Goal: Task Accomplishment & Management: Manage account settings

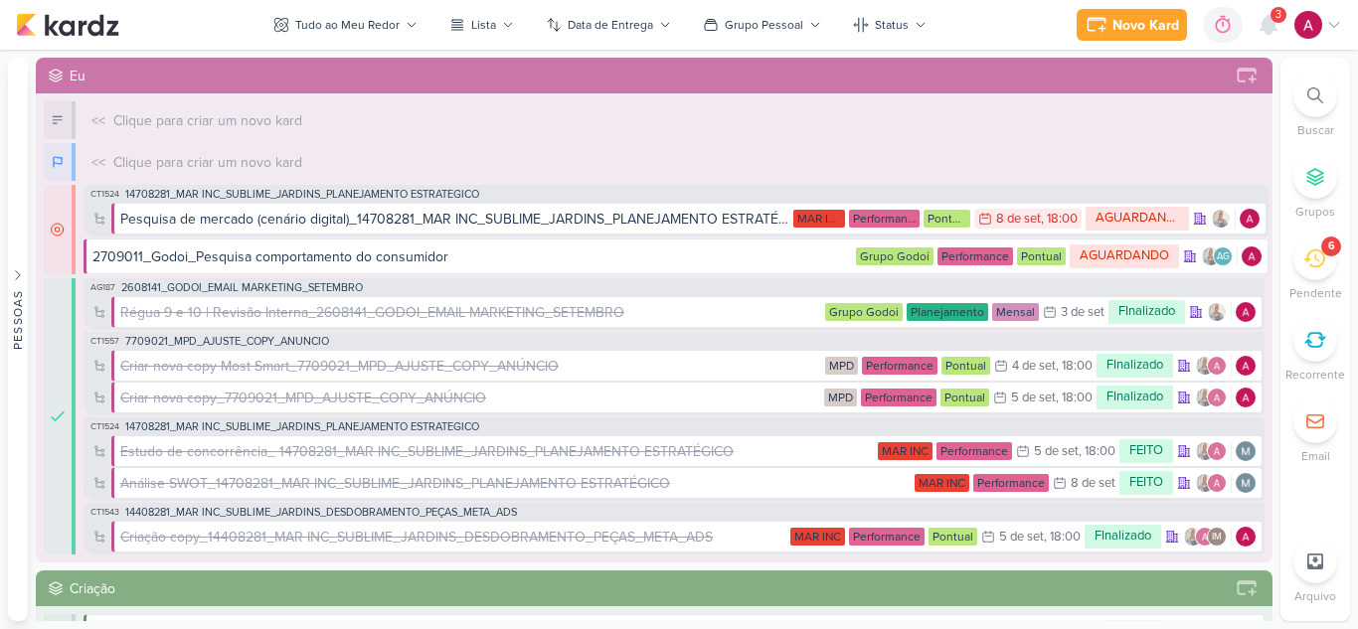
click at [1275, 20] on span "3" at bounding box center [1278, 15] width 6 height 16
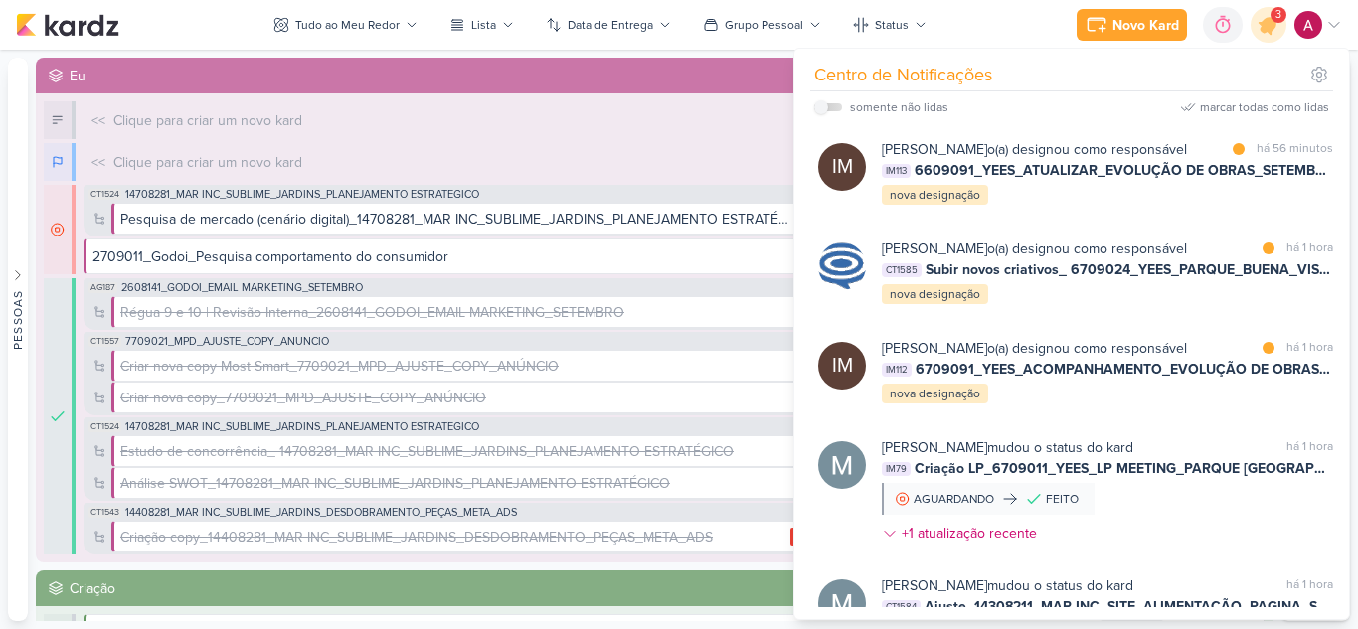
click at [542, 64] on div "Eu" at bounding box center [654, 76] width 1237 height 36
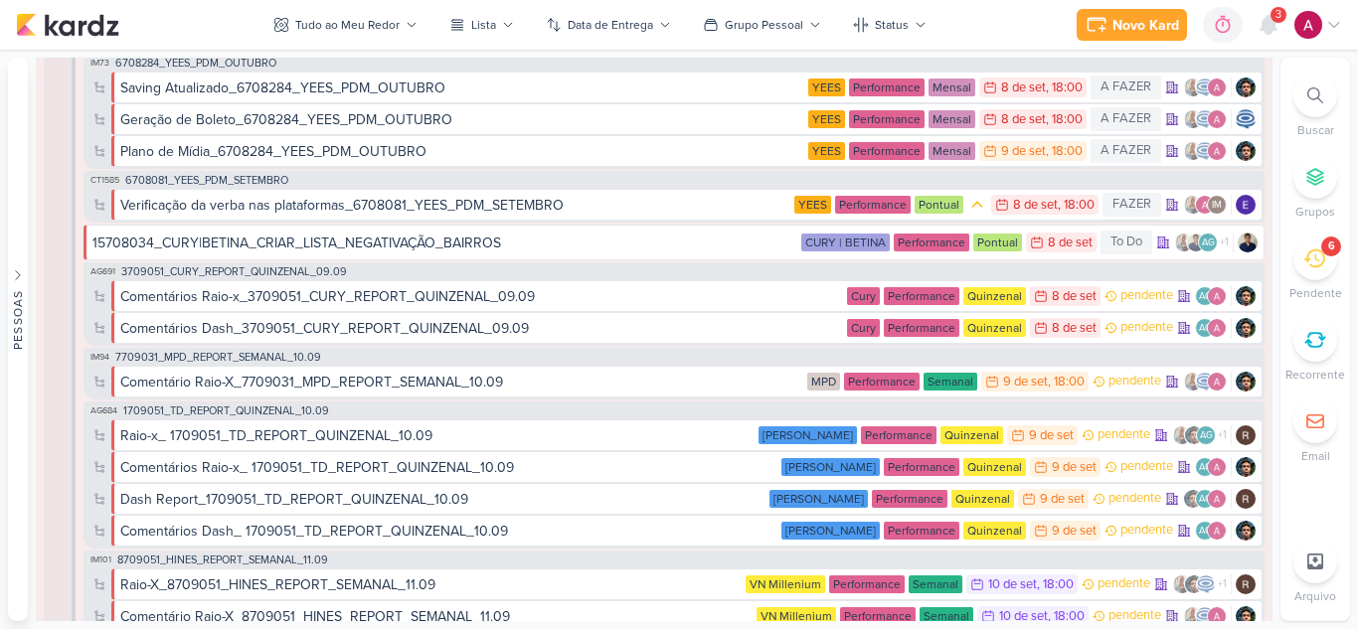
scroll to position [1590, 0]
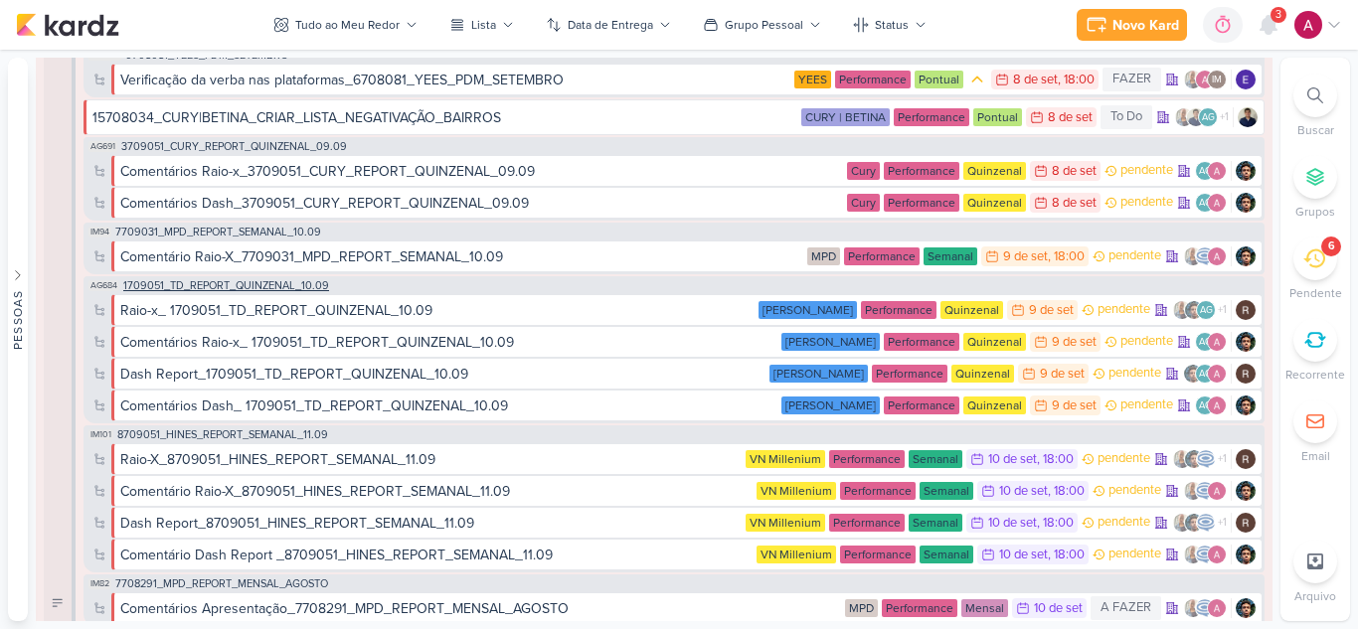
click at [293, 292] on div "AG684 1709051_TD_REPORT_QUINZENAL_10.09" at bounding box center [208, 286] width 246 height 16
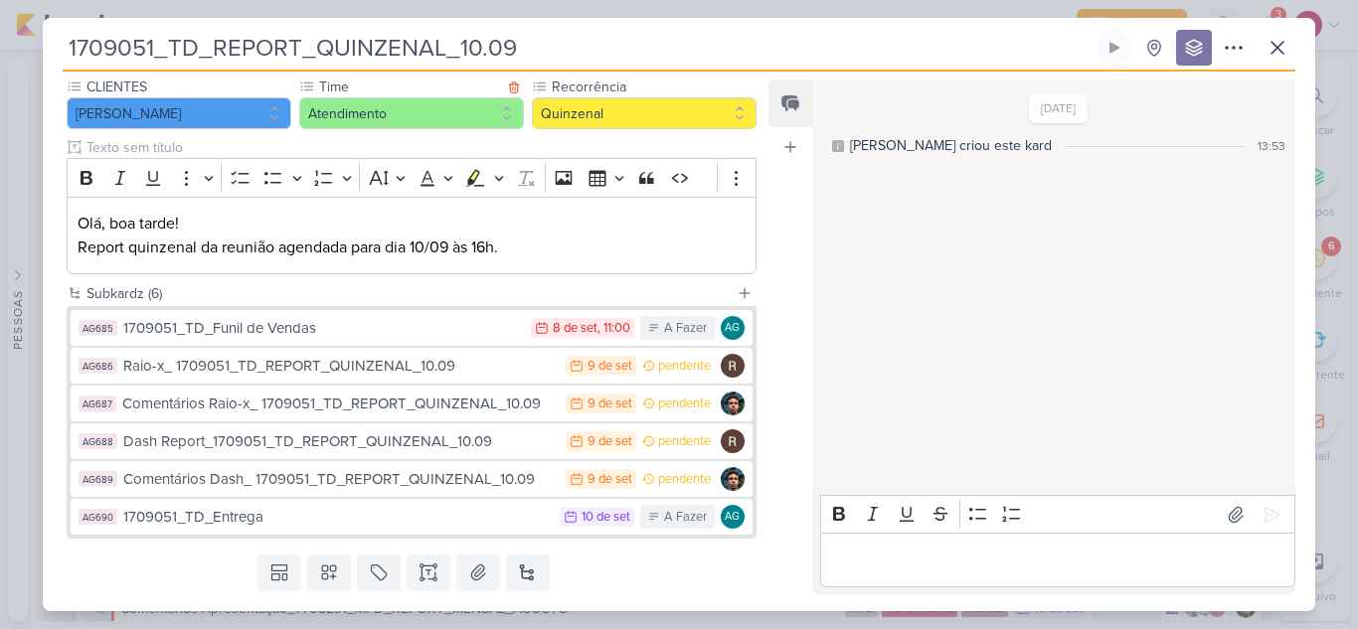
scroll to position [266, 0]
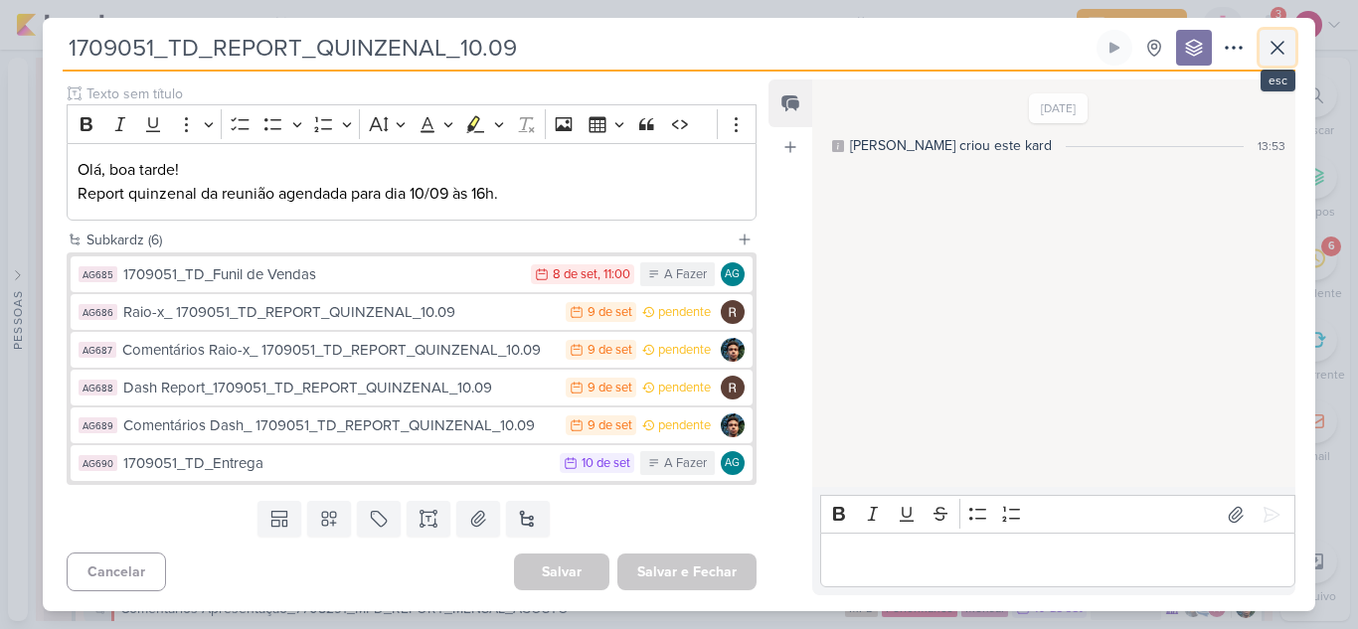
click at [1274, 51] on icon at bounding box center [1277, 48] width 12 height 12
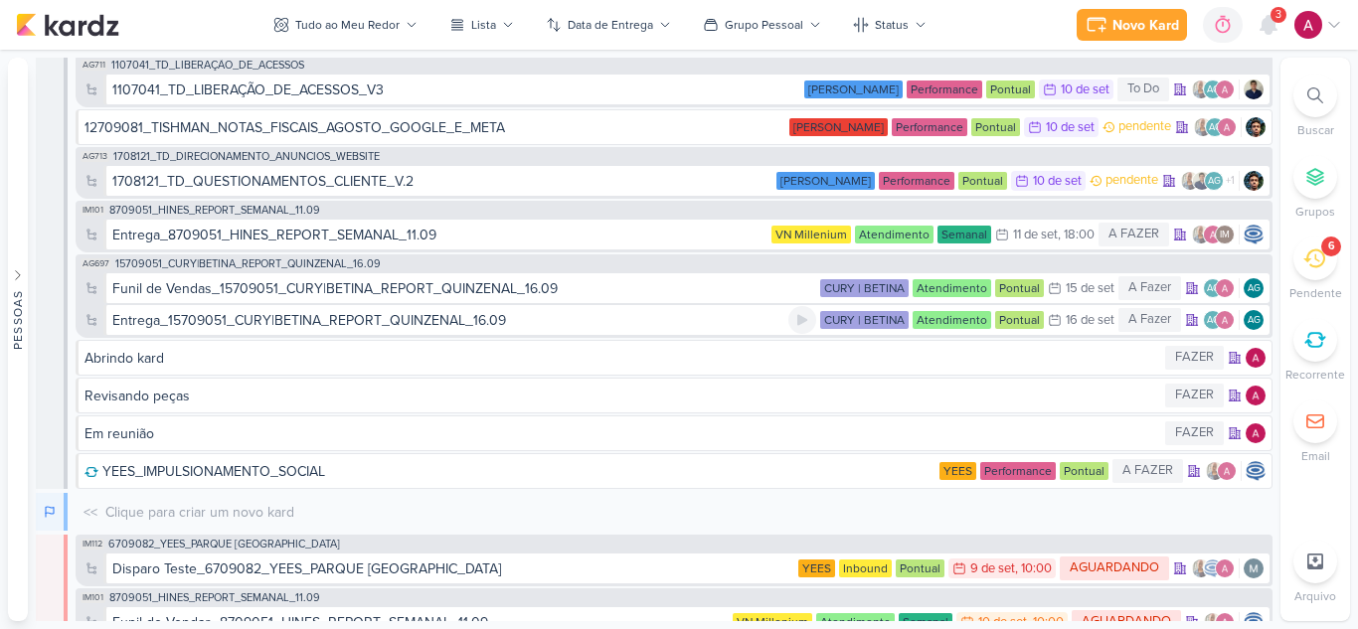
scroll to position [8052, 0]
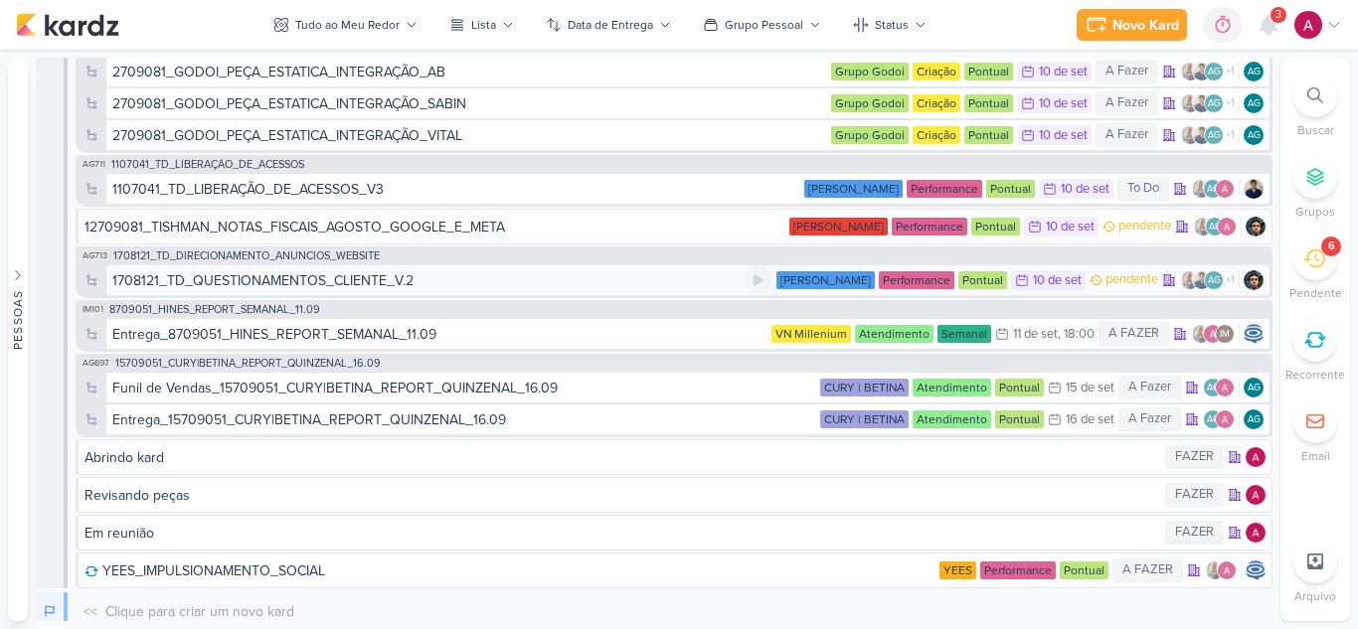
click at [402, 276] on div "1708121_TD_QUESTIONAMENTOS_CLIENTE_V.2" at bounding box center [262, 280] width 301 height 21
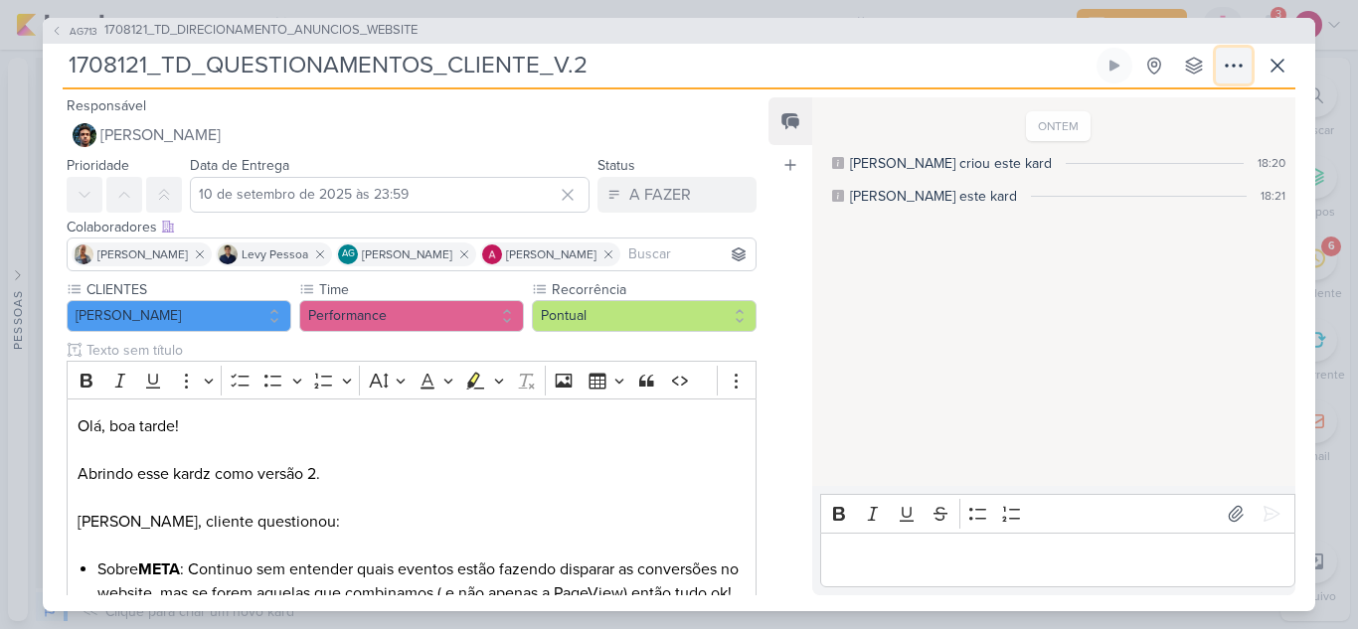
click at [1237, 57] on icon at bounding box center [1234, 66] width 24 height 24
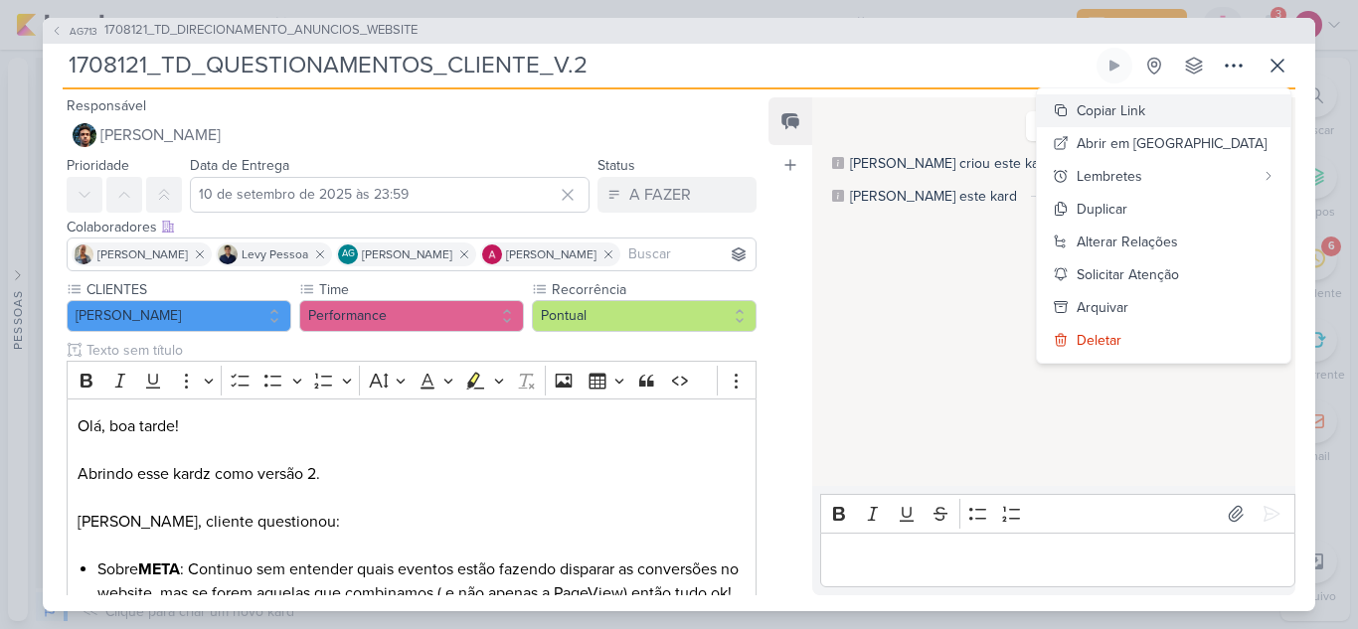
click at [1145, 107] on div "Copiar Link" at bounding box center [1111, 110] width 69 height 21
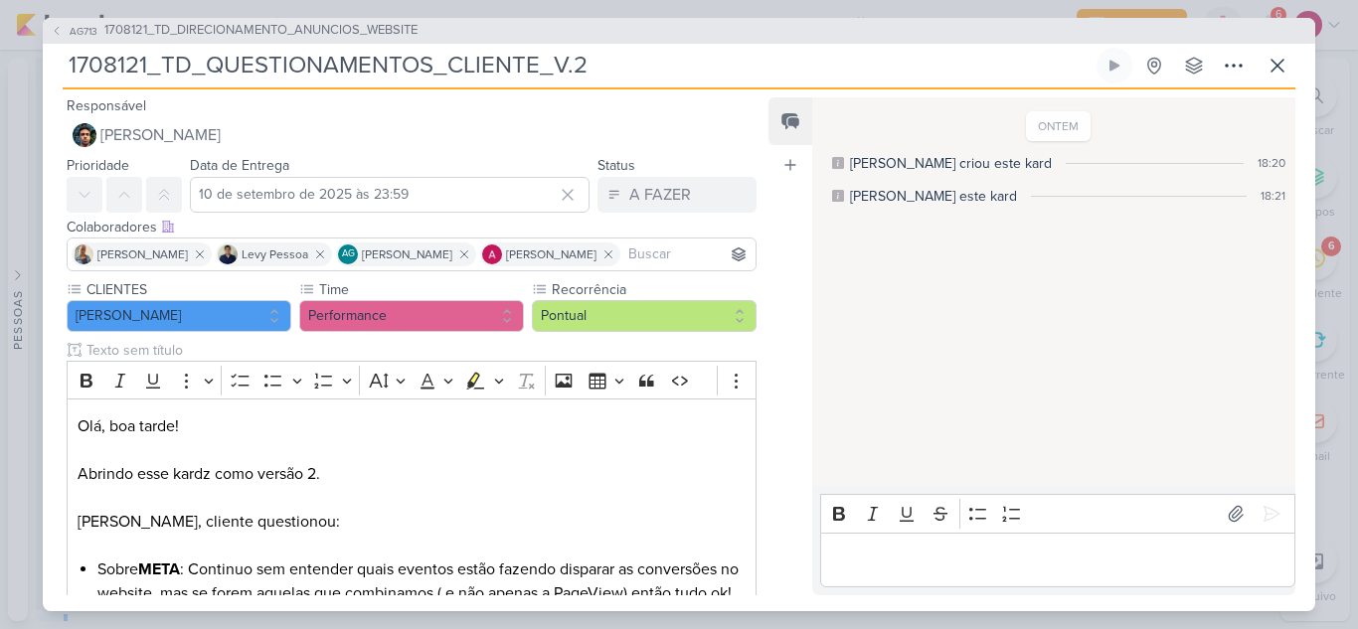
scroll to position [8074, 0]
click at [1286, 71] on icon at bounding box center [1277, 66] width 24 height 24
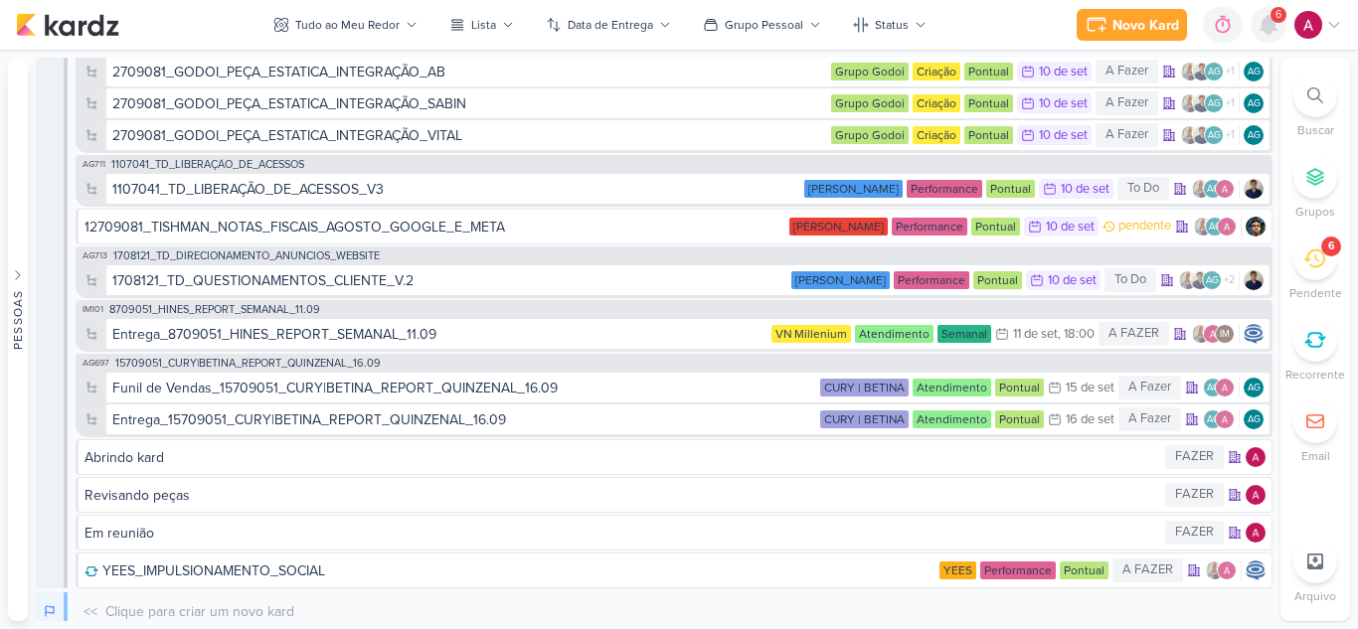
click at [1270, 28] on icon at bounding box center [1268, 25] width 16 height 18
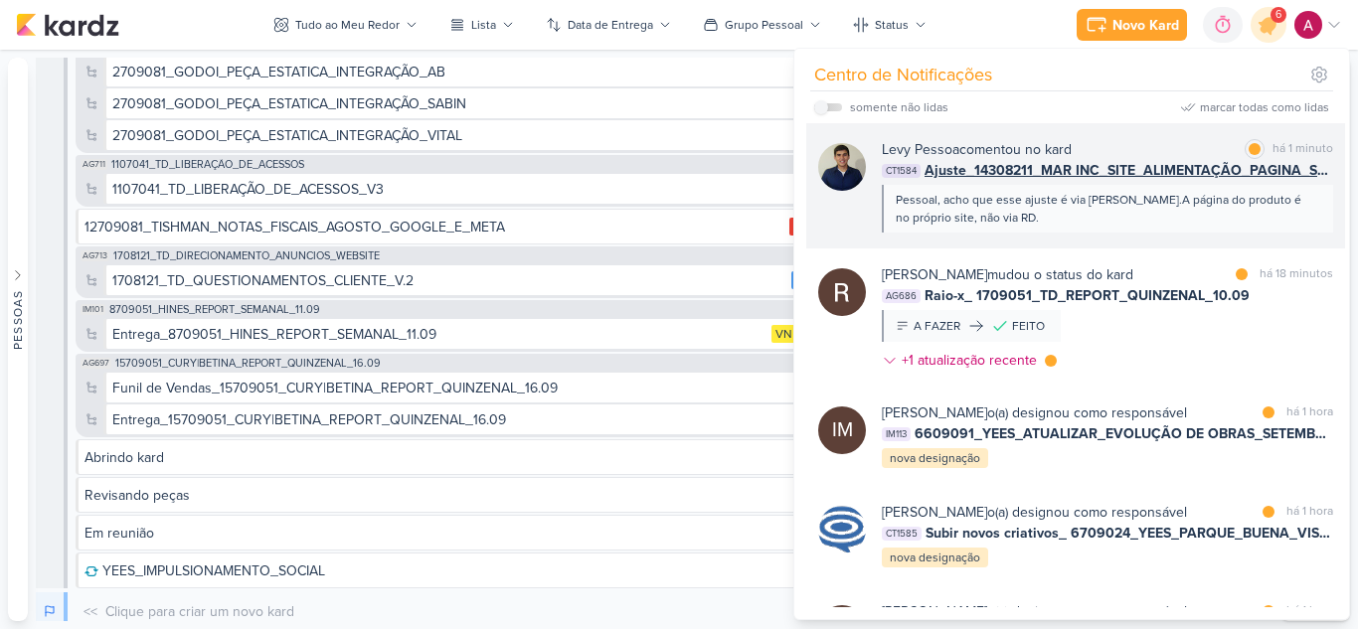
click at [1084, 225] on div "Pessoal, acho que esse ajuste é via [PERSON_NAME].A página do produto é no próp…" at bounding box center [1106, 209] width 421 height 36
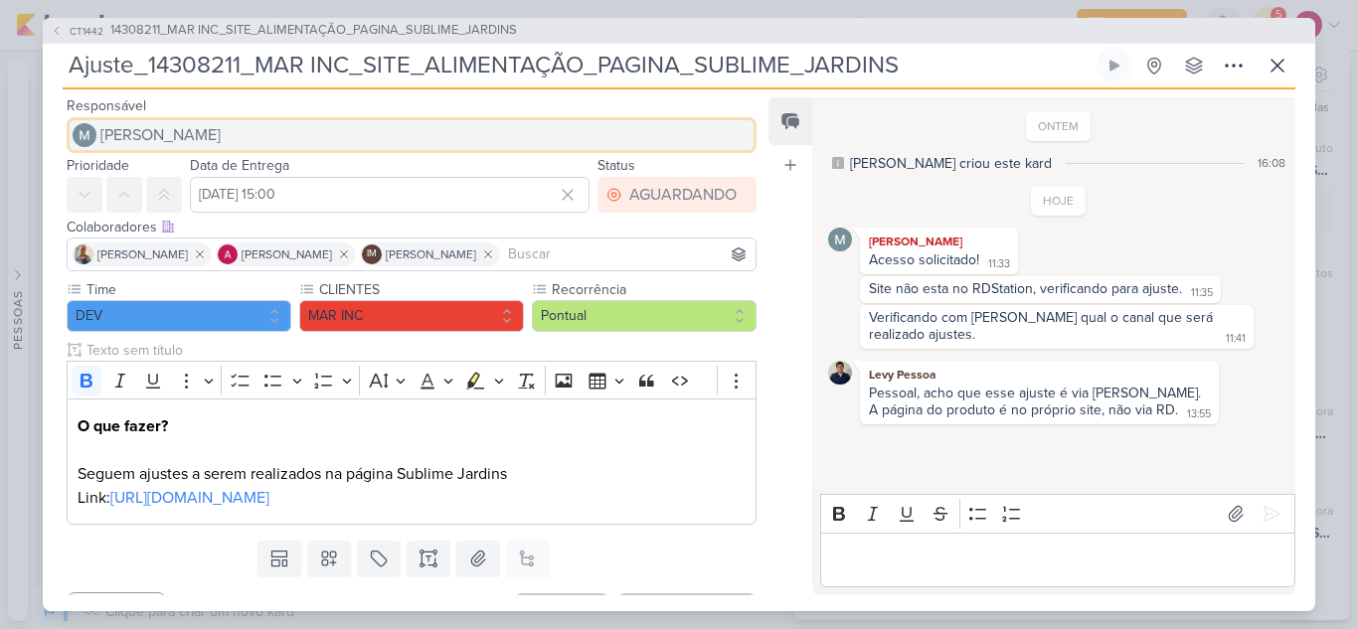
click at [164, 131] on span "[PERSON_NAME]" at bounding box center [160, 135] width 120 height 24
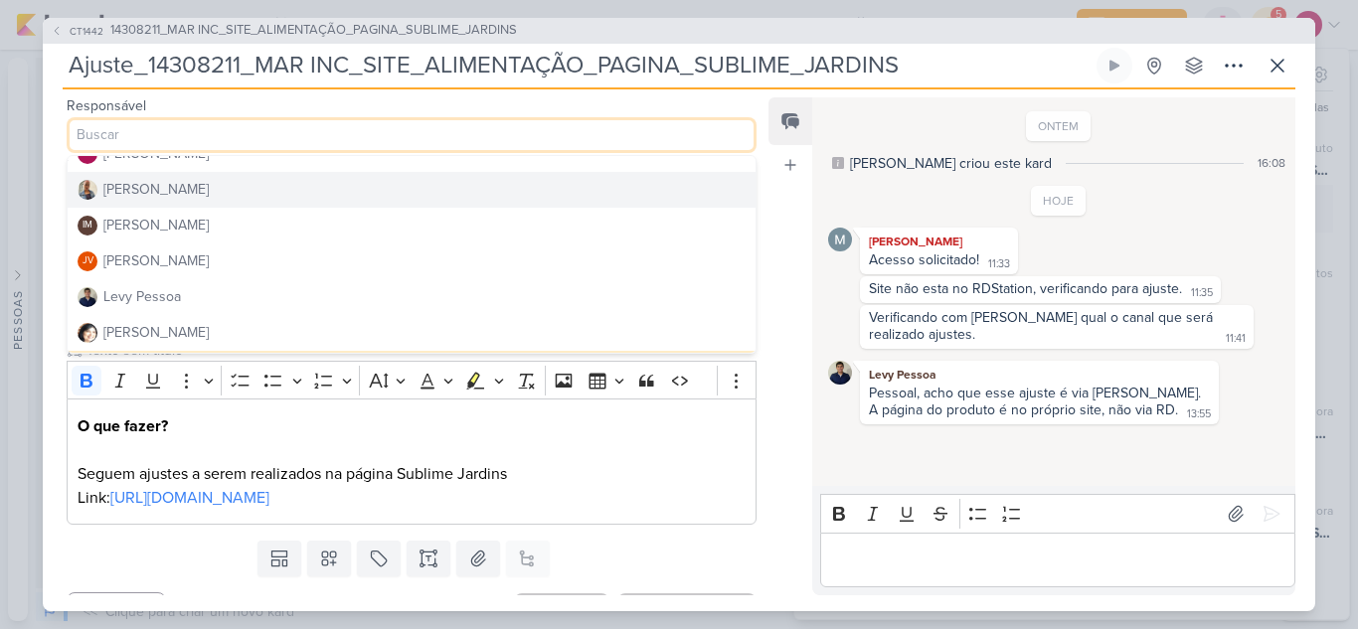
scroll to position [99, 0]
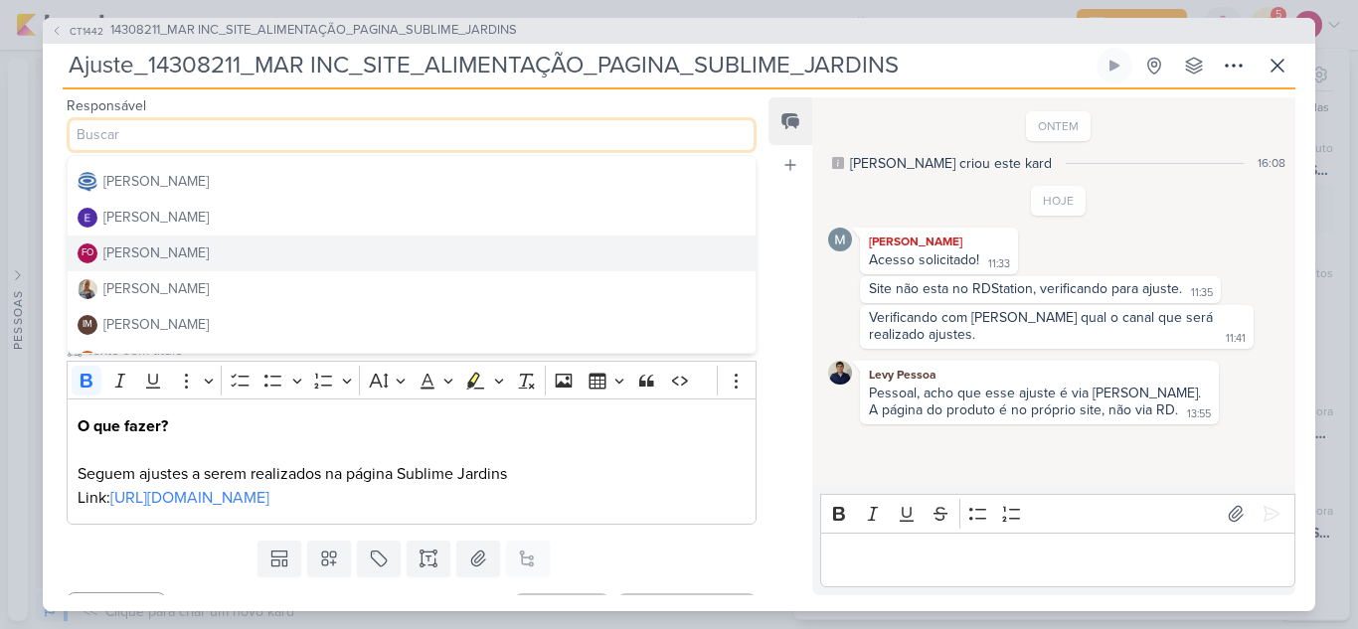
click at [148, 255] on div "[PERSON_NAME]" at bounding box center [155, 253] width 105 height 21
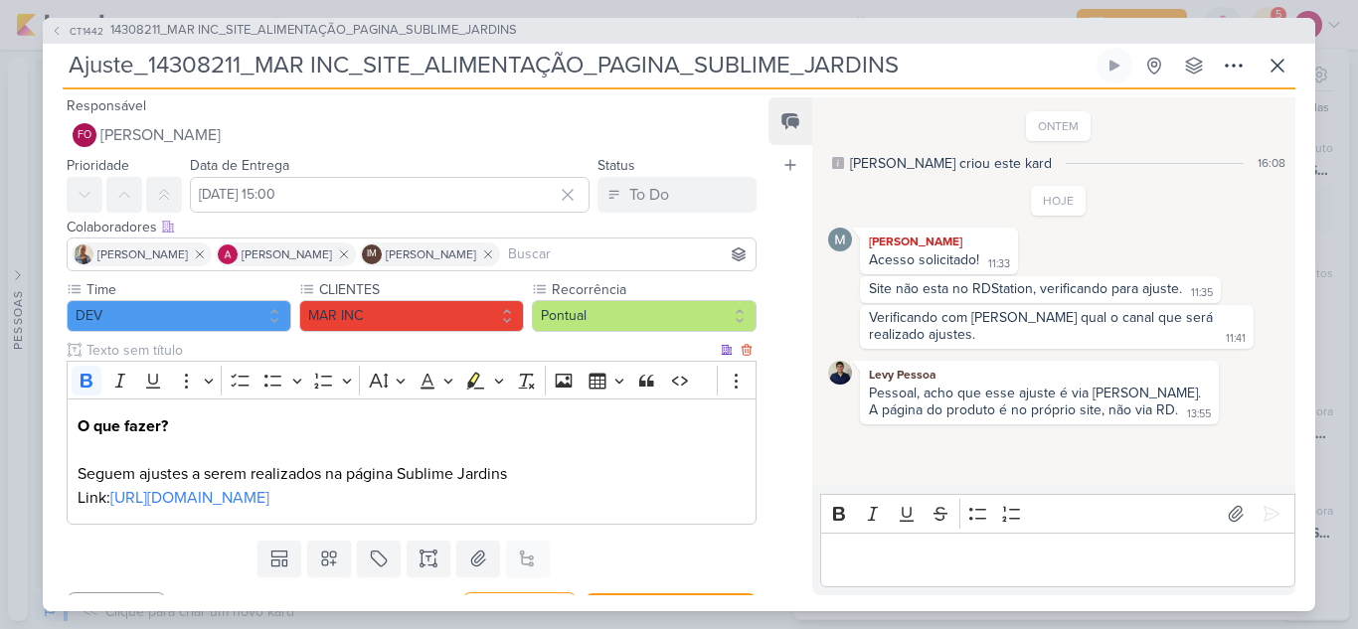
scroll to position [64, 0]
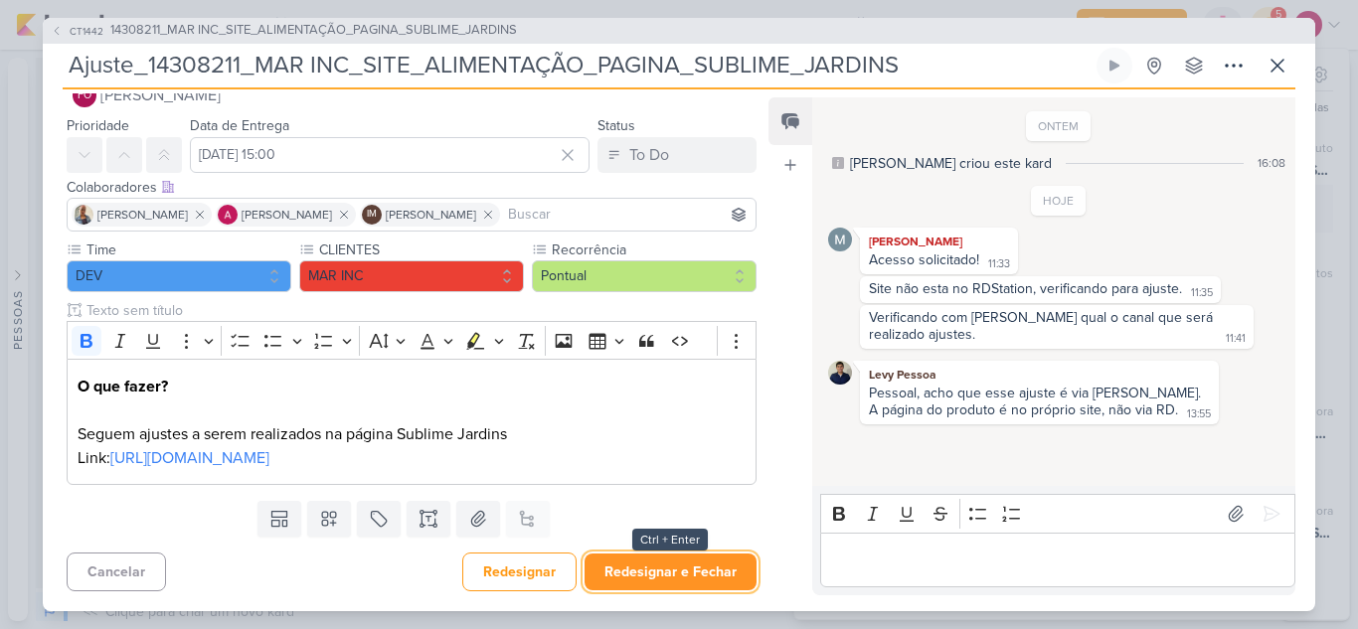
click at [641, 564] on button "Redesignar e Fechar" at bounding box center [670, 572] width 172 height 37
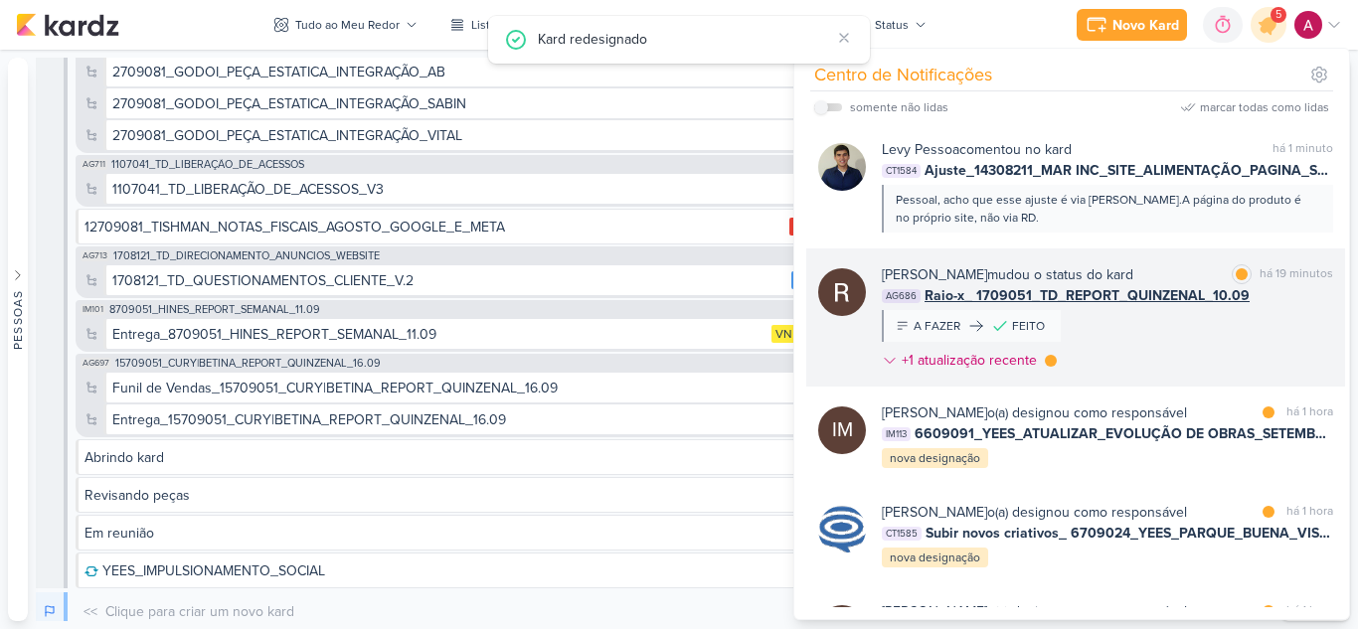
scroll to position [99, 0]
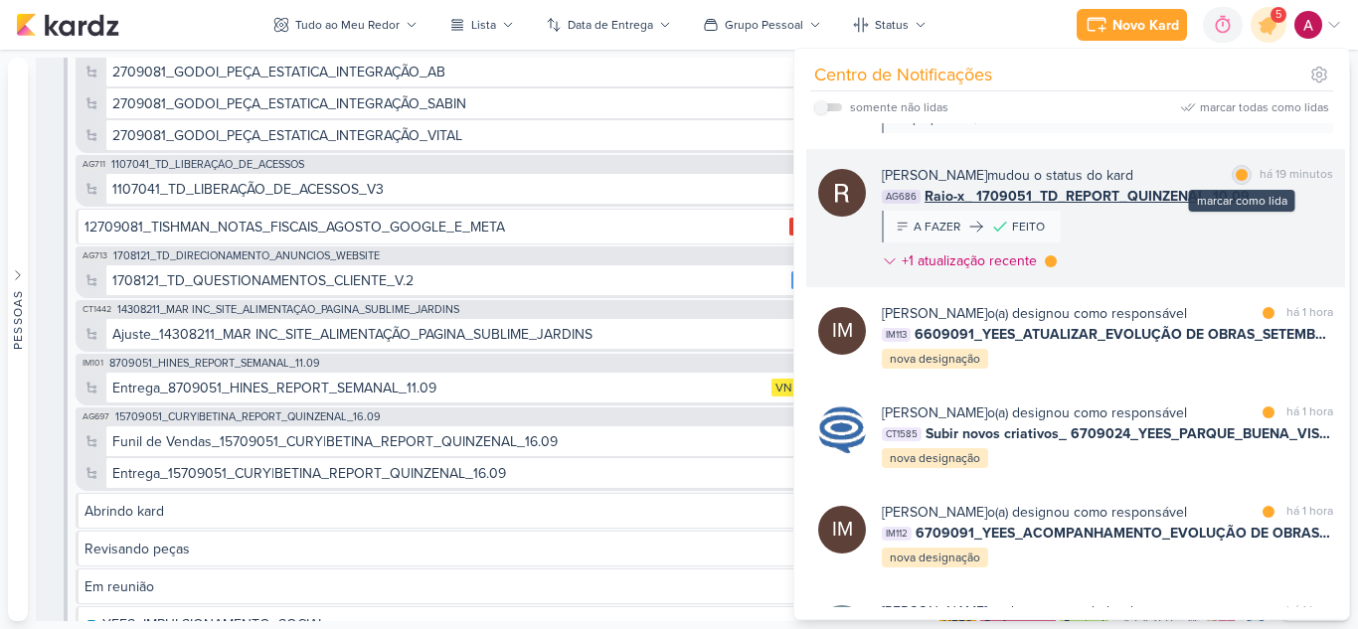
click at [1236, 173] on div at bounding box center [1242, 175] width 12 height 12
click at [1239, 246] on div "[PERSON_NAME] mudou o status do kard marcar como não lida há 19 minutos AG686 R…" at bounding box center [1107, 222] width 451 height 114
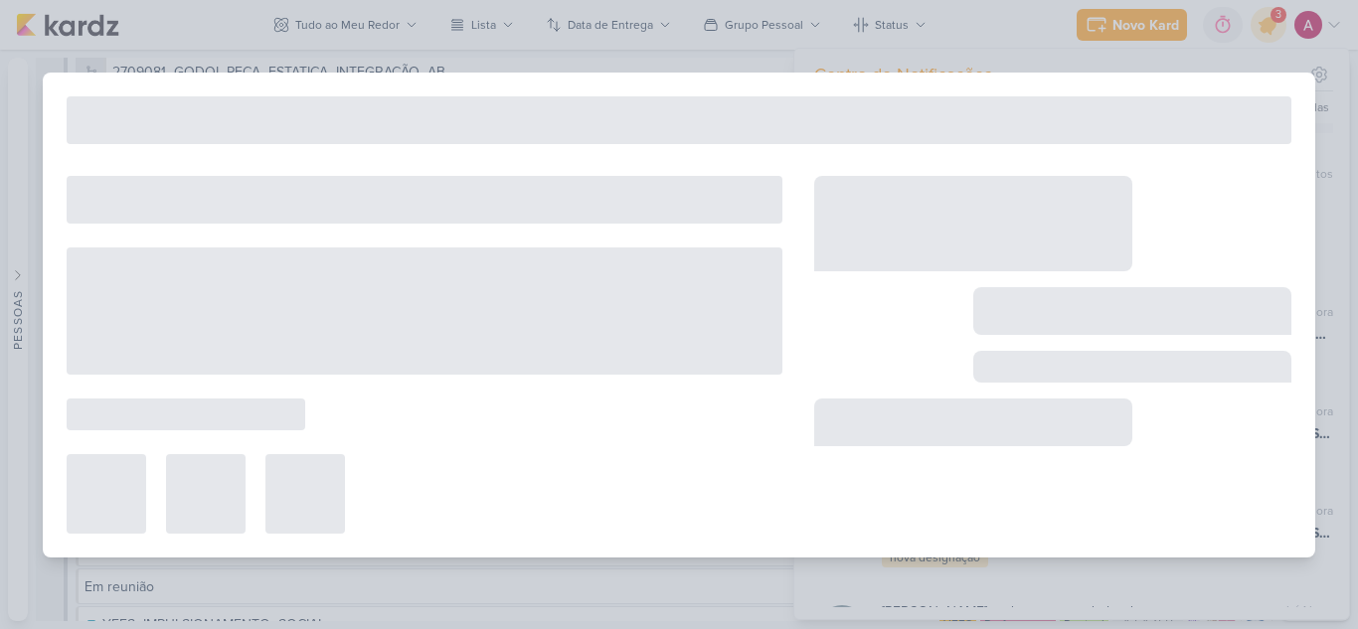
type input "Raio-x_ 1709051_TD_REPORT_QUINZENAL_10.09"
type input "9 de setembro de 2025 às 23:59"
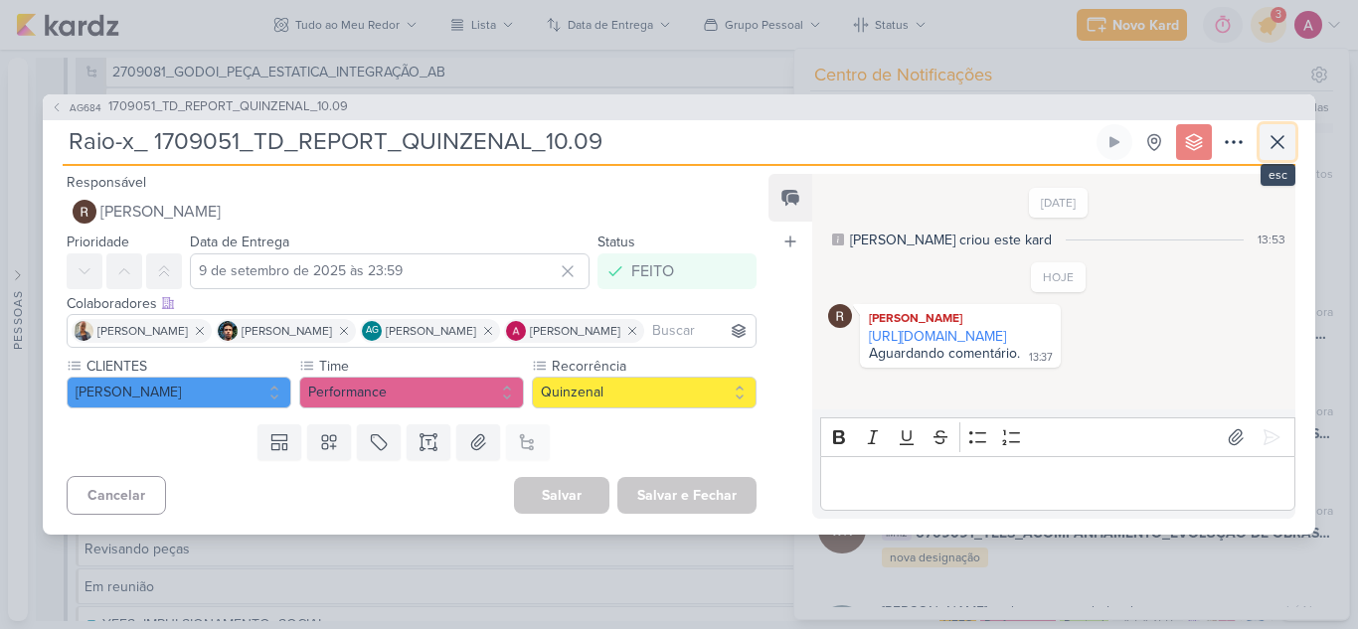
click at [1278, 156] on button at bounding box center [1277, 142] width 36 height 36
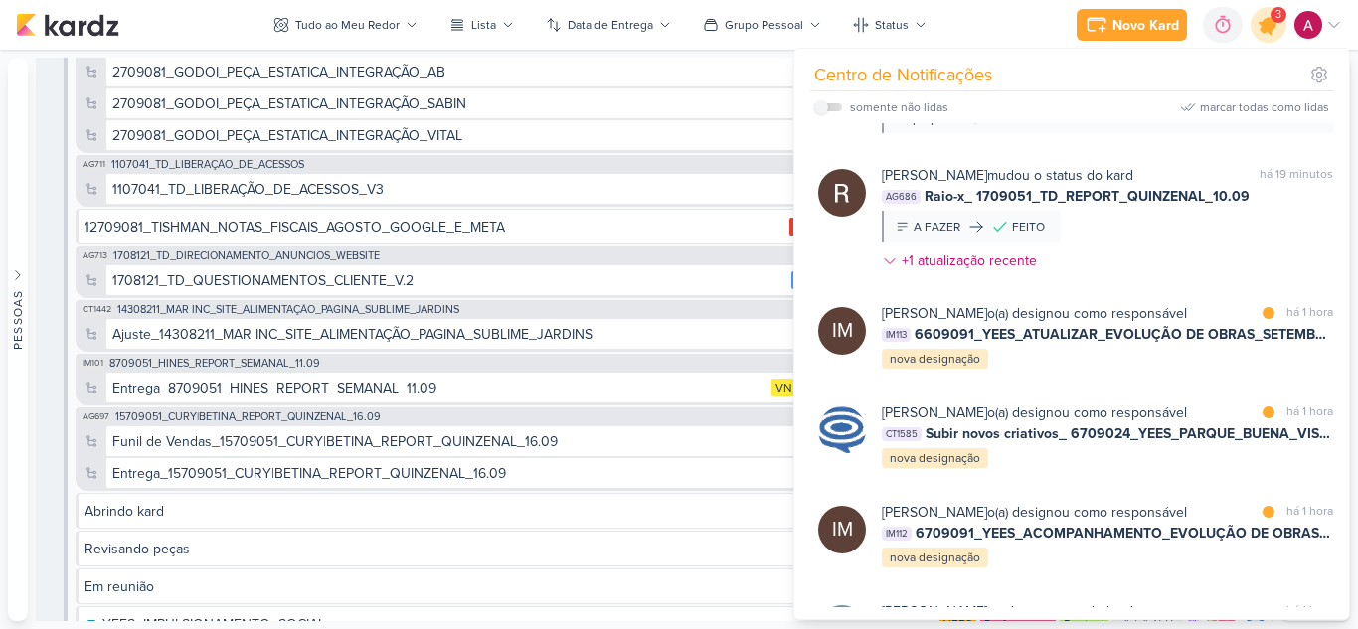
click at [1260, 19] on icon at bounding box center [1268, 25] width 34 height 34
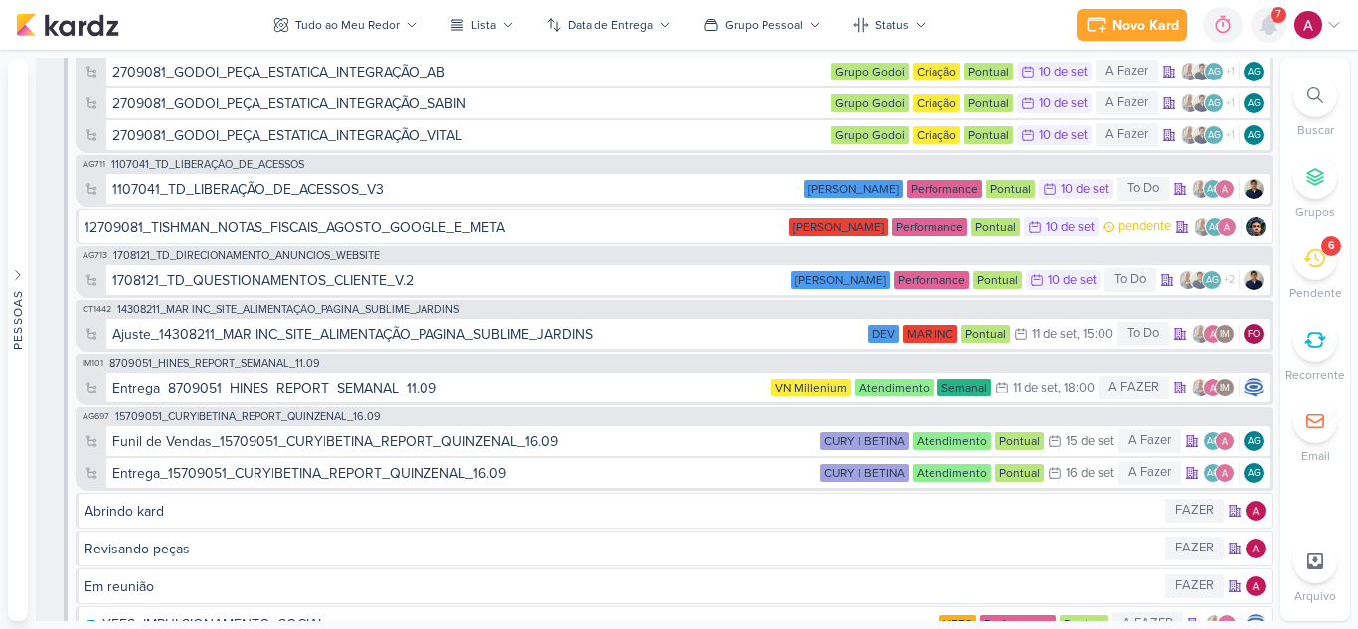
click at [1262, 29] on icon at bounding box center [1268, 25] width 16 height 18
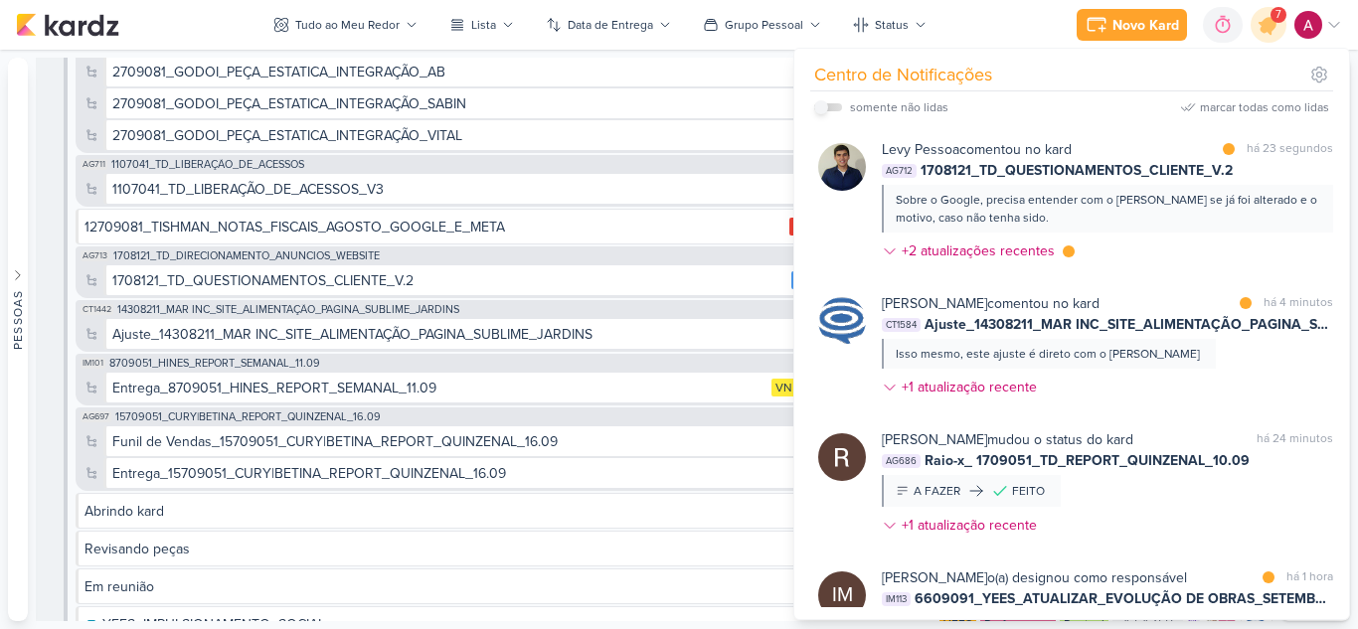
click at [817, 109] on input "checkbox" at bounding box center [821, 107] width 14 height 14
checkbox input "true"
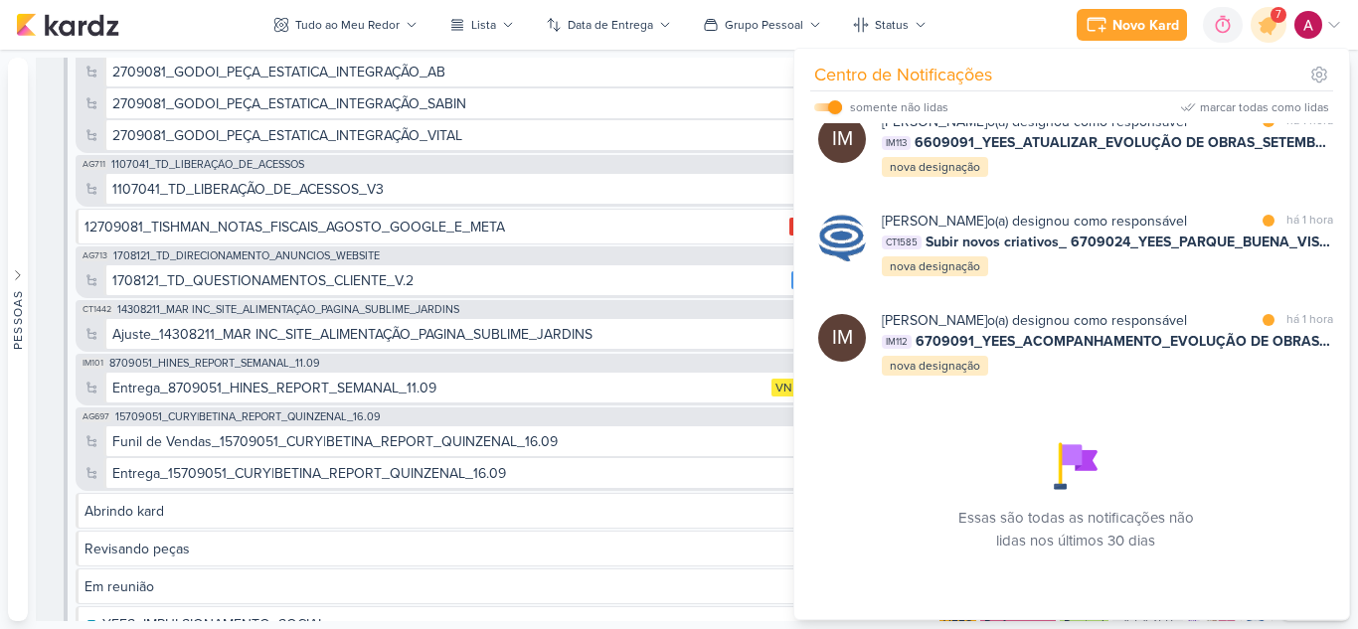
scroll to position [352, 0]
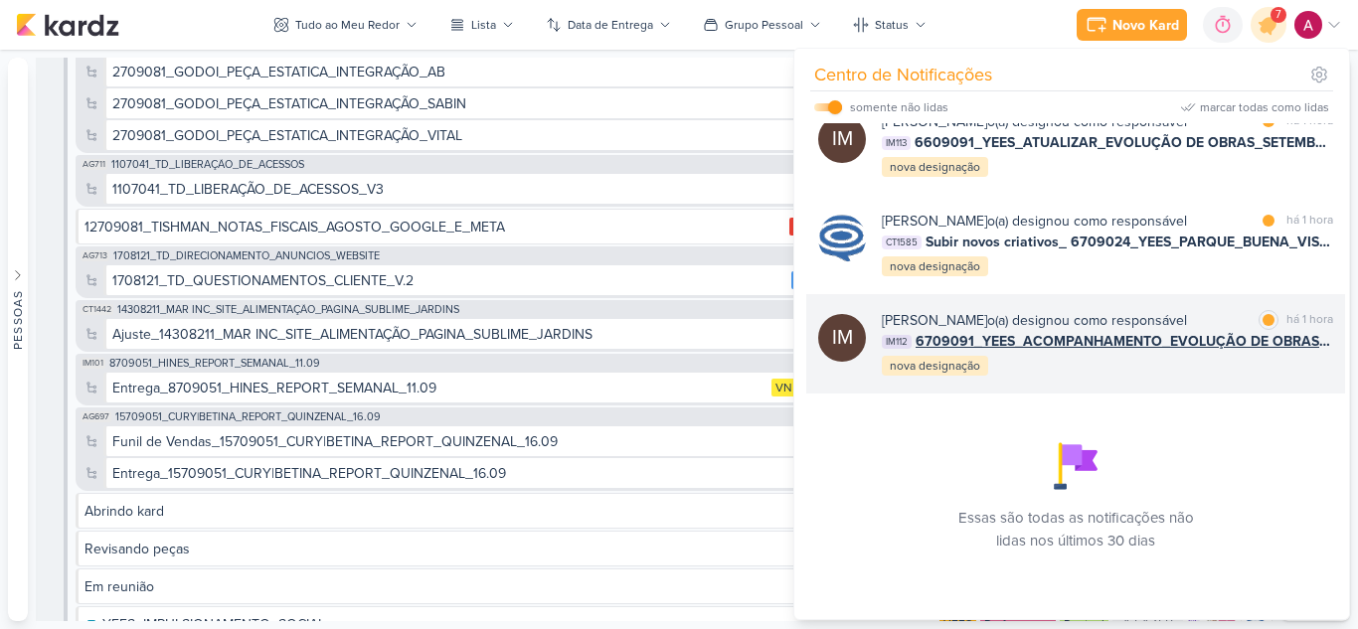
click at [1139, 375] on div "[PERSON_NAME] o(a) designou como responsável marcar como lida há 1 hora IM112 6…" at bounding box center [1107, 344] width 451 height 68
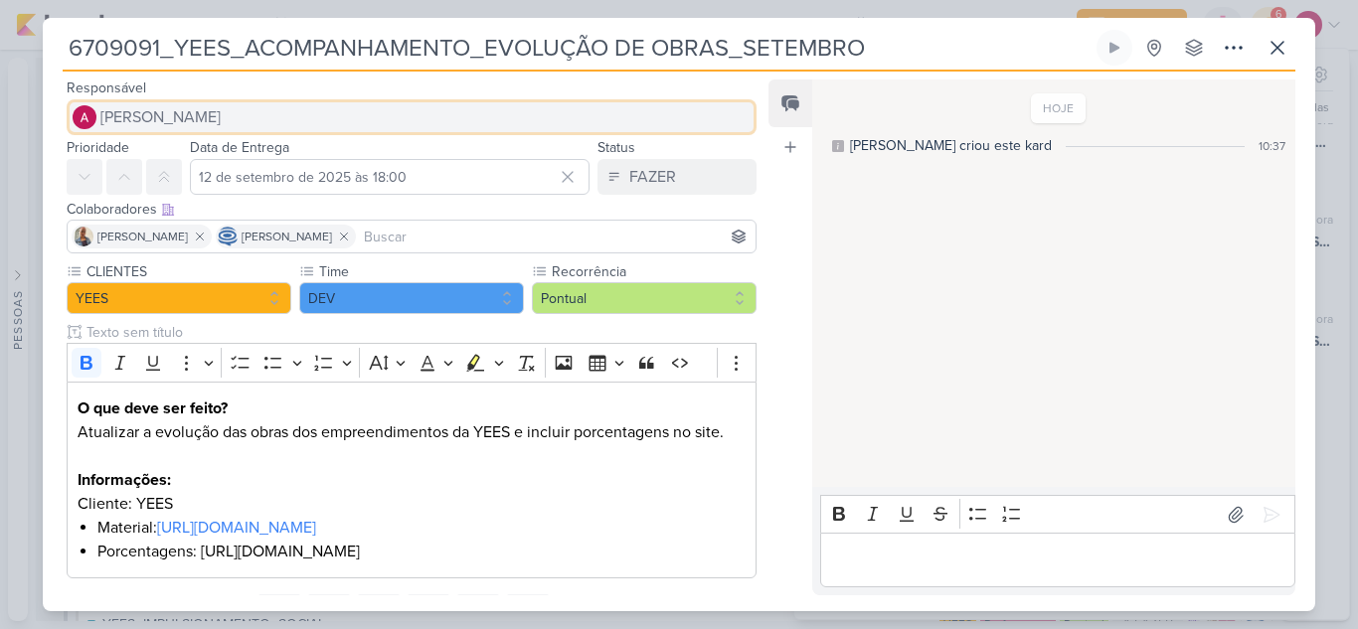
click at [246, 109] on button "[PERSON_NAME]" at bounding box center [412, 117] width 690 height 36
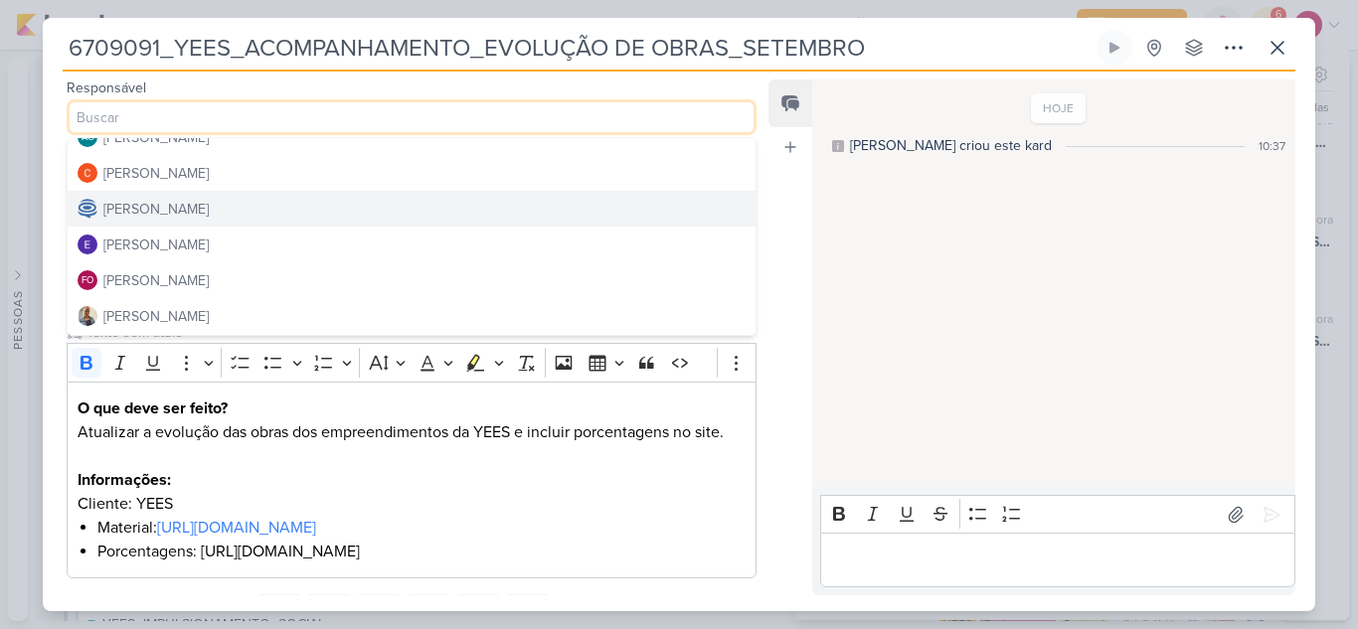
scroll to position [99, 0]
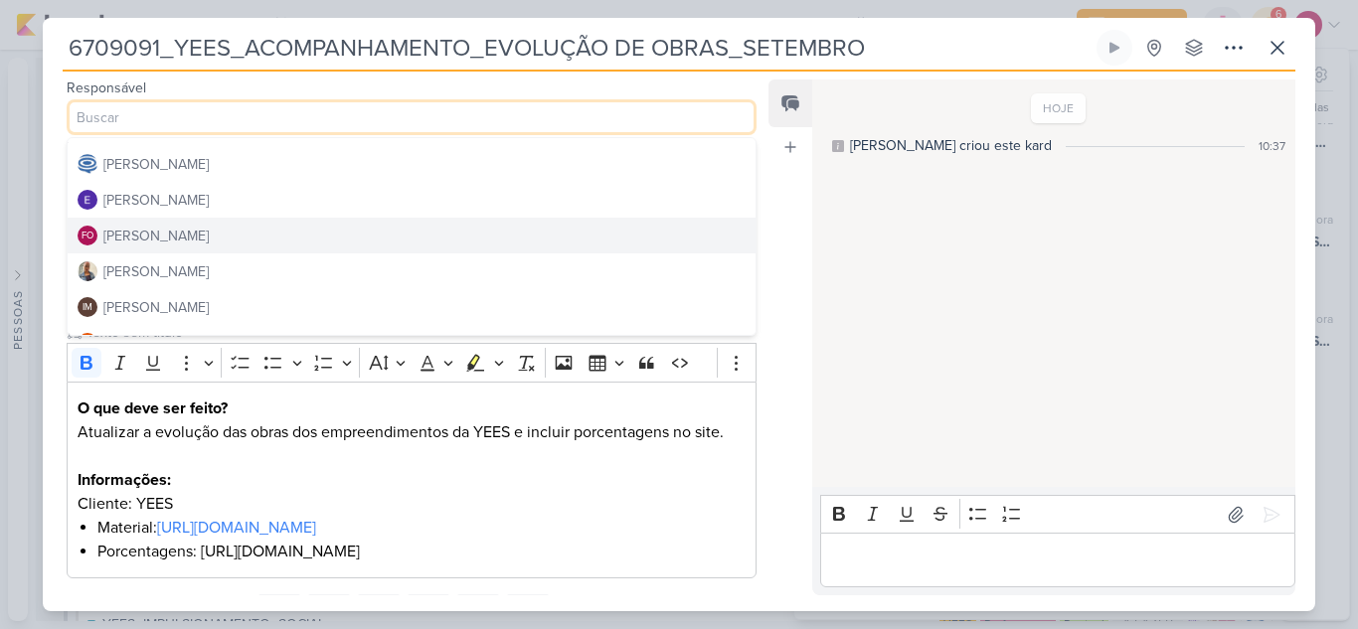
click at [227, 245] on button "FO [PERSON_NAME]" at bounding box center [412, 236] width 688 height 36
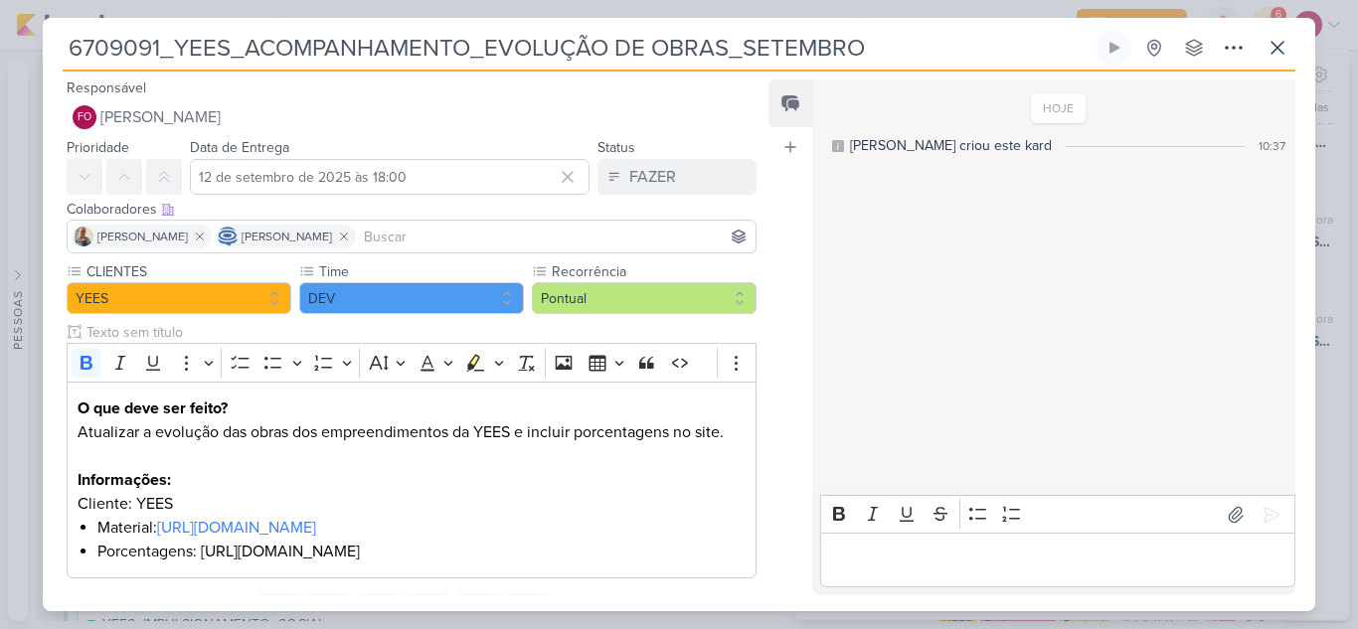
click at [461, 235] on input at bounding box center [556, 237] width 392 height 24
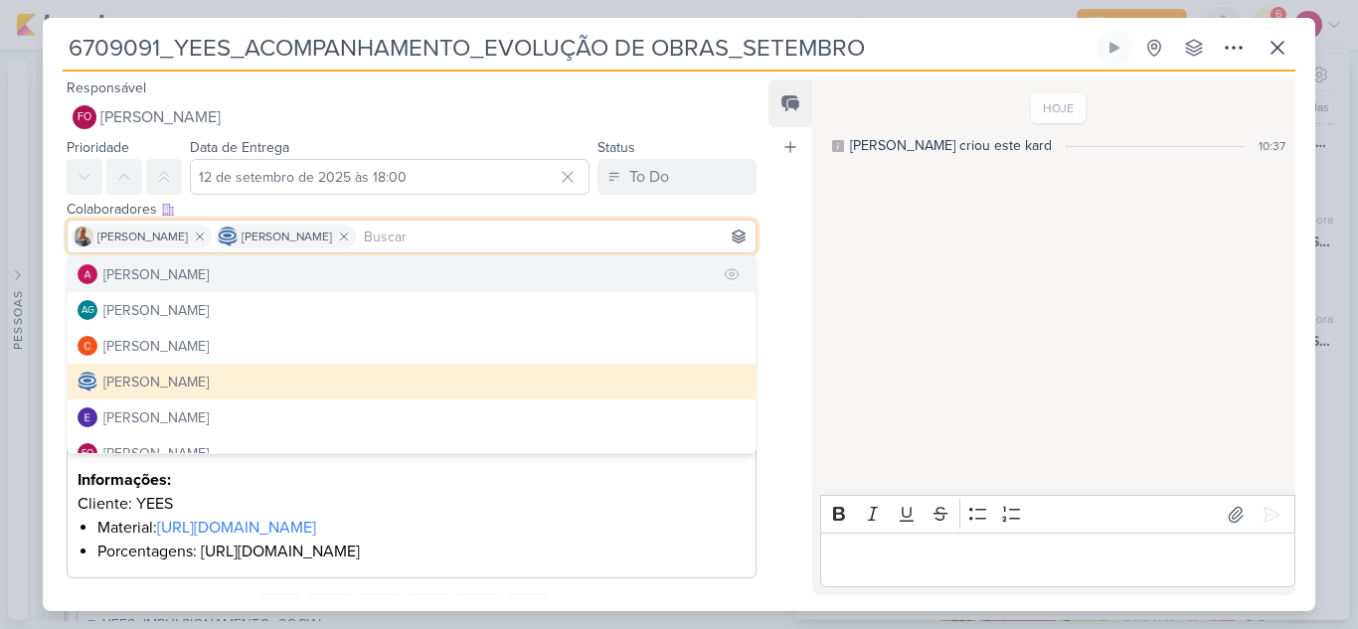
click at [114, 264] on div "[PERSON_NAME]" at bounding box center [155, 274] width 105 height 21
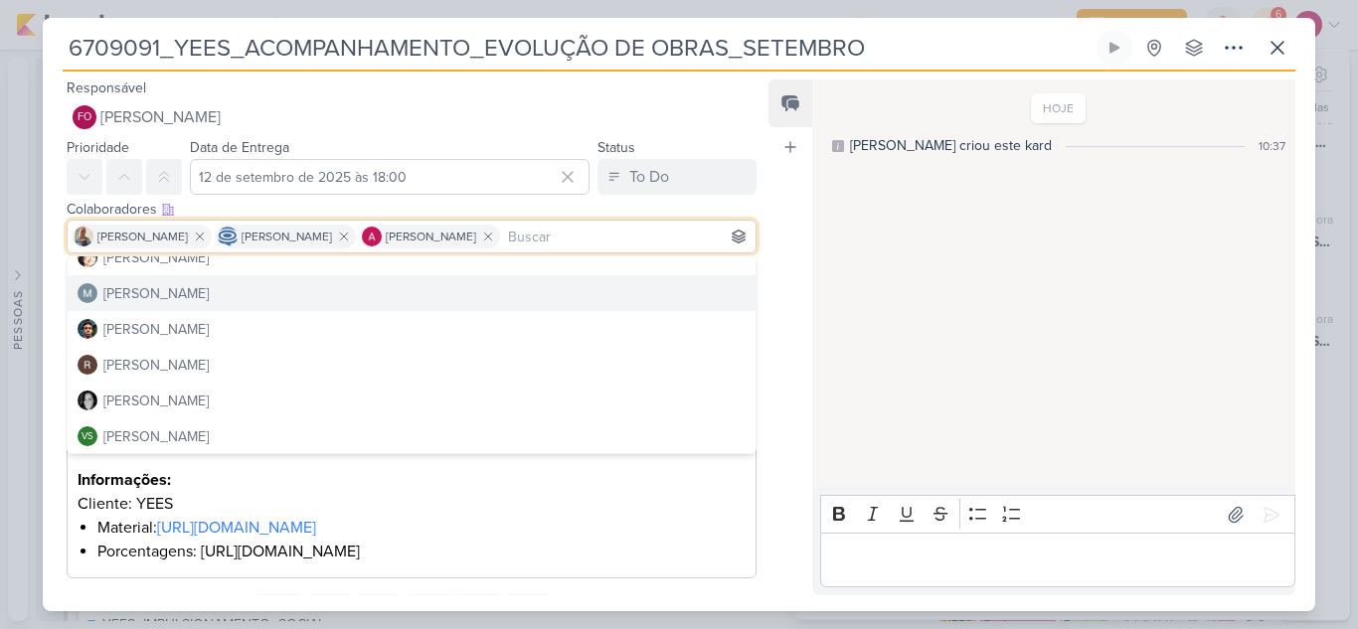
scroll to position [376, 0]
click at [858, 362] on div "HOJE [PERSON_NAME] criou este kard 10:37" at bounding box center [1052, 285] width 481 height 406
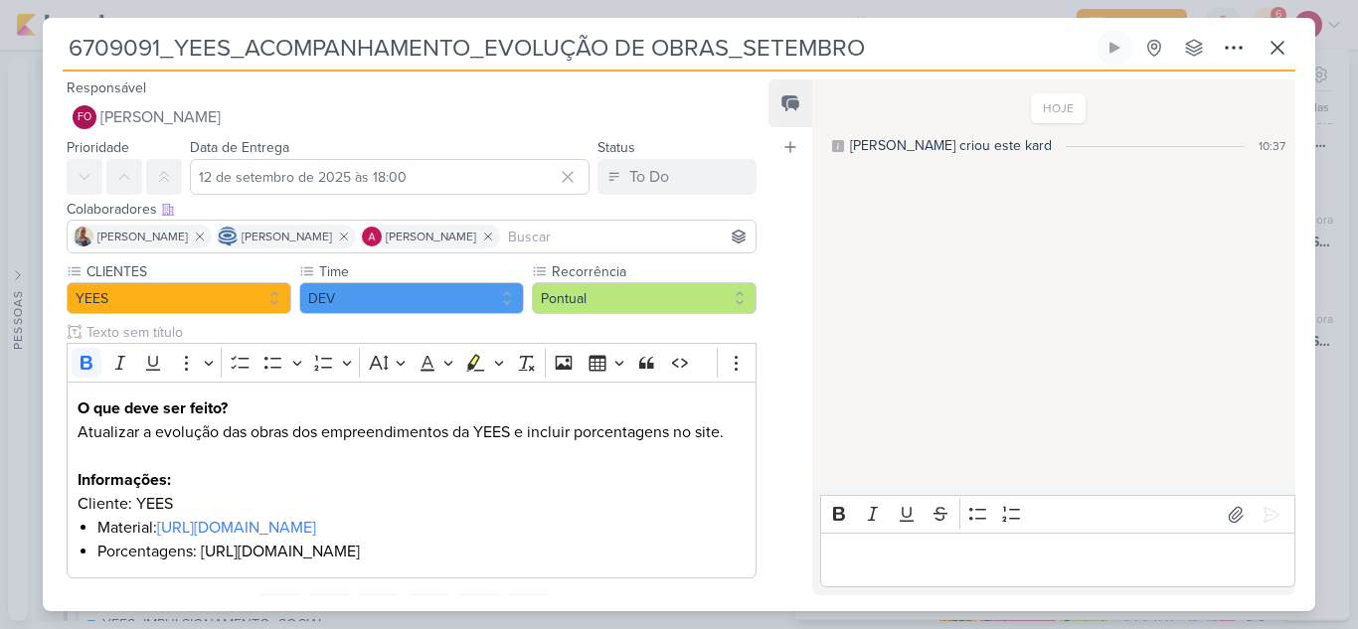
scroll to position [117, 0]
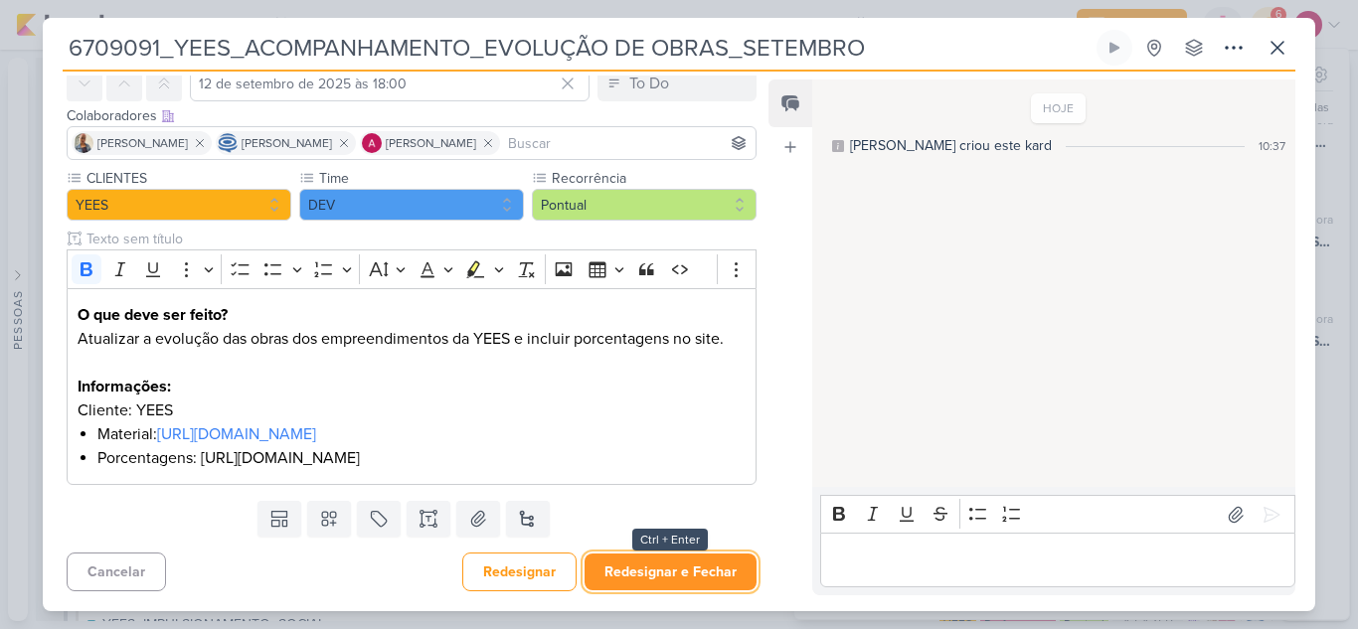
click at [687, 574] on button "Redesignar e Fechar" at bounding box center [670, 572] width 172 height 37
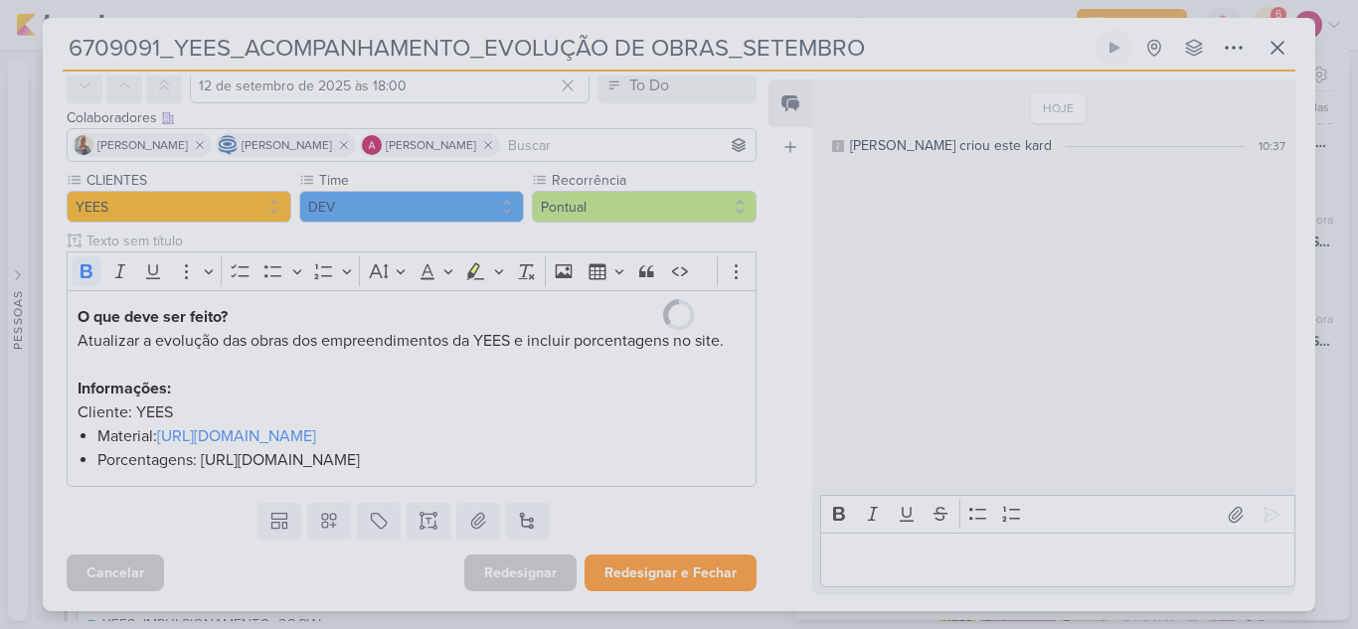
scroll to position [115, 0]
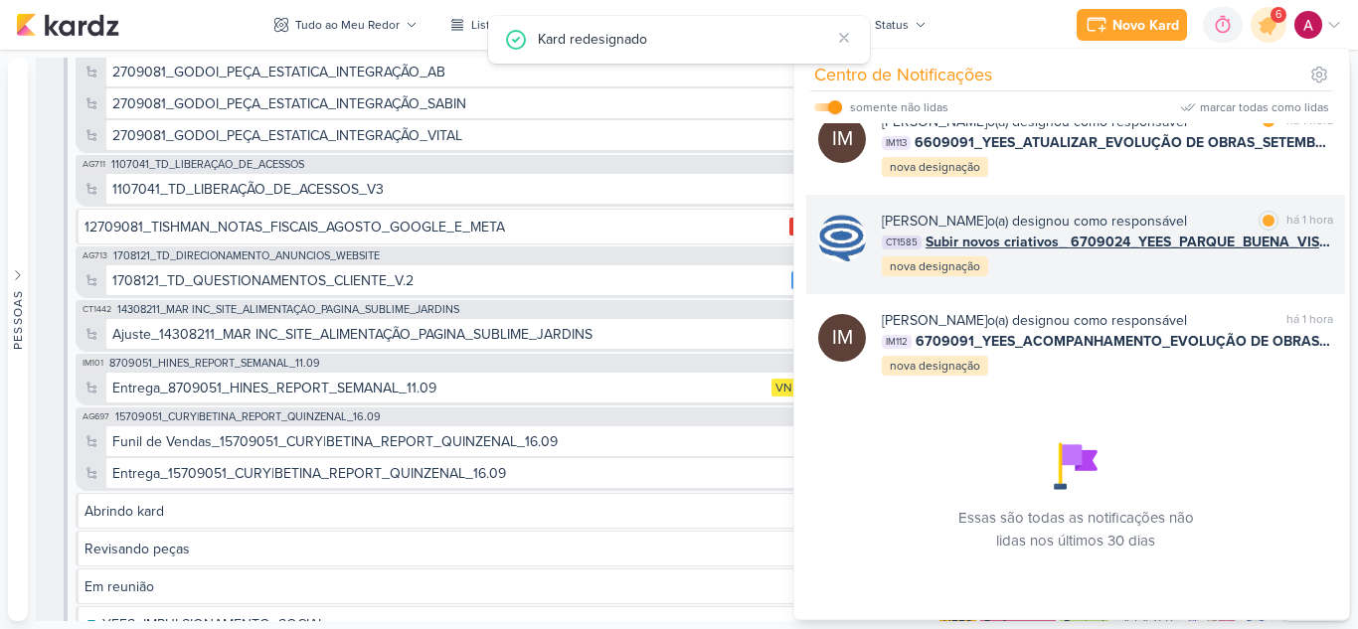
click at [1147, 255] on div "[PERSON_NAME] o(a) designou como responsável marcar como lida há 1 hora CT1585 …" at bounding box center [1107, 245] width 451 height 68
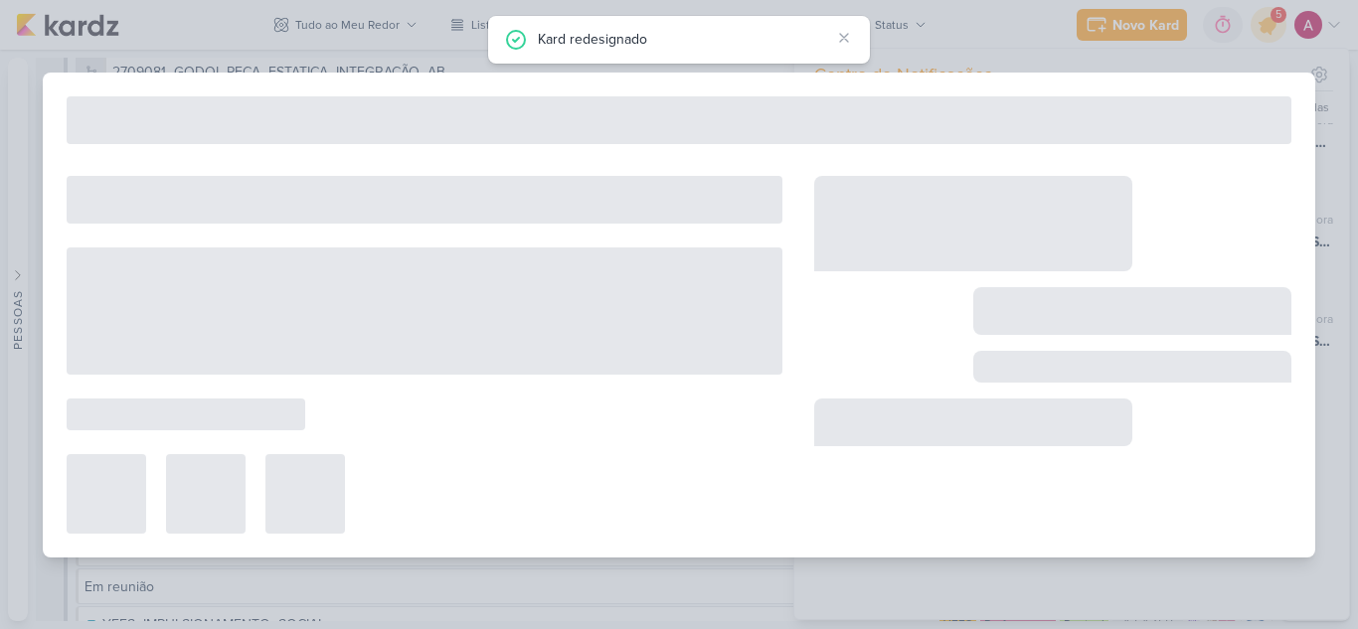
type input "Subir novos criativos_ 6709024_YEES_PARQUE_BUENA_VISTA_NOVA_CAMPANHA_TEASER_META"
type input "9 de setembro de 2025 às 18:00"
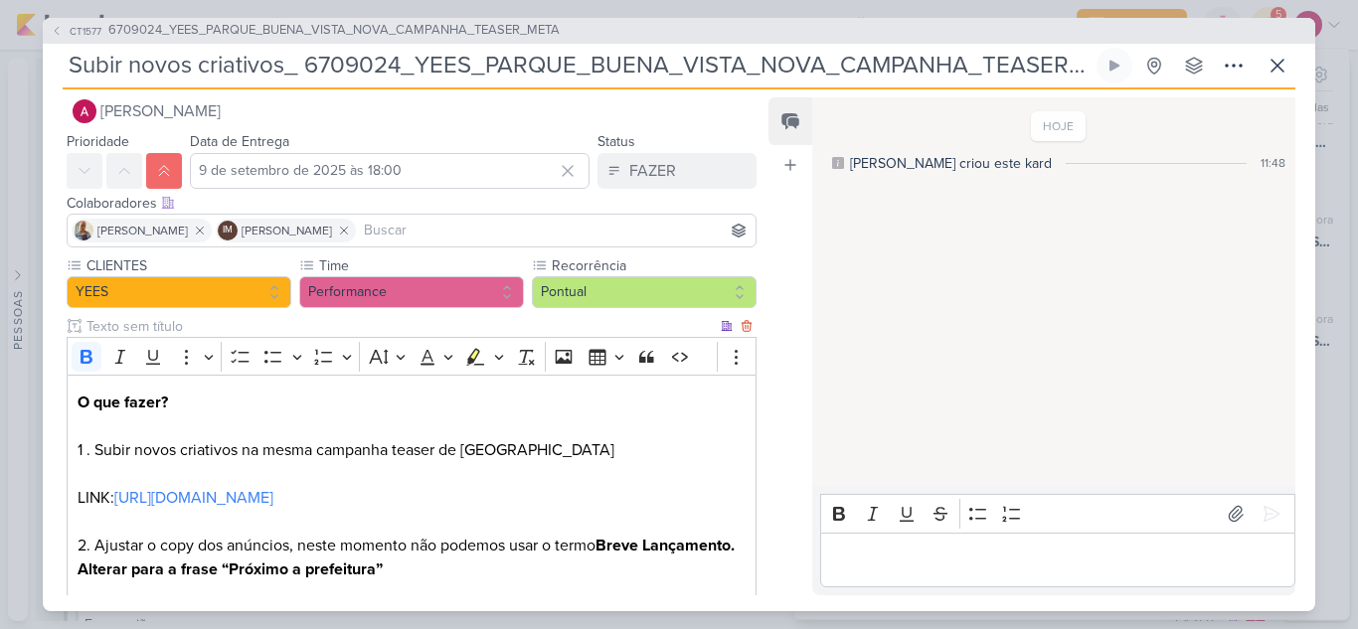
scroll to position [0, 0]
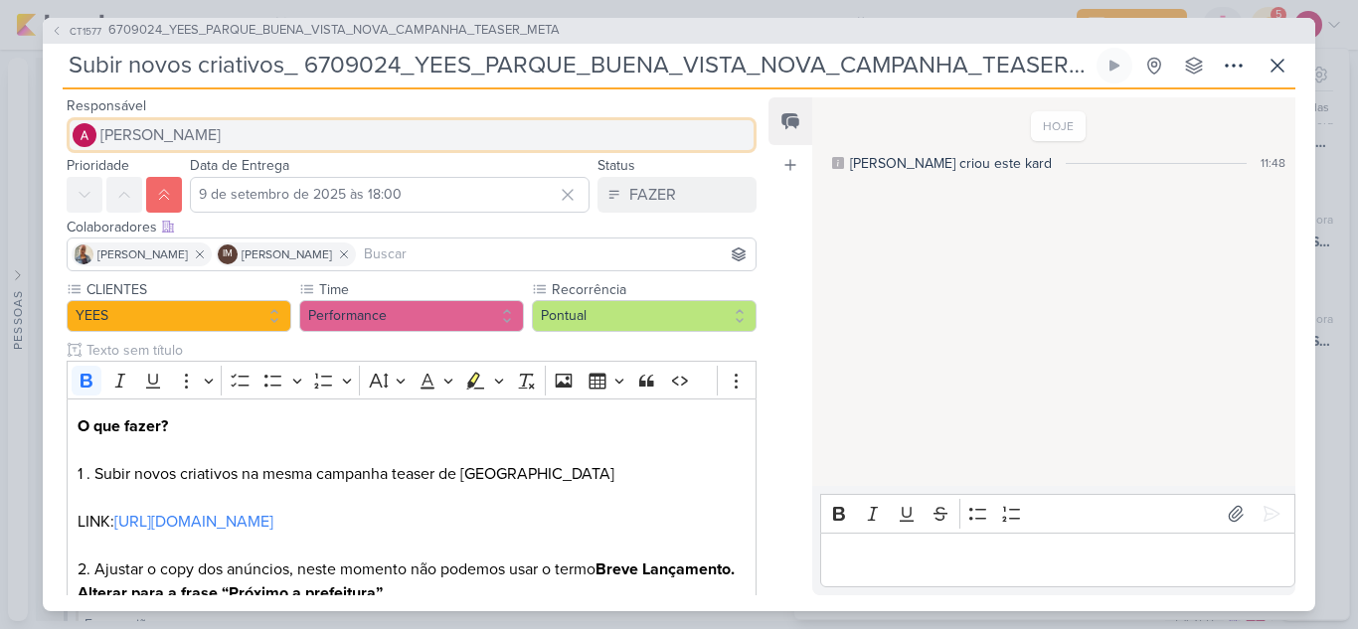
click at [172, 128] on span "[PERSON_NAME]" at bounding box center [160, 135] width 120 height 24
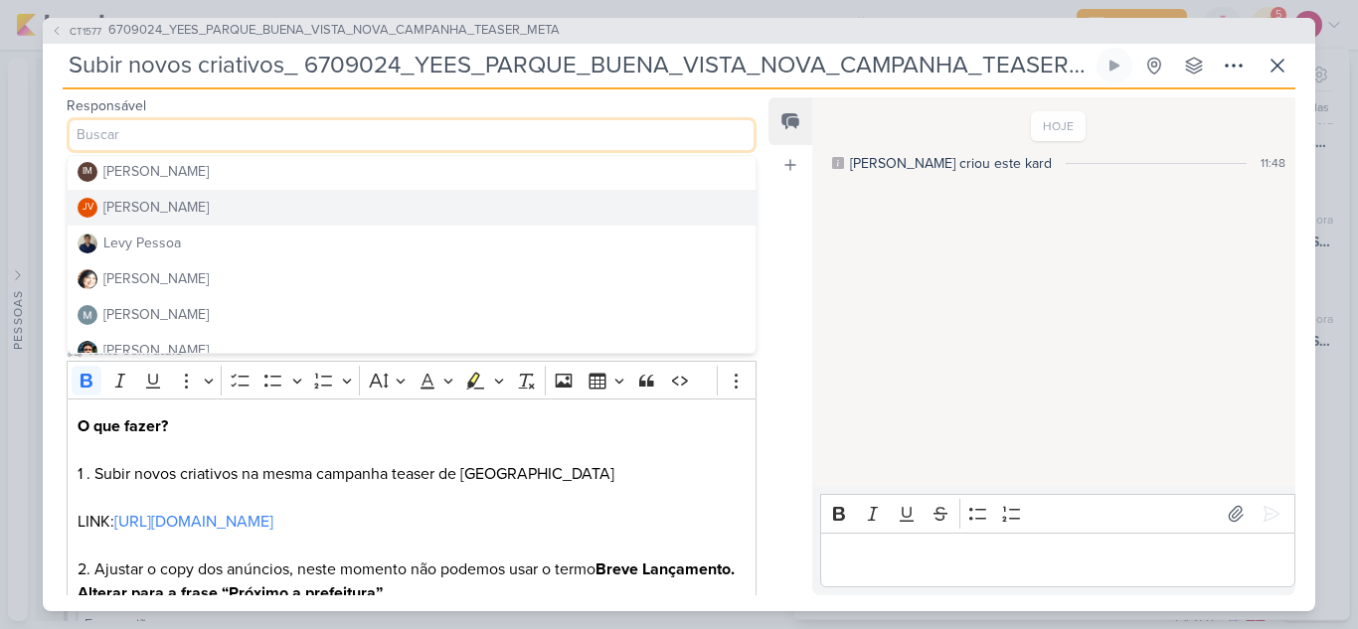
scroll to position [298, 0]
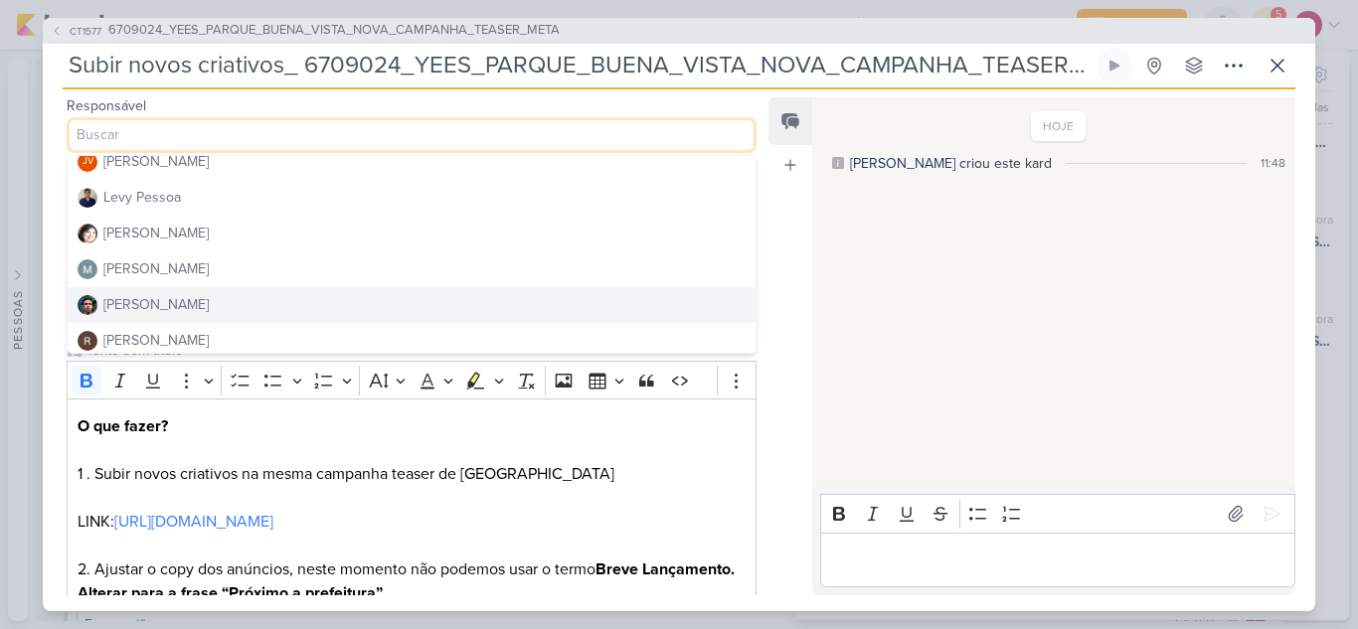
click at [156, 297] on div "[PERSON_NAME]" at bounding box center [155, 304] width 105 height 21
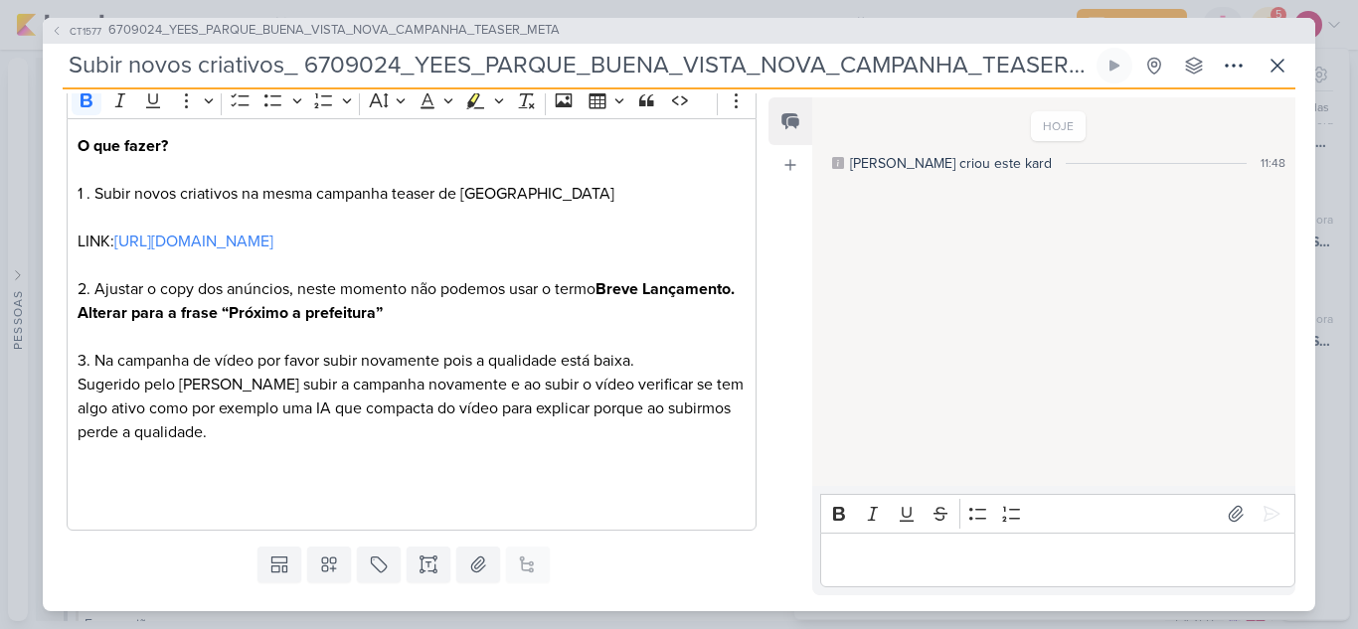
scroll to position [326, 0]
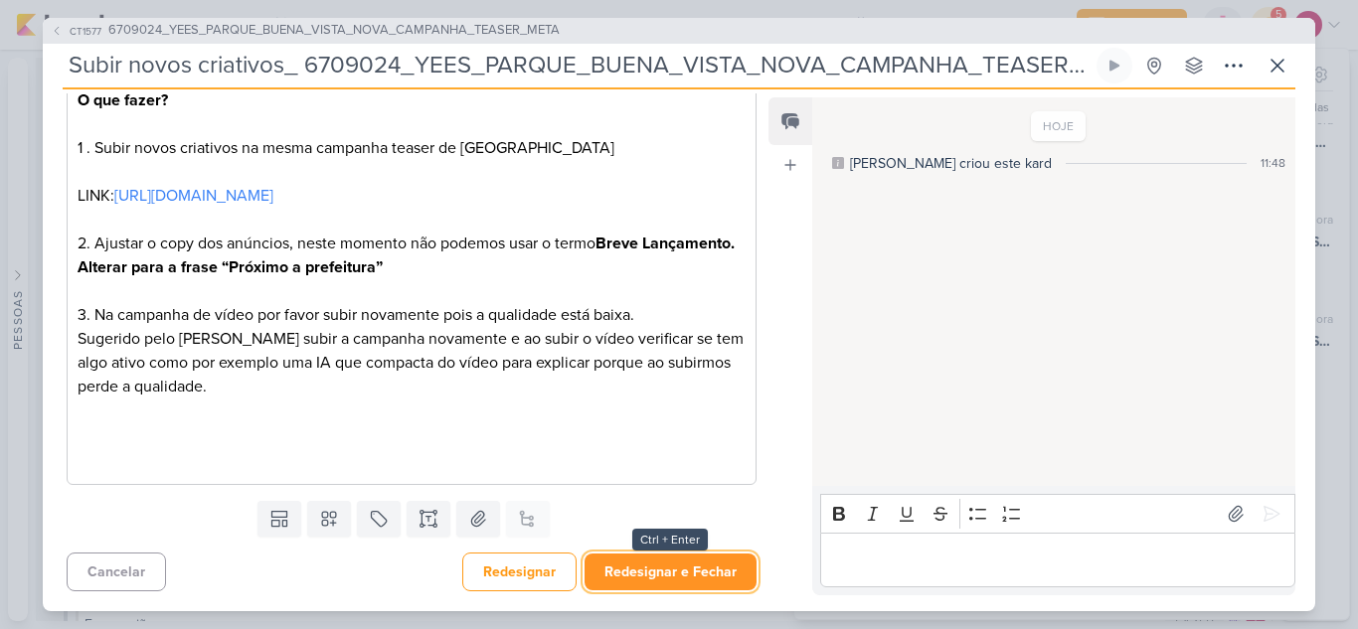
click at [682, 567] on button "Redesignar e Fechar" at bounding box center [670, 572] width 172 height 37
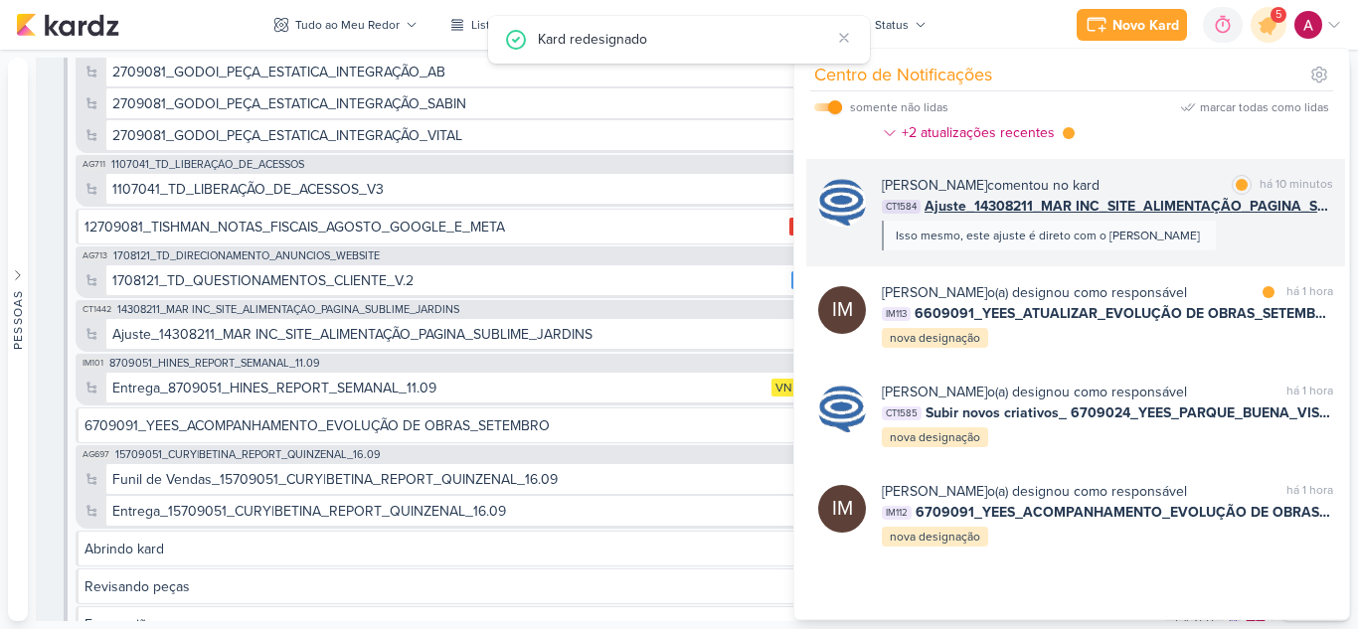
scroll to position [153, 0]
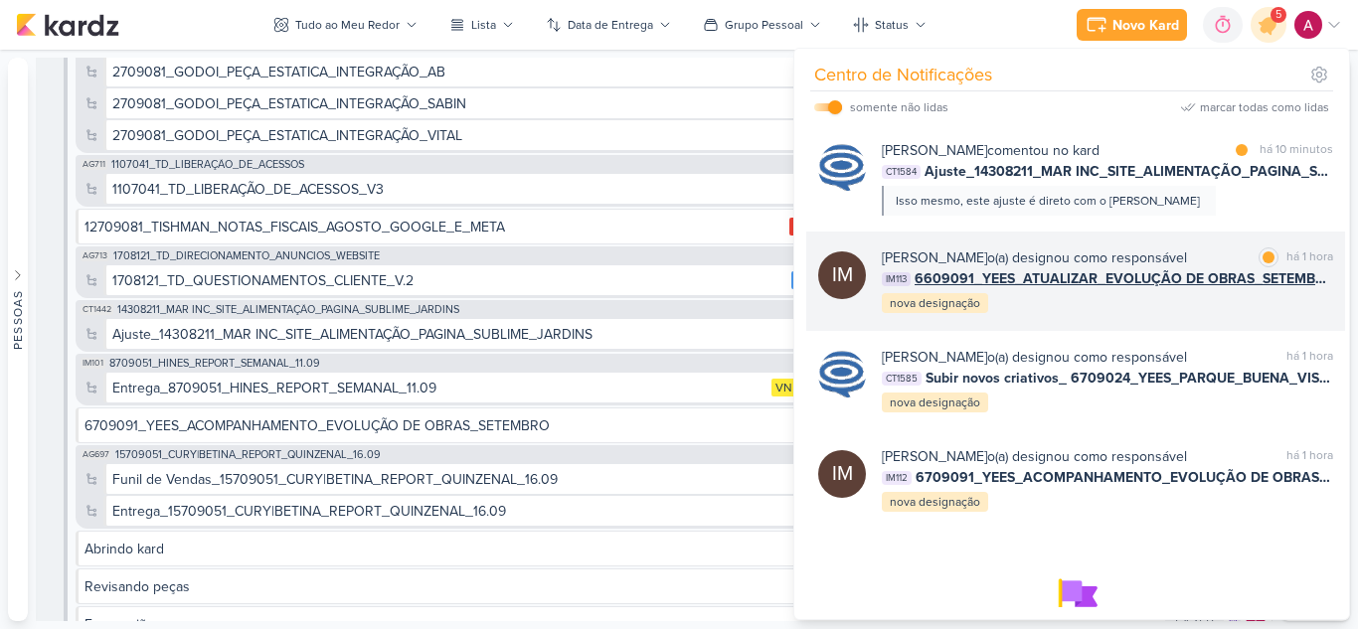
click at [1120, 315] on div "[PERSON_NAME] o(a) designou como responsável marcar como lida há 1 hora IM113 6…" at bounding box center [1107, 282] width 451 height 68
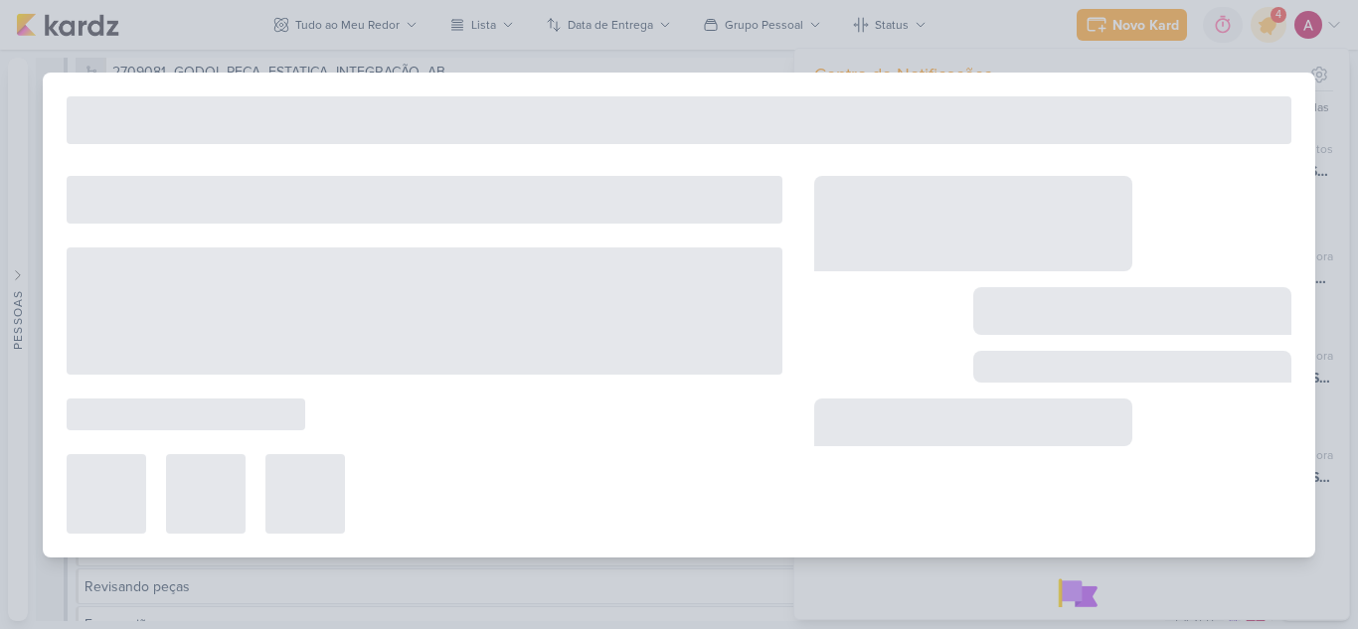
type input "6609091_YEES_ATUALIZAR_EVOLUÇÃO DE OBRAS_SETEMBRO"
type input "12 de setembro de 2025 às 18:00"
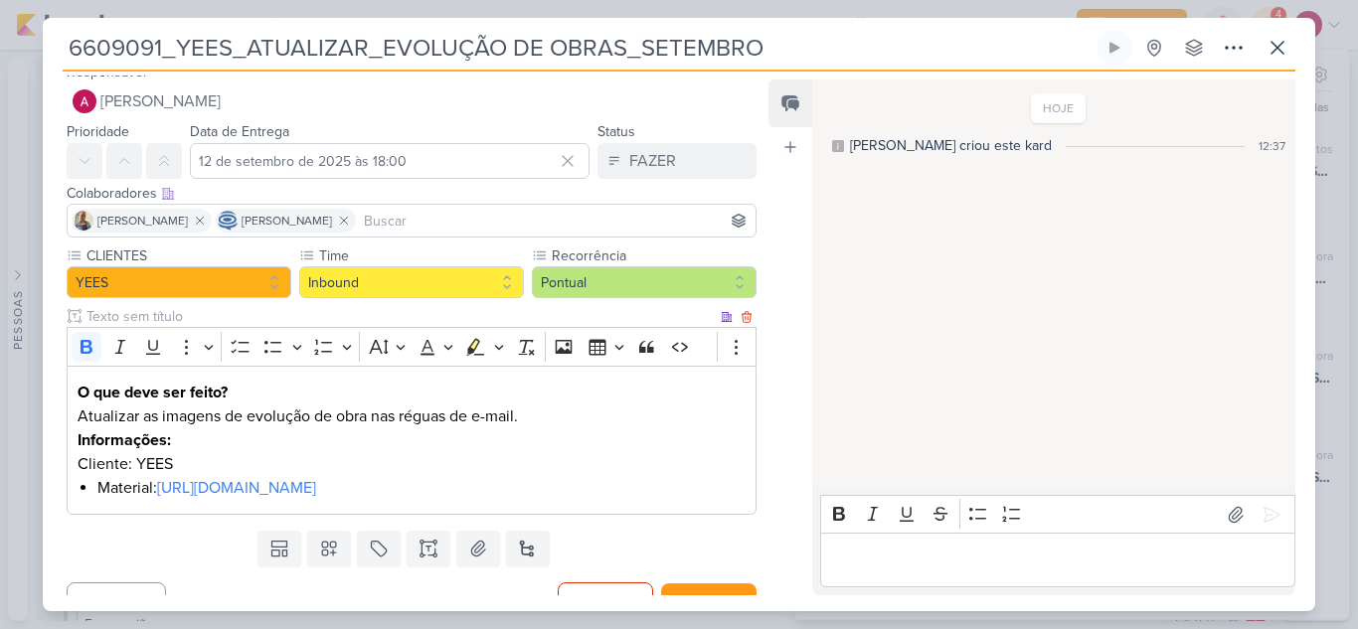
scroll to position [0, 0]
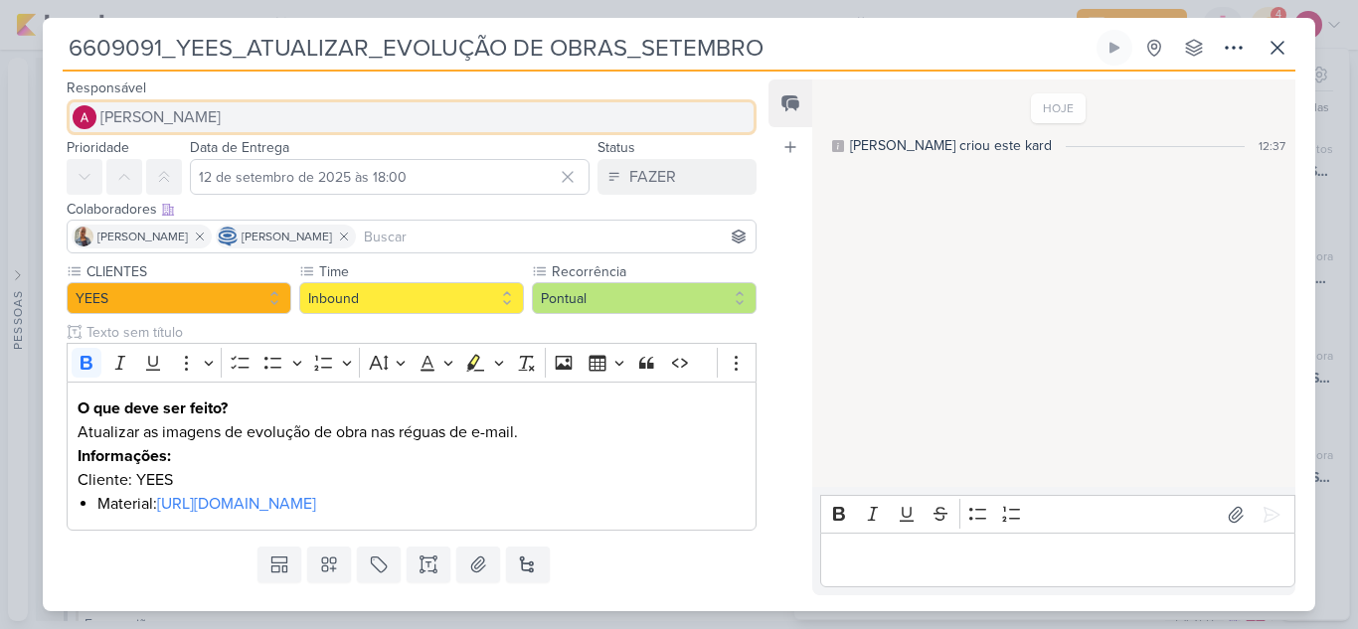
click at [237, 122] on button "[PERSON_NAME]" at bounding box center [412, 117] width 690 height 36
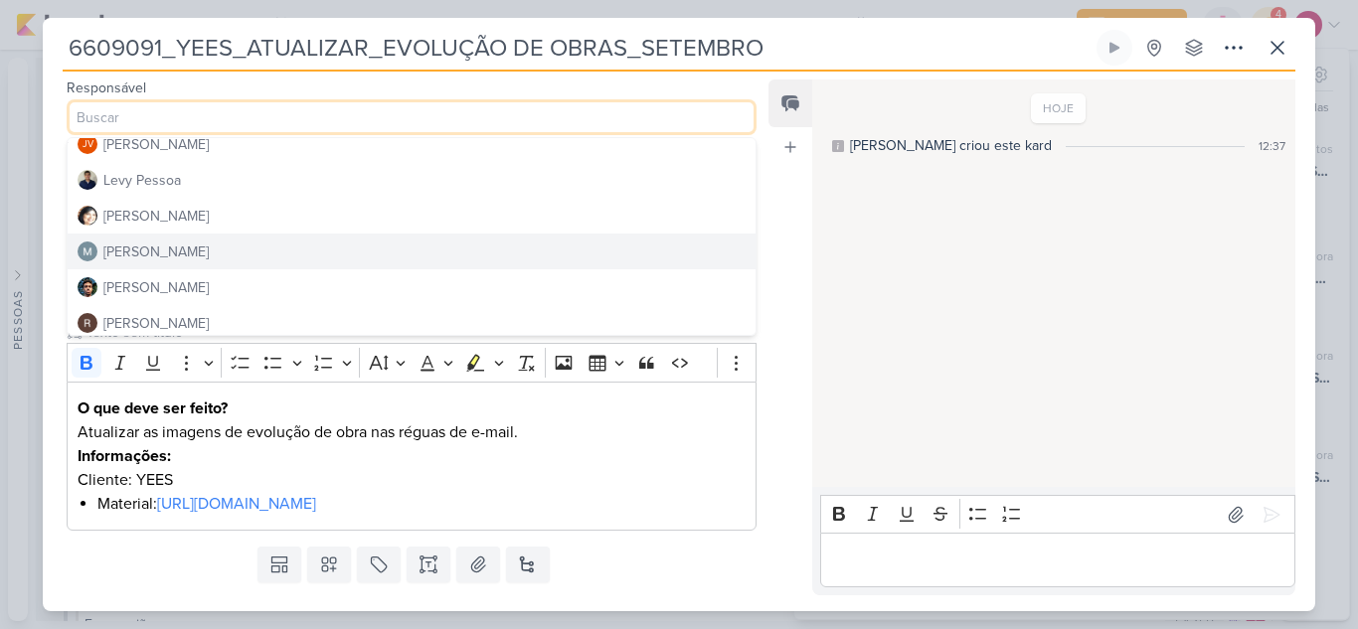
click at [274, 250] on button "[PERSON_NAME]" at bounding box center [412, 252] width 688 height 36
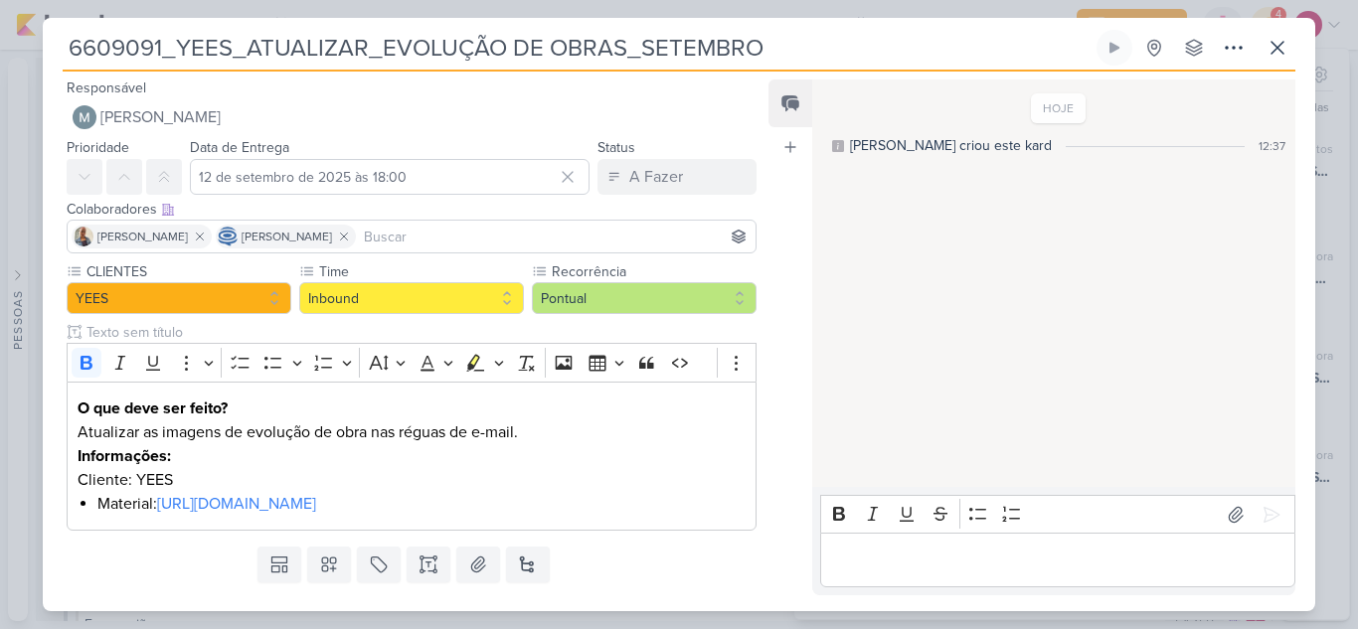
click at [486, 231] on input at bounding box center [556, 237] width 392 height 24
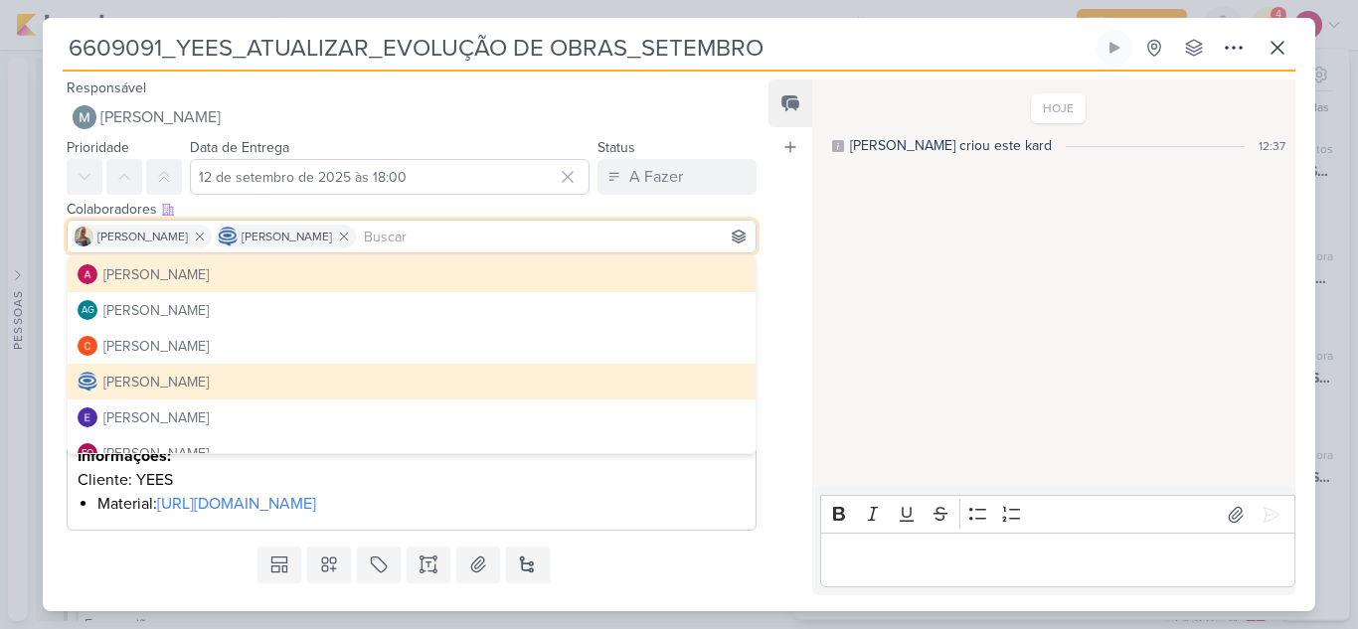
click at [265, 265] on button "[PERSON_NAME]" at bounding box center [412, 274] width 688 height 36
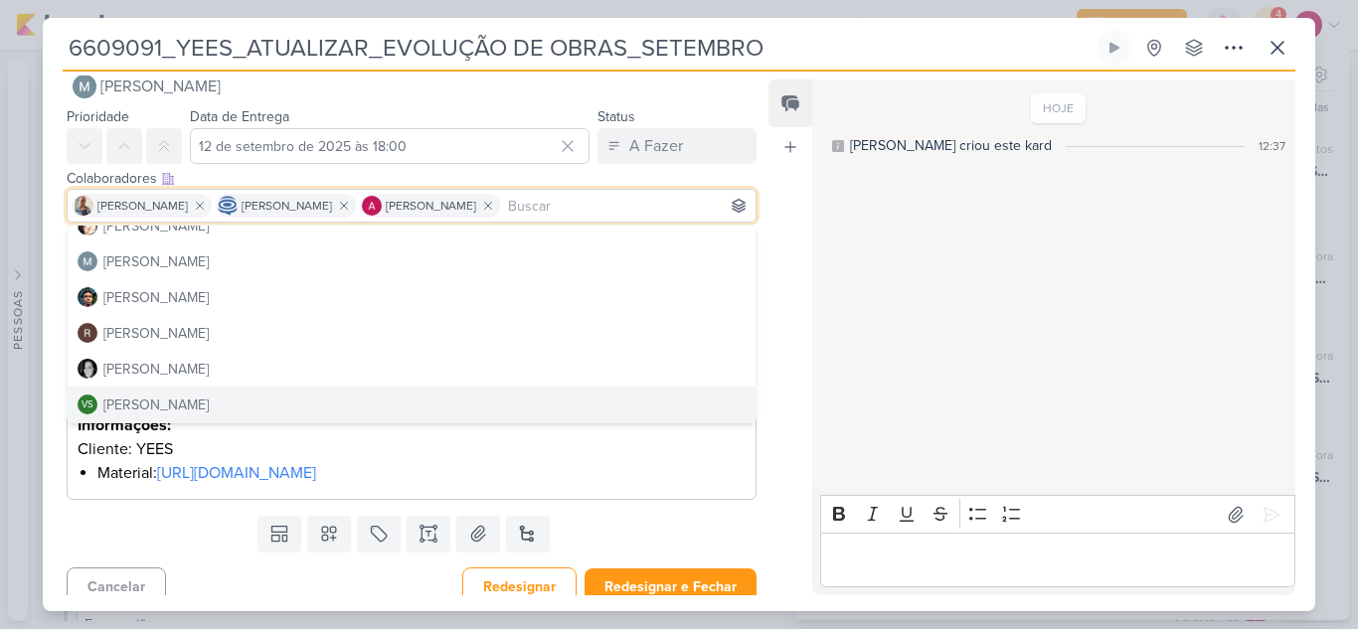
scroll to position [46, 0]
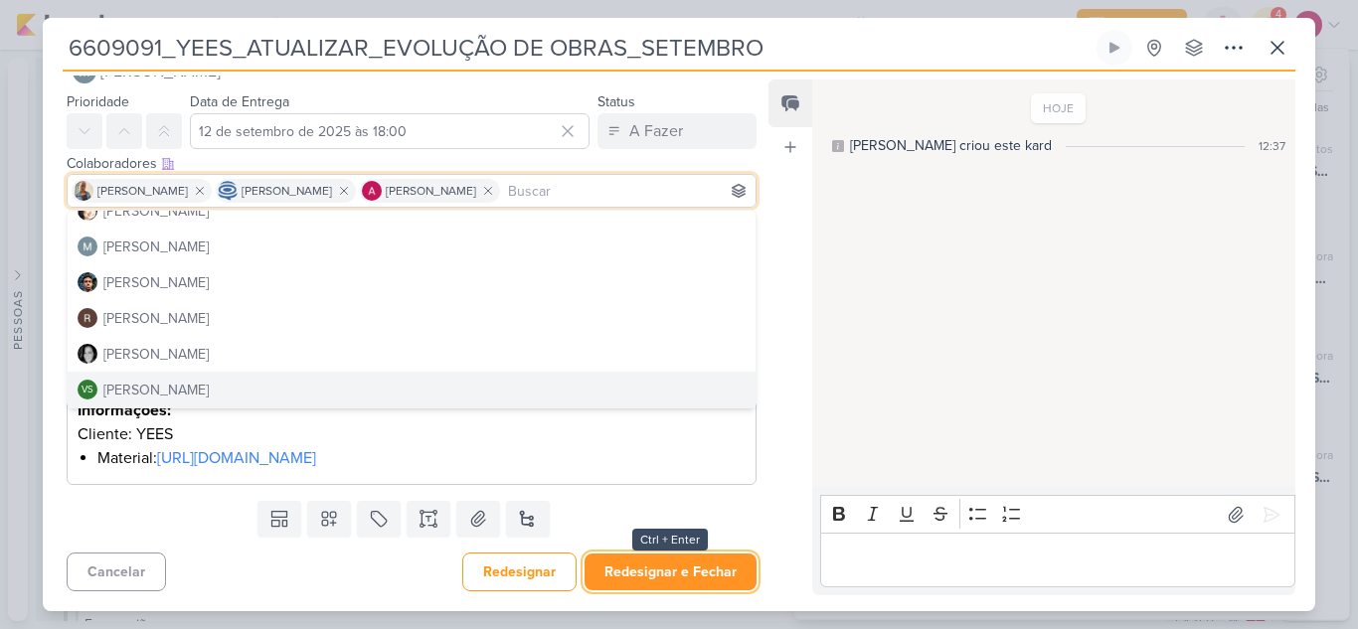
click at [707, 576] on button "Redesignar e Fechar" at bounding box center [670, 572] width 172 height 37
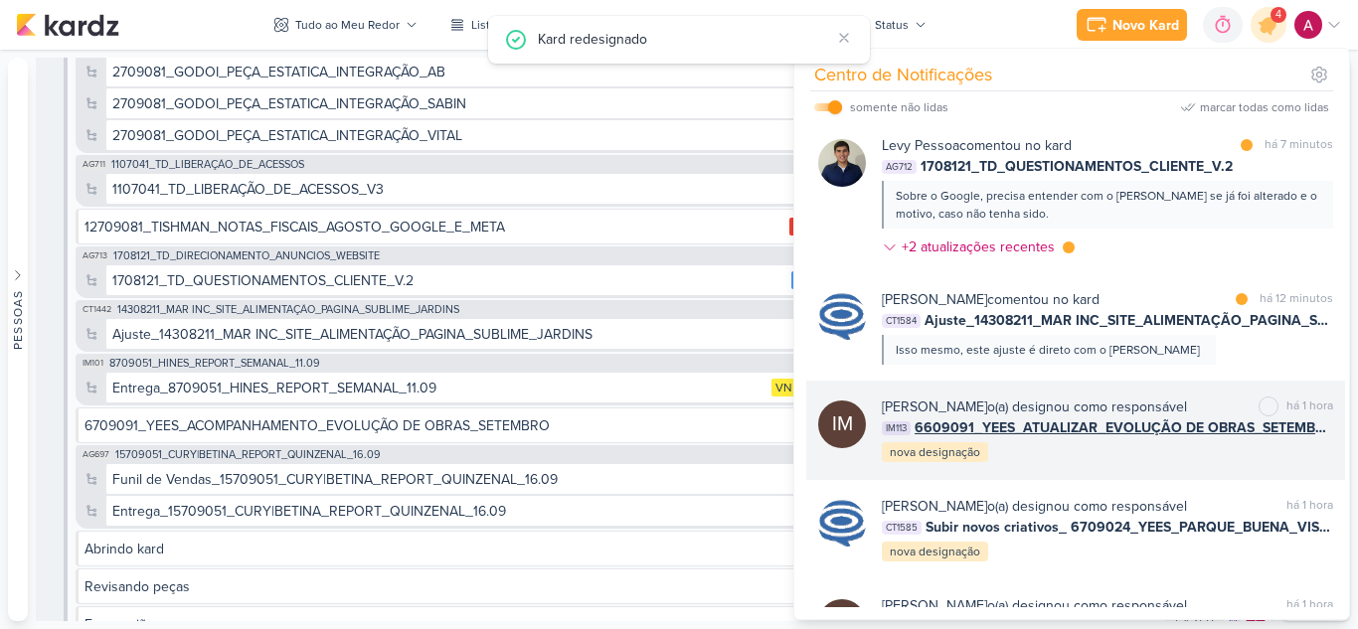
scroll to position [0, 0]
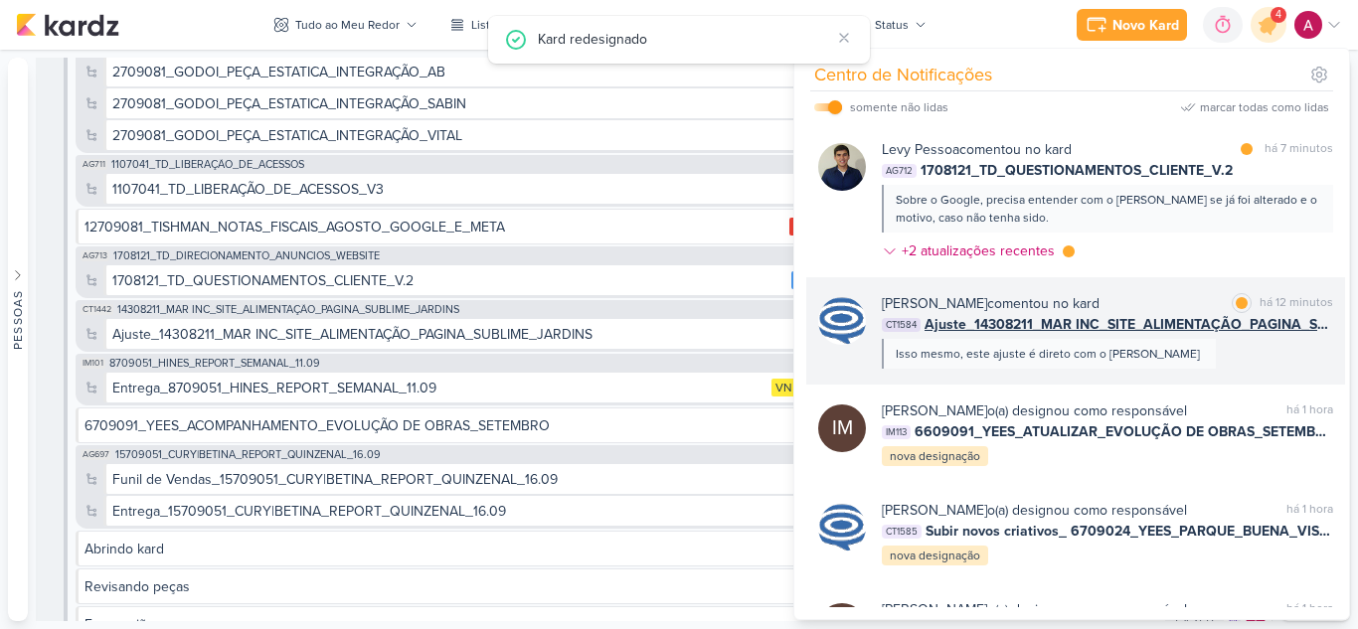
click at [1185, 350] on div "[PERSON_NAME] comentou no kard marcar como lida há 12 minutos CT1584 Ajuste_143…" at bounding box center [1107, 331] width 451 height 76
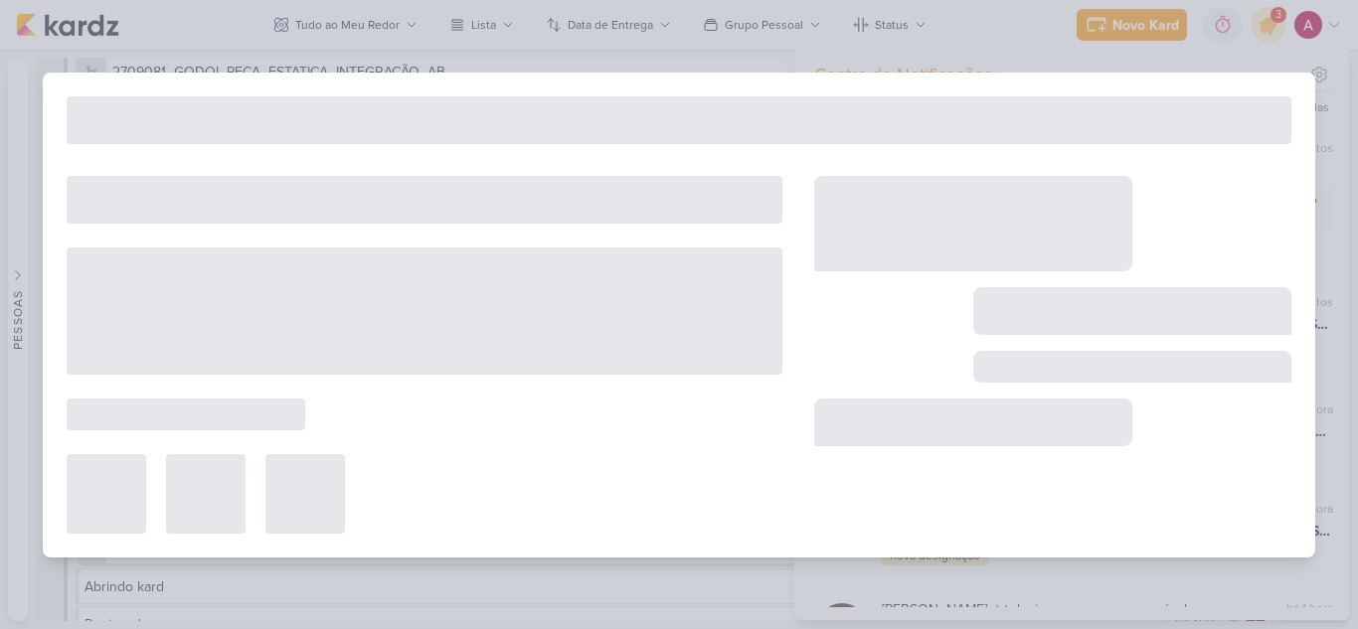
type input "Ajuste_14308211_MAR INC_SITE_ALIMENTAÇÃO_PAGINA_SUBLIME_JARDINS"
type input "[DATE] 15:00"
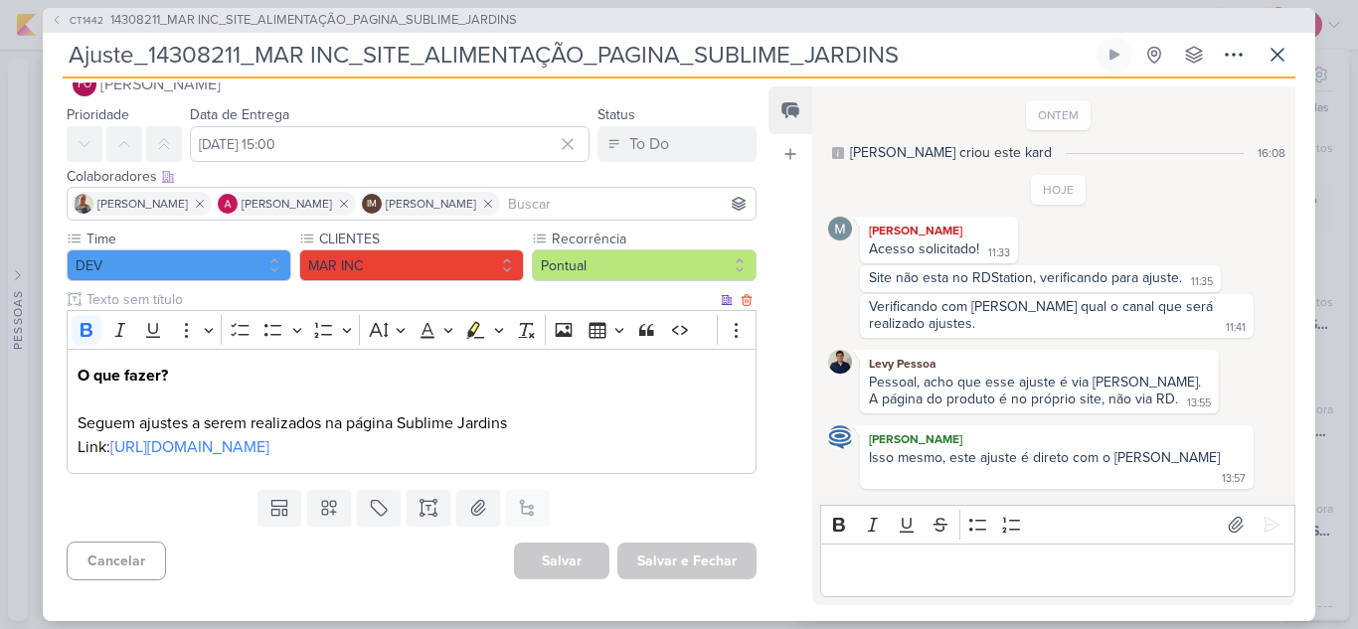
scroll to position [64, 0]
click at [1280, 67] on icon at bounding box center [1277, 55] width 24 height 24
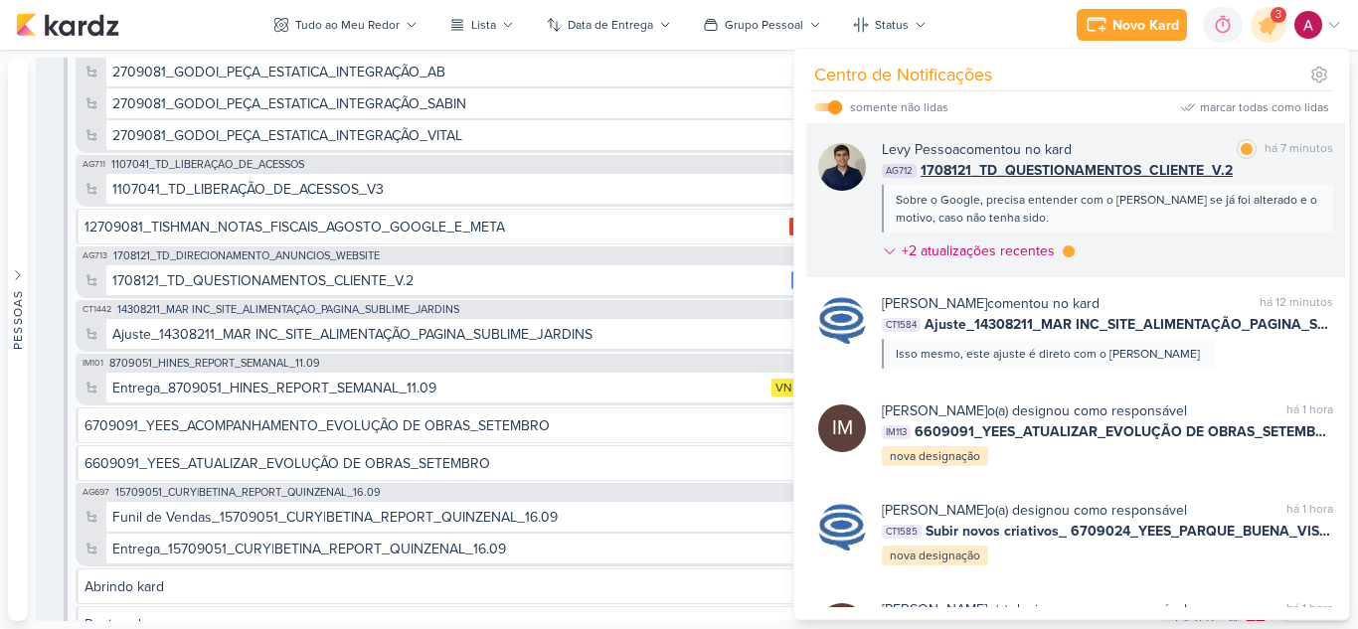
click at [1170, 234] on div "[PERSON_NAME] comentou no kard marcar como lida há 7 minutos AG712 1708121_TD_Q…" at bounding box center [1107, 204] width 451 height 130
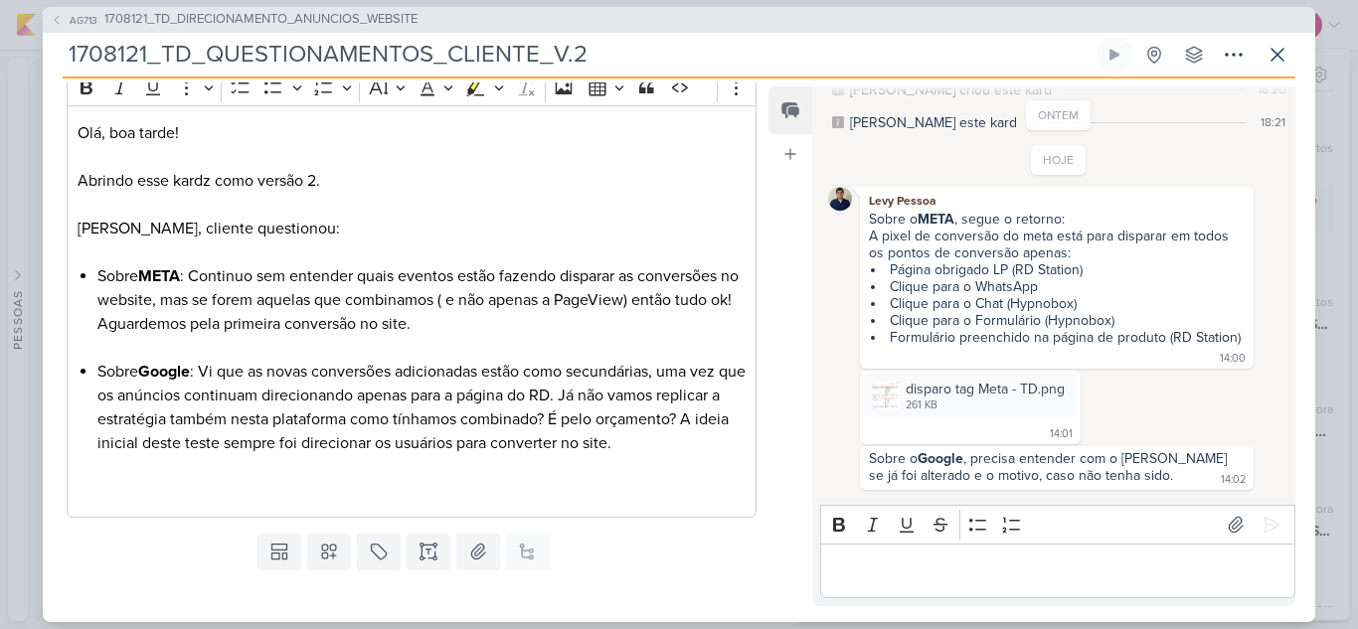
scroll to position [378, 0]
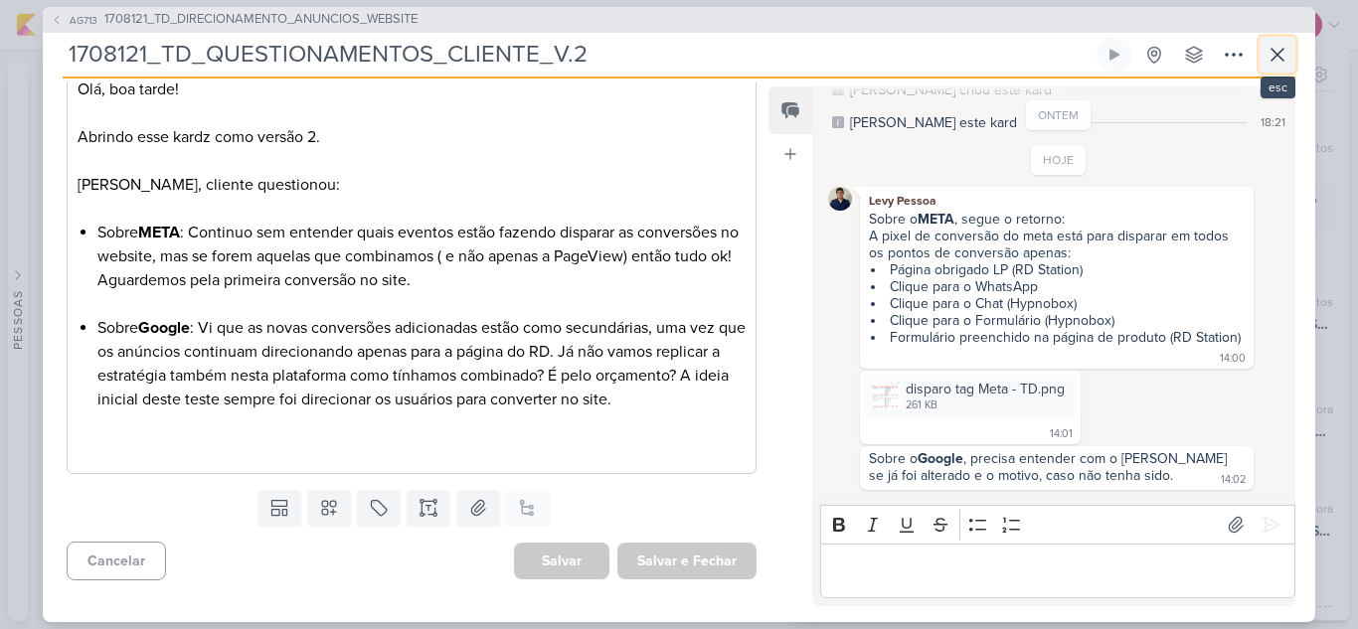
click at [1282, 60] on icon at bounding box center [1277, 55] width 12 height 12
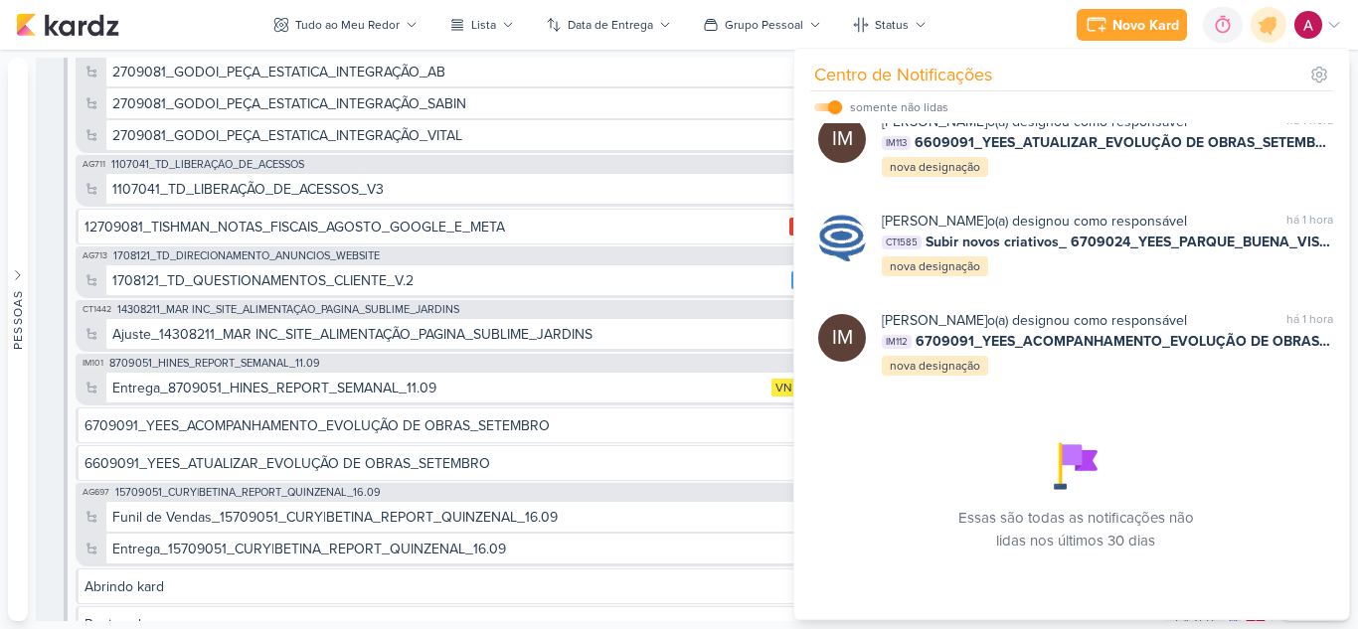
scroll to position [352, 0]
click at [1255, 27] on icon at bounding box center [1268, 25] width 34 height 34
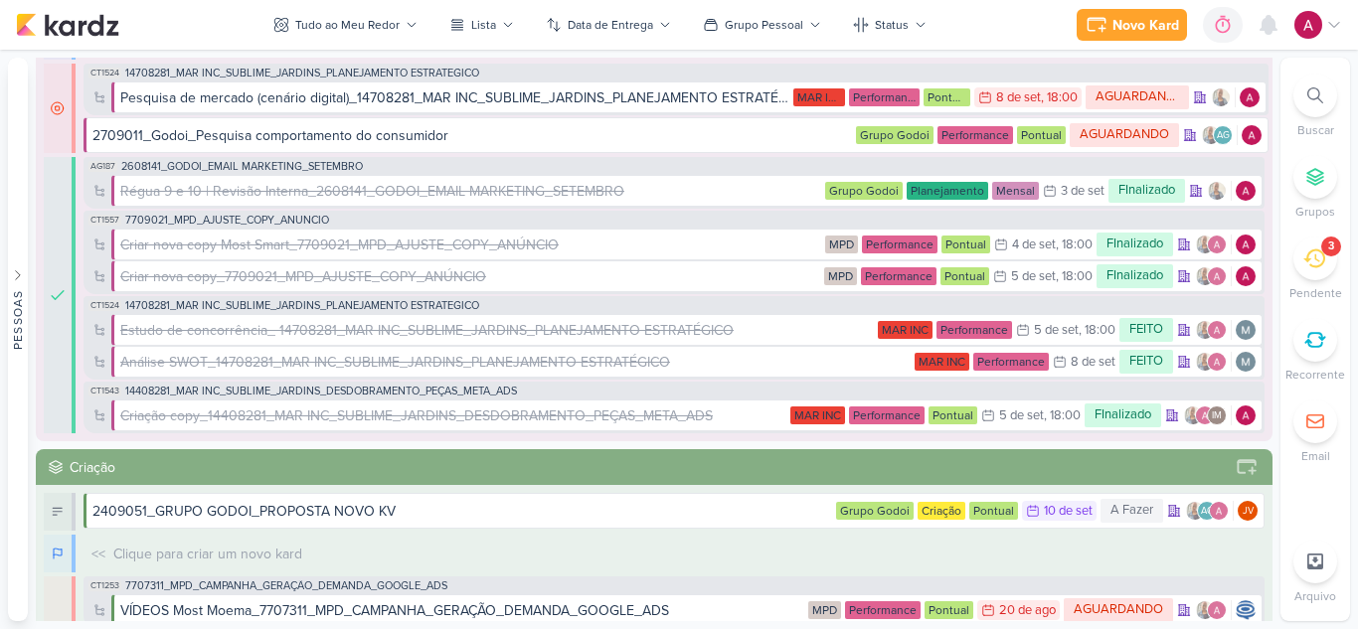
scroll to position [0, 0]
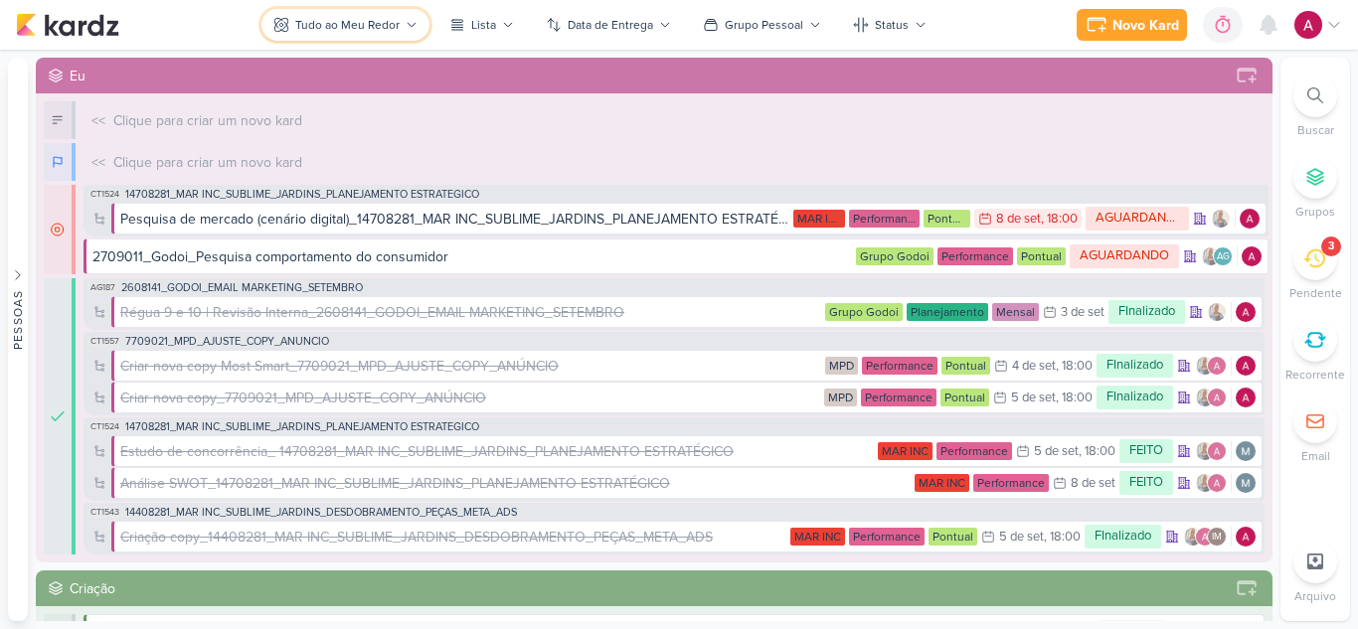
click at [365, 17] on div "Tudo ao Meu Redor" at bounding box center [347, 25] width 104 height 18
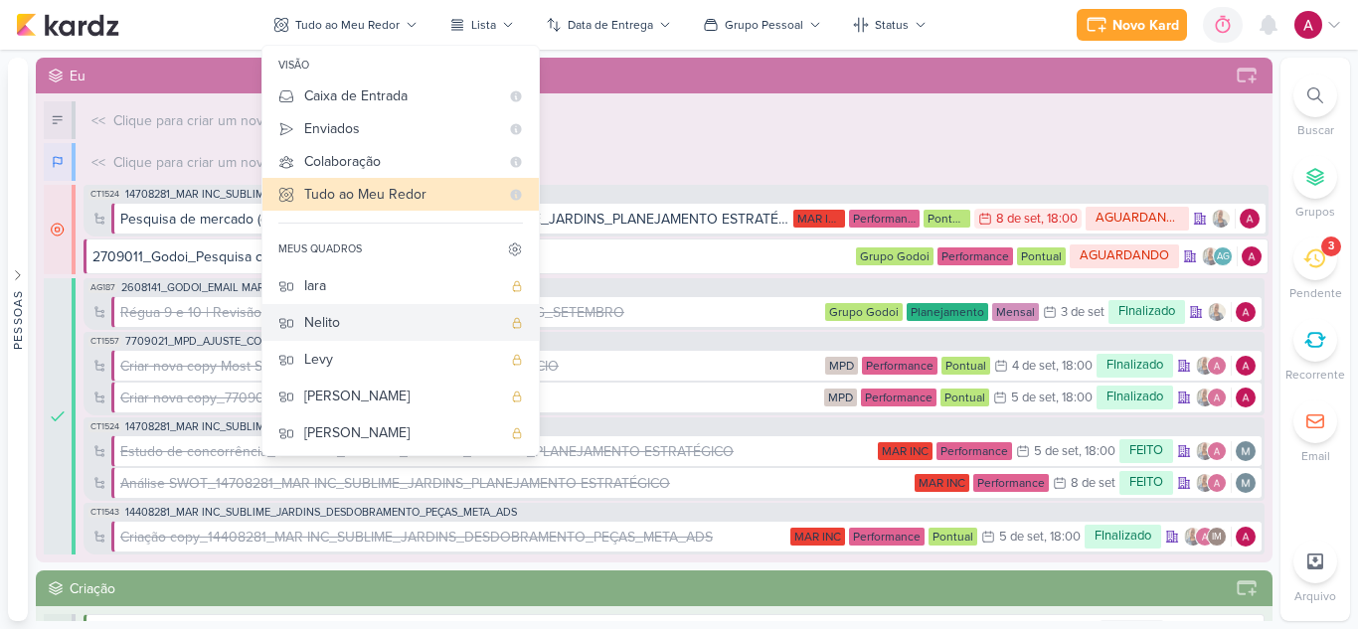
click at [354, 318] on div "Nelito" at bounding box center [402, 322] width 197 height 21
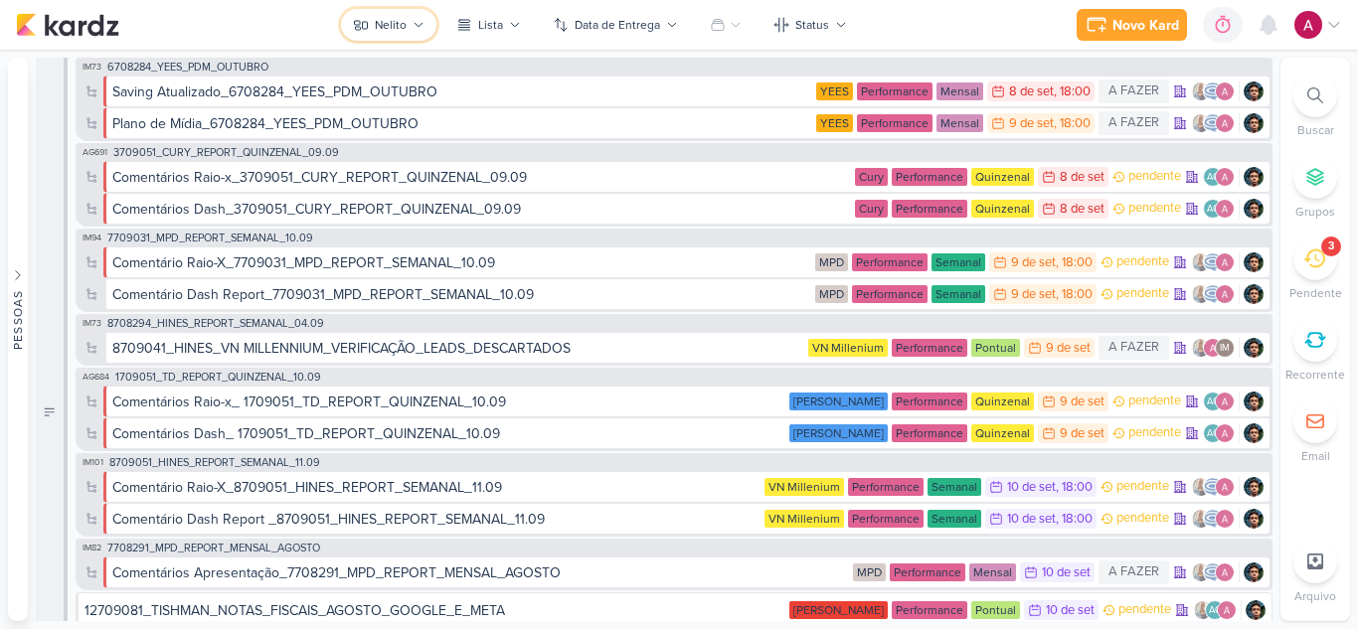
click at [403, 33] on div "Nelito" at bounding box center [391, 25] width 32 height 18
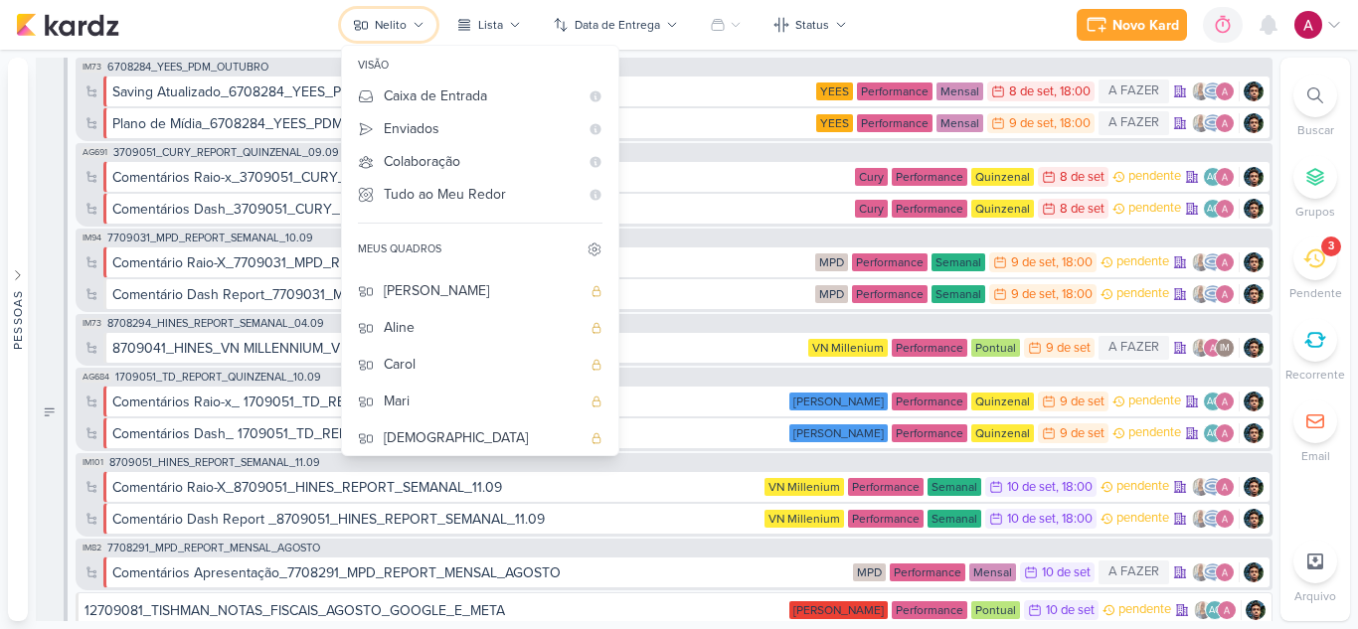
scroll to position [149, 0]
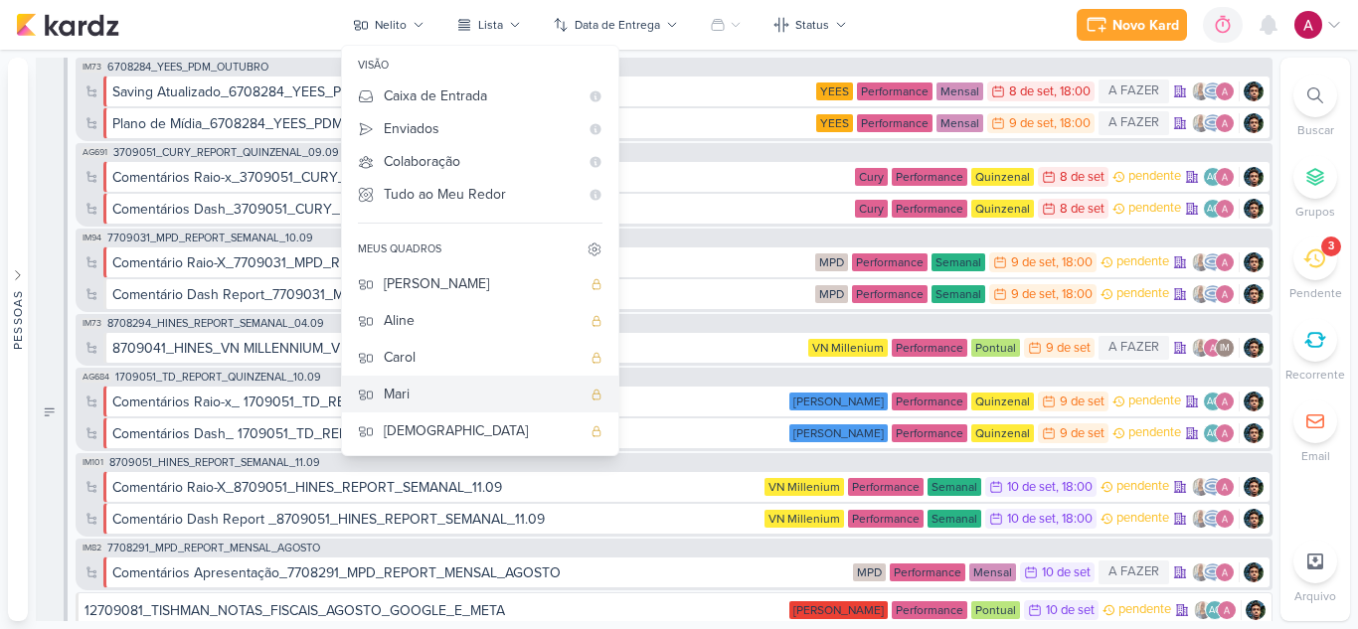
click at [402, 398] on div "Mari" at bounding box center [482, 394] width 197 height 21
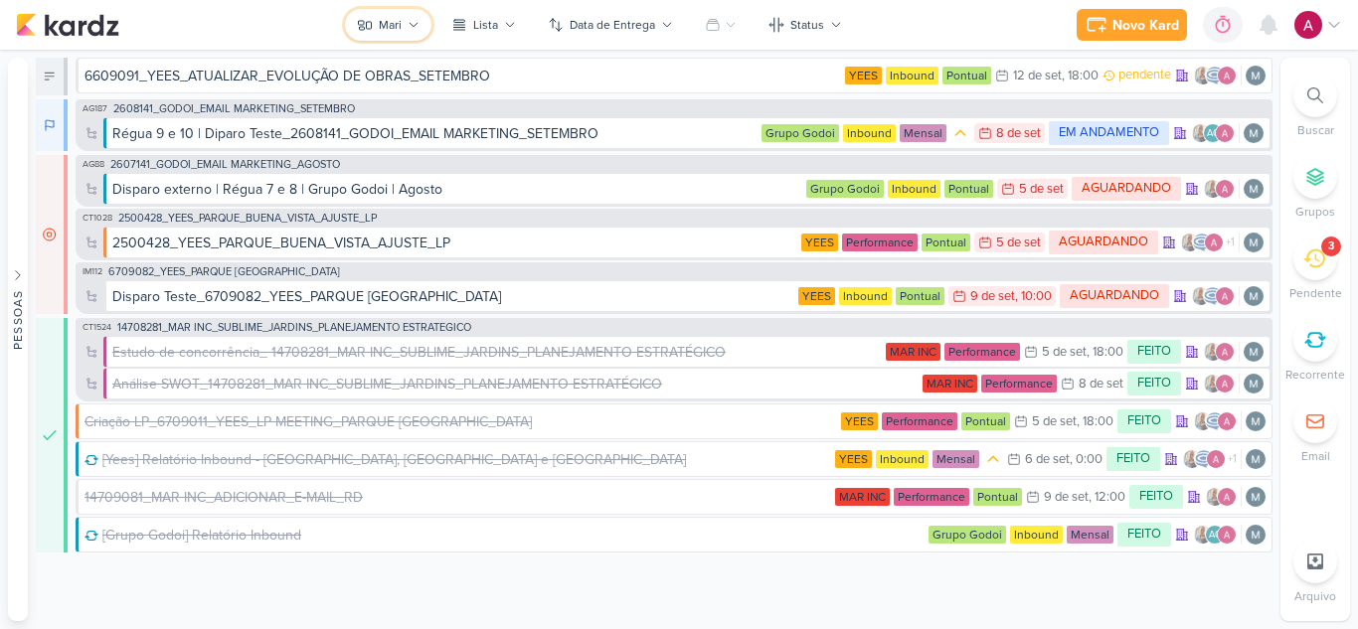
click at [401, 37] on button "Mari" at bounding box center [388, 25] width 86 height 32
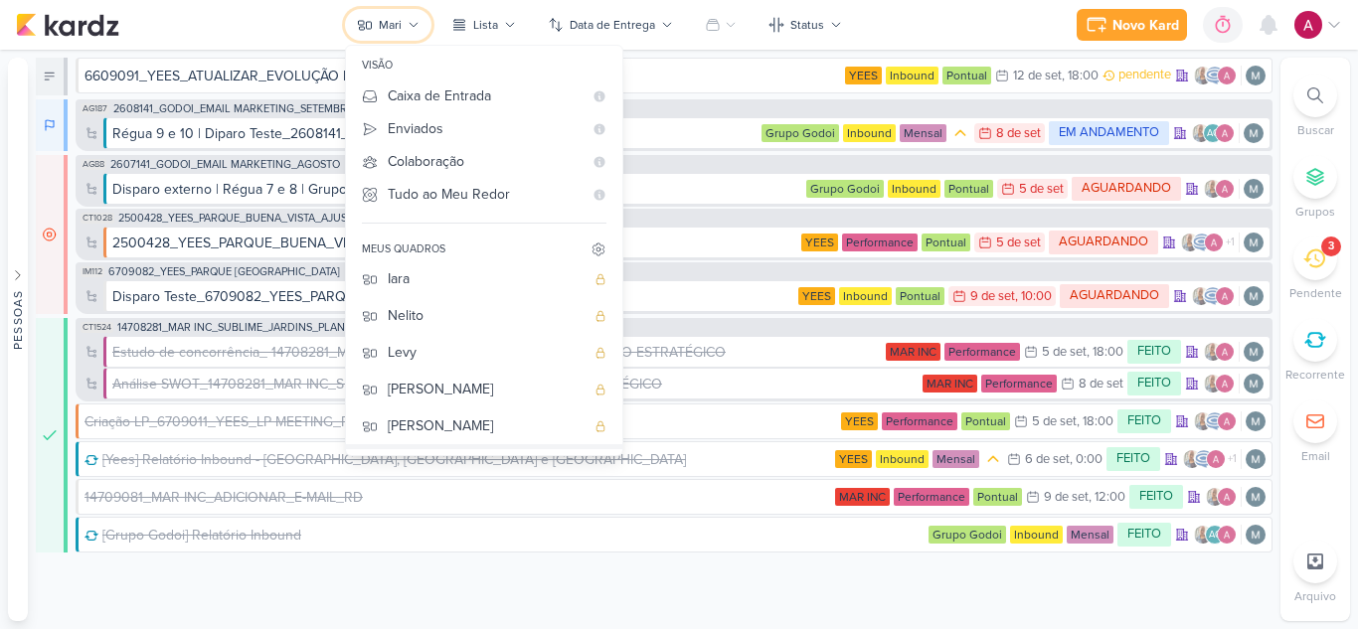
scroll to position [0, 0]
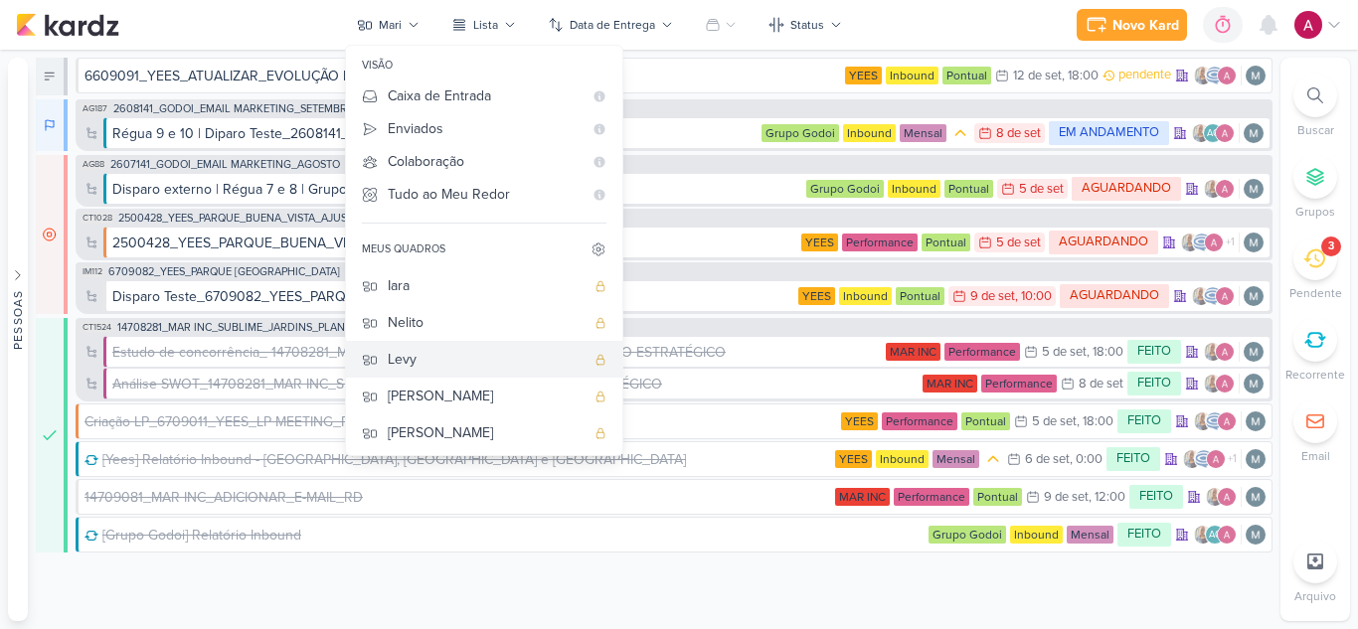
click at [426, 359] on div "Levy" at bounding box center [486, 359] width 197 height 21
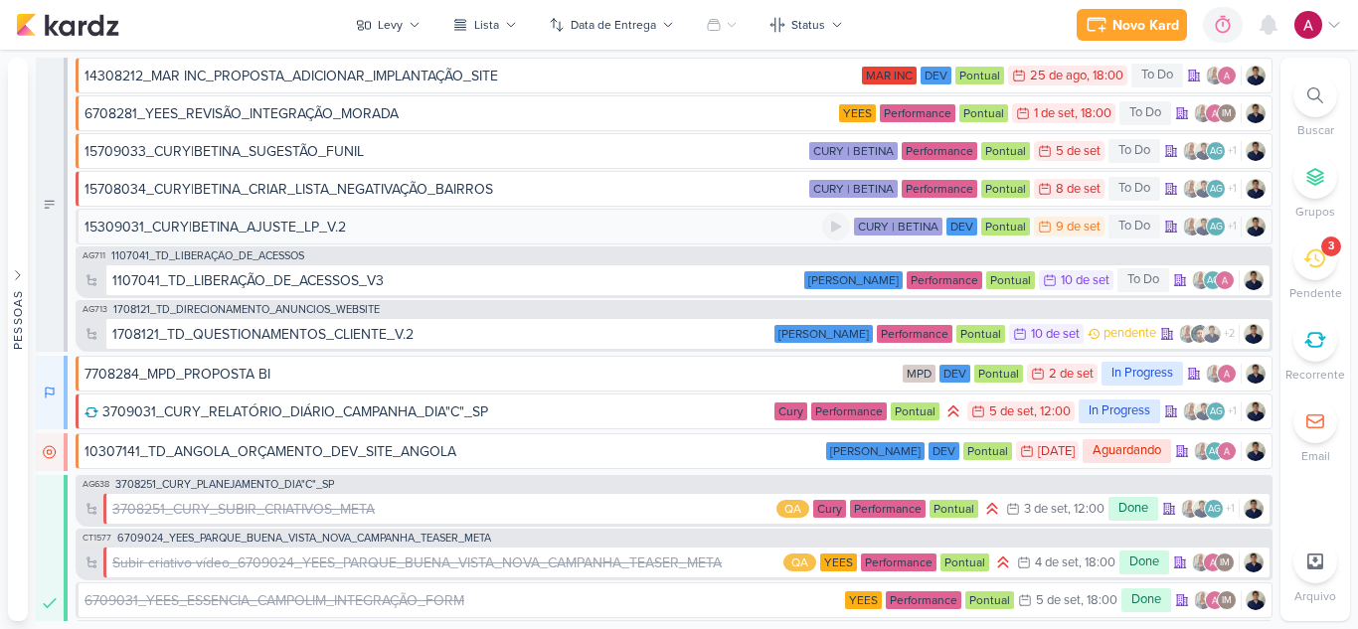
click at [426, 232] on div "15309031_CURY|BETINA_AJUSTE_LP_V.2" at bounding box center [453, 227] width 738 height 21
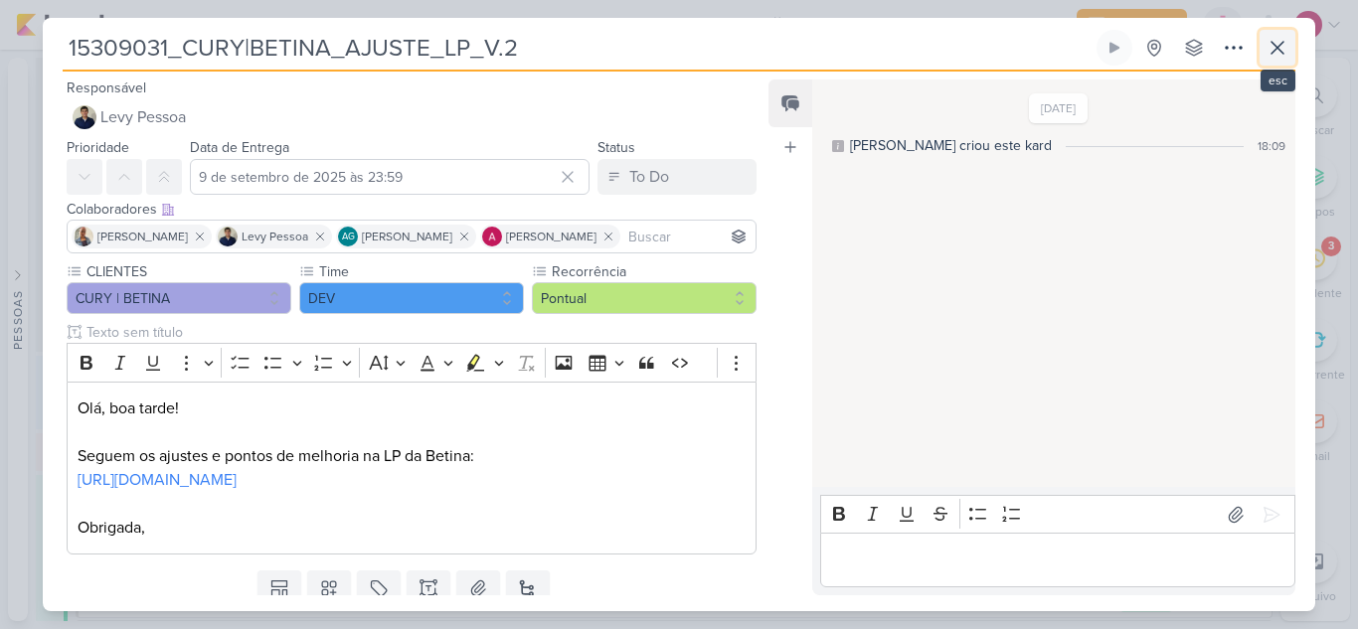
click at [1288, 49] on icon at bounding box center [1277, 48] width 24 height 24
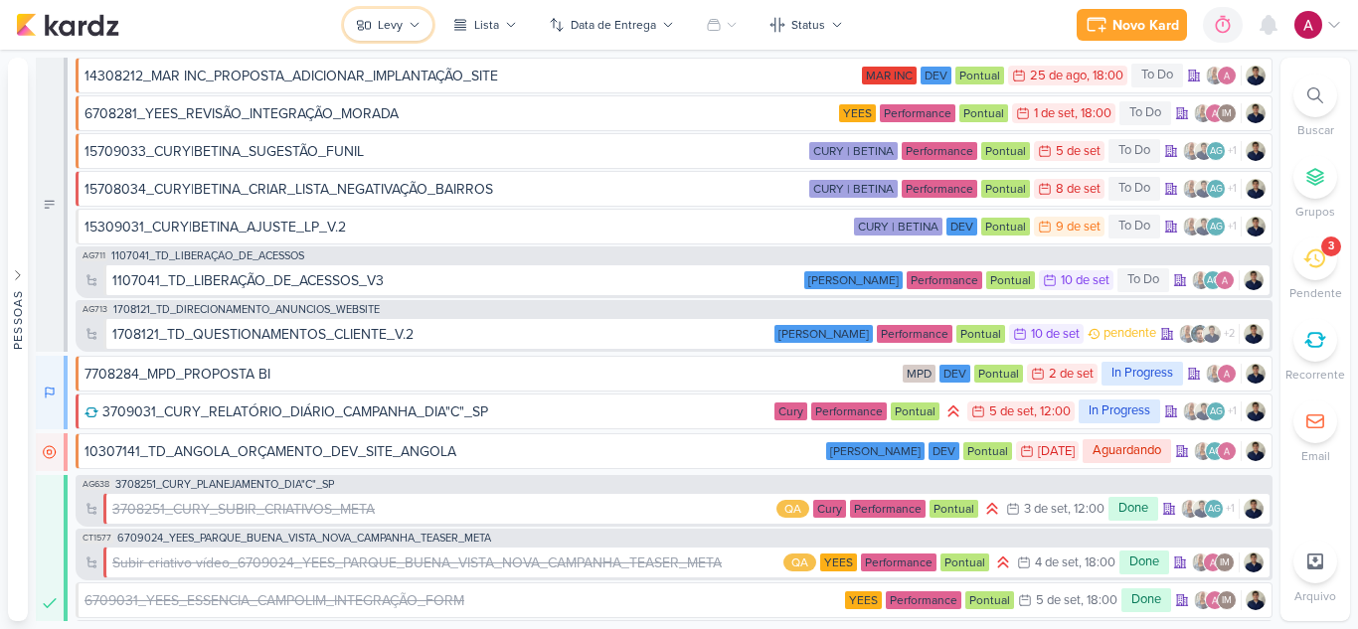
click at [401, 26] on div "Levy" at bounding box center [390, 25] width 25 height 18
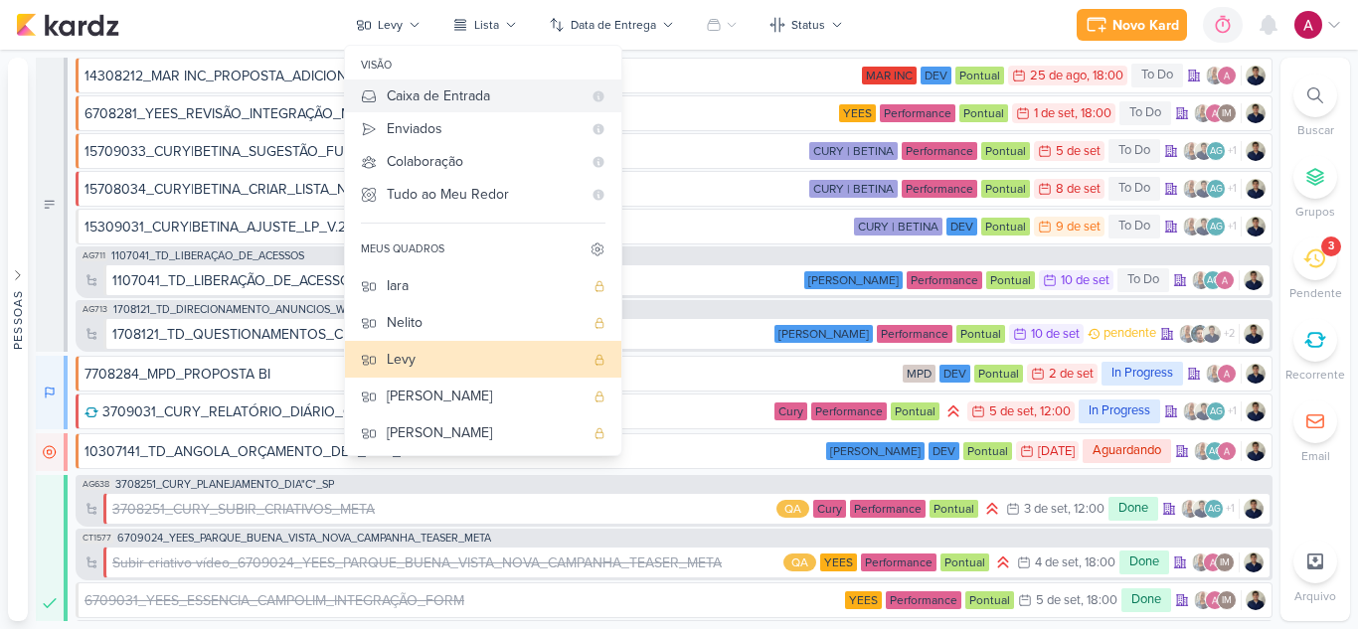
click at [414, 91] on div "Caixa de Entrada" at bounding box center [484, 95] width 195 height 21
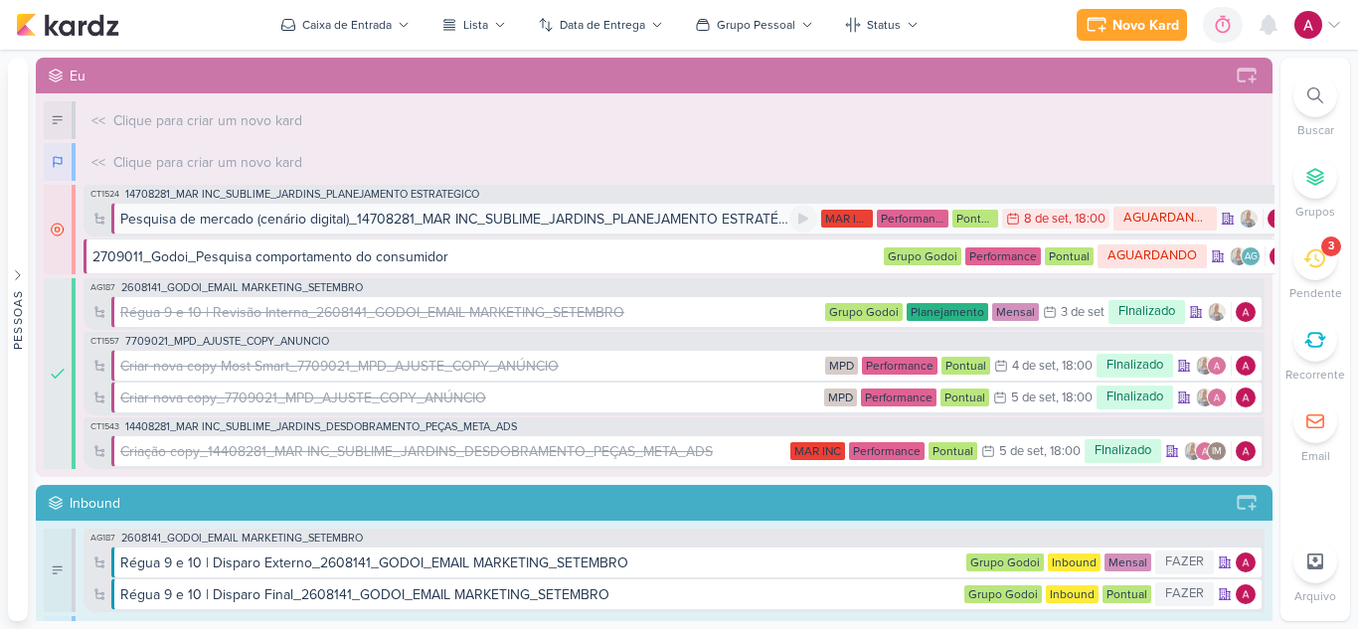
click at [347, 220] on div "Pesquisa de mercado (cenário digital)_14708281_MAR INC_SUBLIME_JARDINS_PLANEJAM…" at bounding box center [454, 219] width 669 height 21
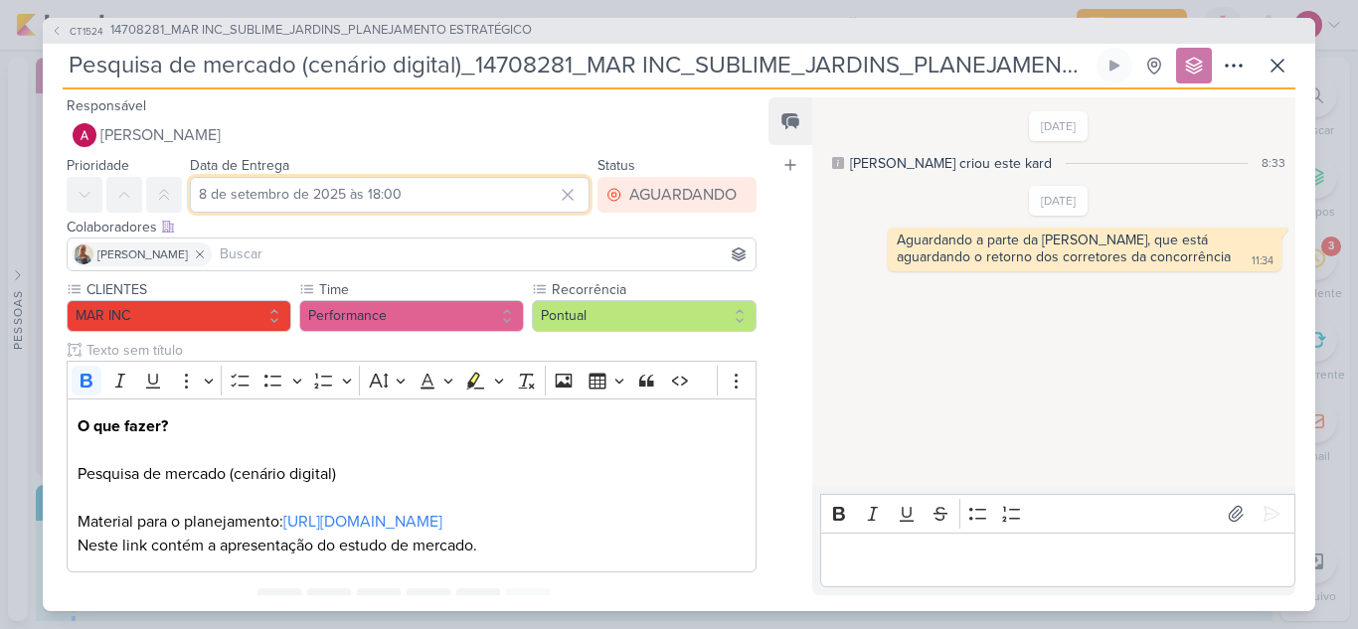
click at [414, 185] on input "8 de setembro de 2025 às 18:00" at bounding box center [390, 195] width 400 height 36
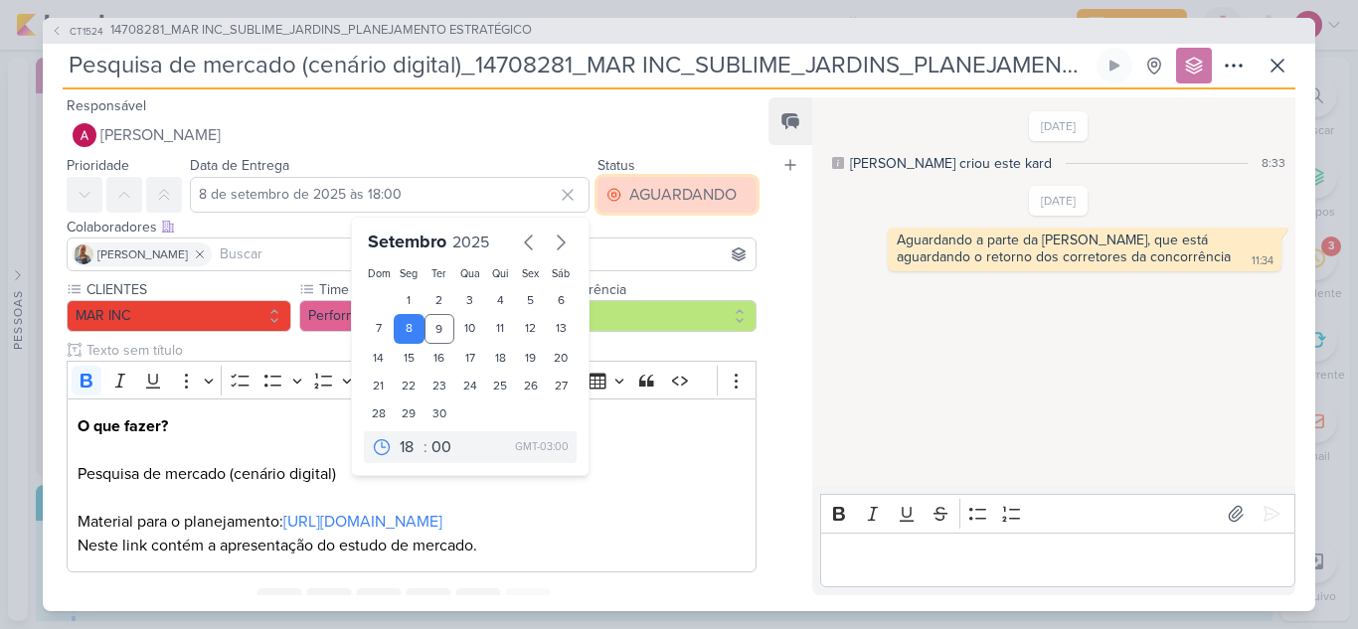
click at [640, 201] on div "AGUARDANDO" at bounding box center [682, 195] width 107 height 24
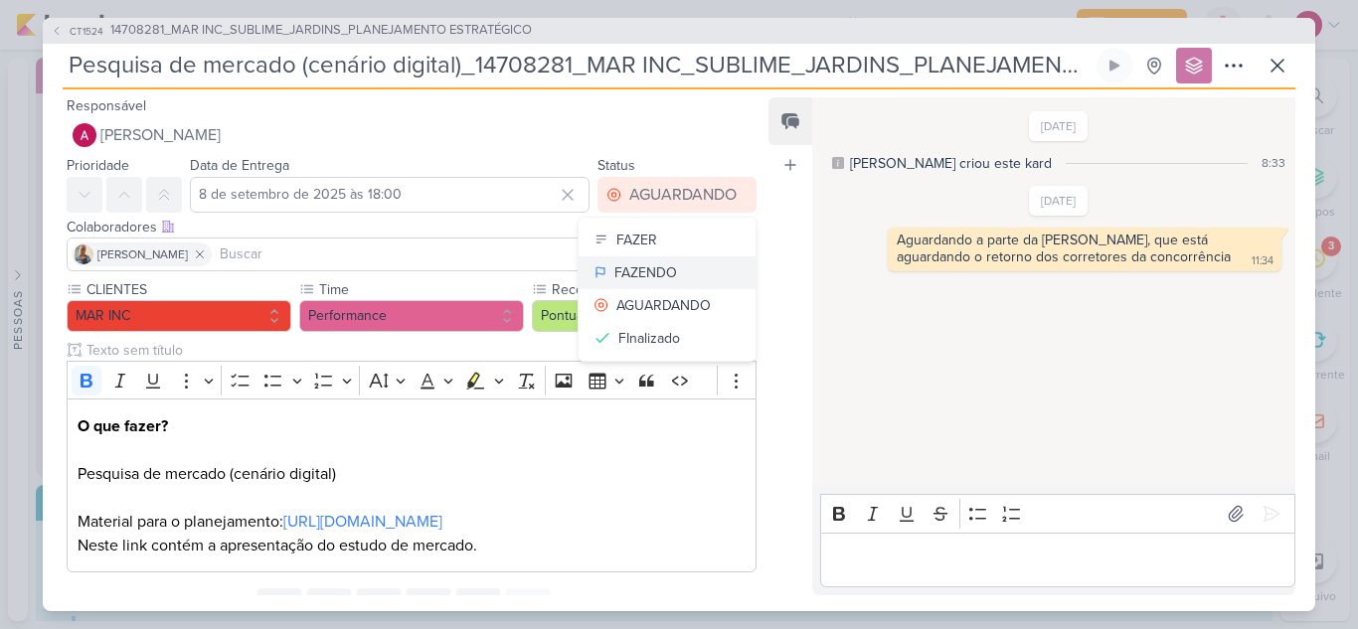
click at [648, 263] on div "FAZENDO" at bounding box center [645, 272] width 63 height 21
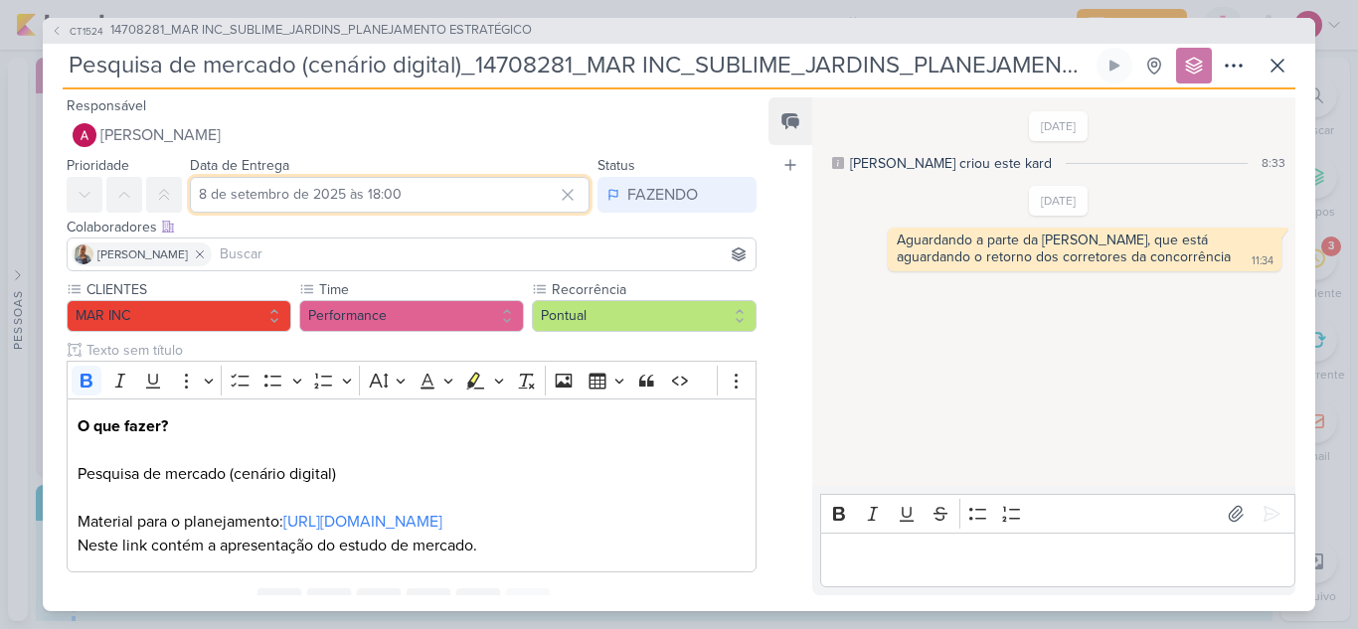
click at [405, 190] on input "8 de setembro de 2025 às 18:00" at bounding box center [390, 195] width 400 height 36
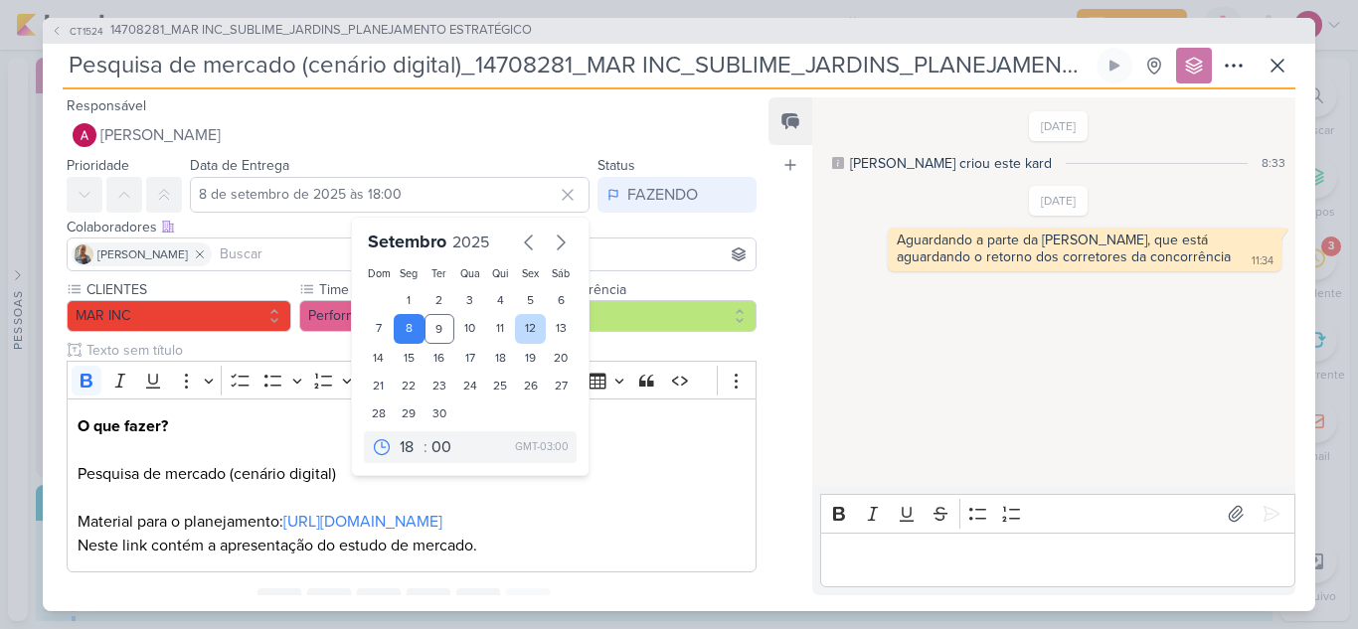
click at [527, 329] on div "12" at bounding box center [530, 329] width 31 height 30
type input "12 de setembro de 2025 às 18:00"
click at [856, 563] on p "Editor editing area: main" at bounding box center [1057, 560] width 454 height 24
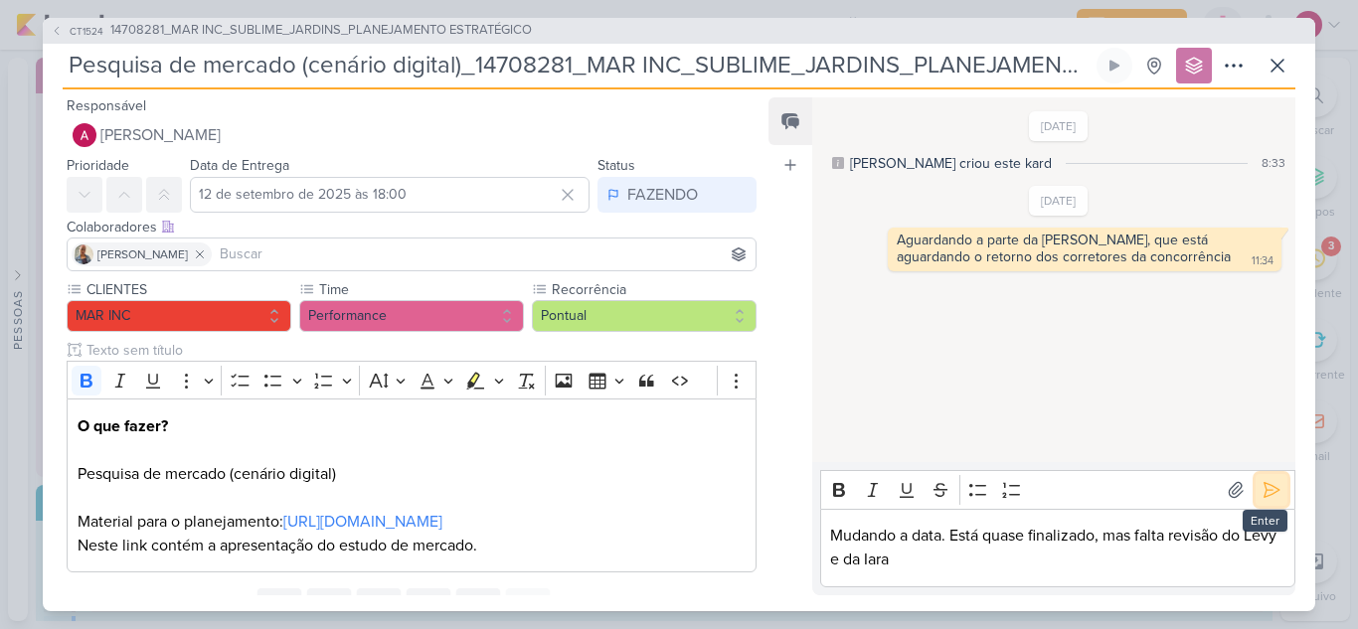
click at [1264, 495] on icon at bounding box center [1271, 490] width 15 height 15
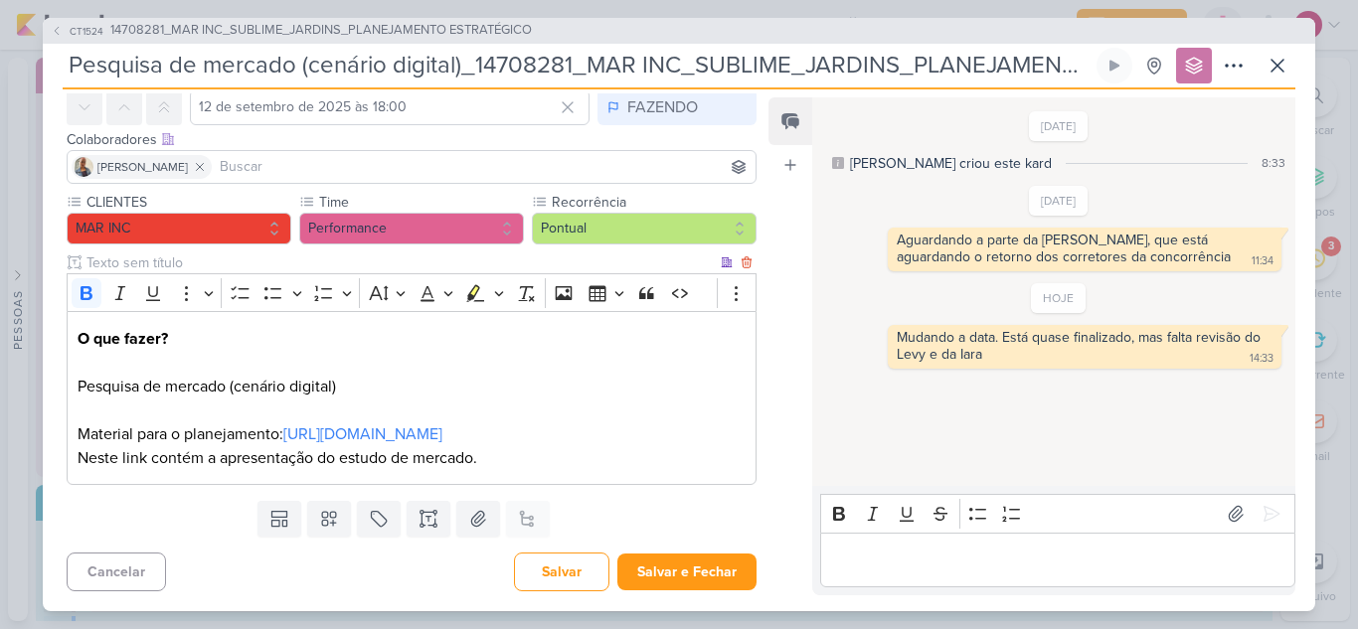
scroll to position [135, 0]
click at [671, 566] on button "Salvar e Fechar" at bounding box center [686, 572] width 139 height 37
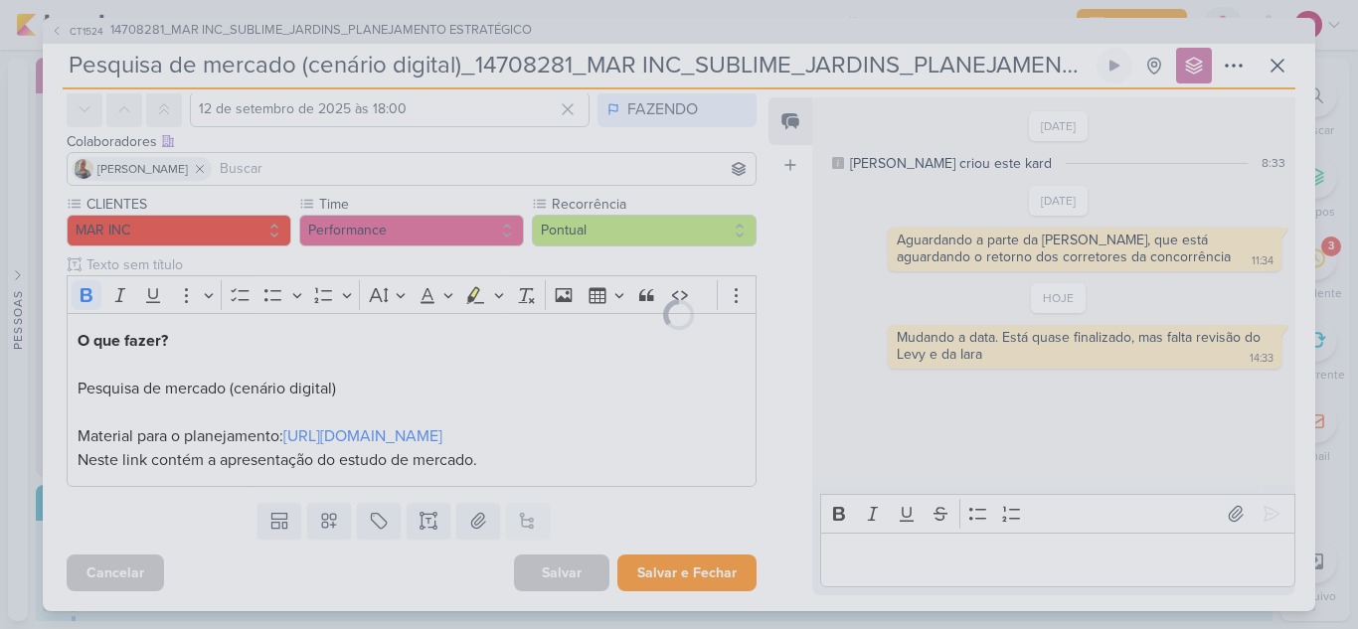
scroll to position [133, 0]
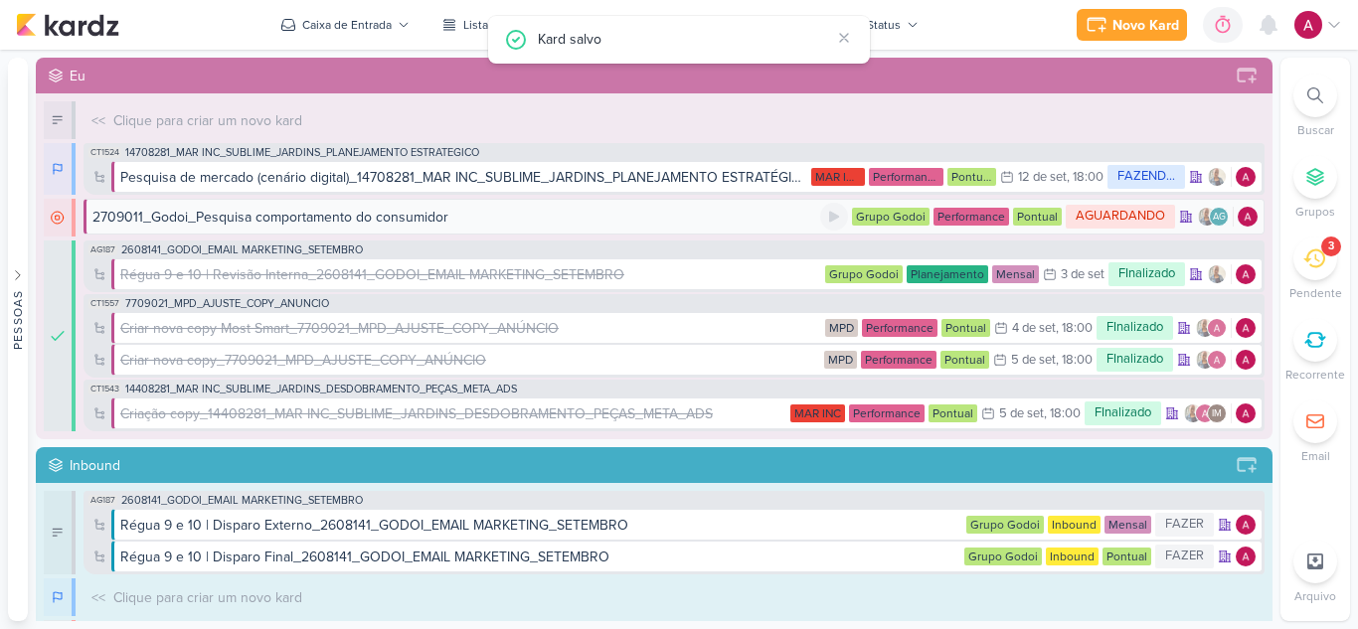
click at [471, 218] on div "2709011_Godoi_Pesquisa comportamento do consumidor" at bounding box center [456, 217] width 728 height 21
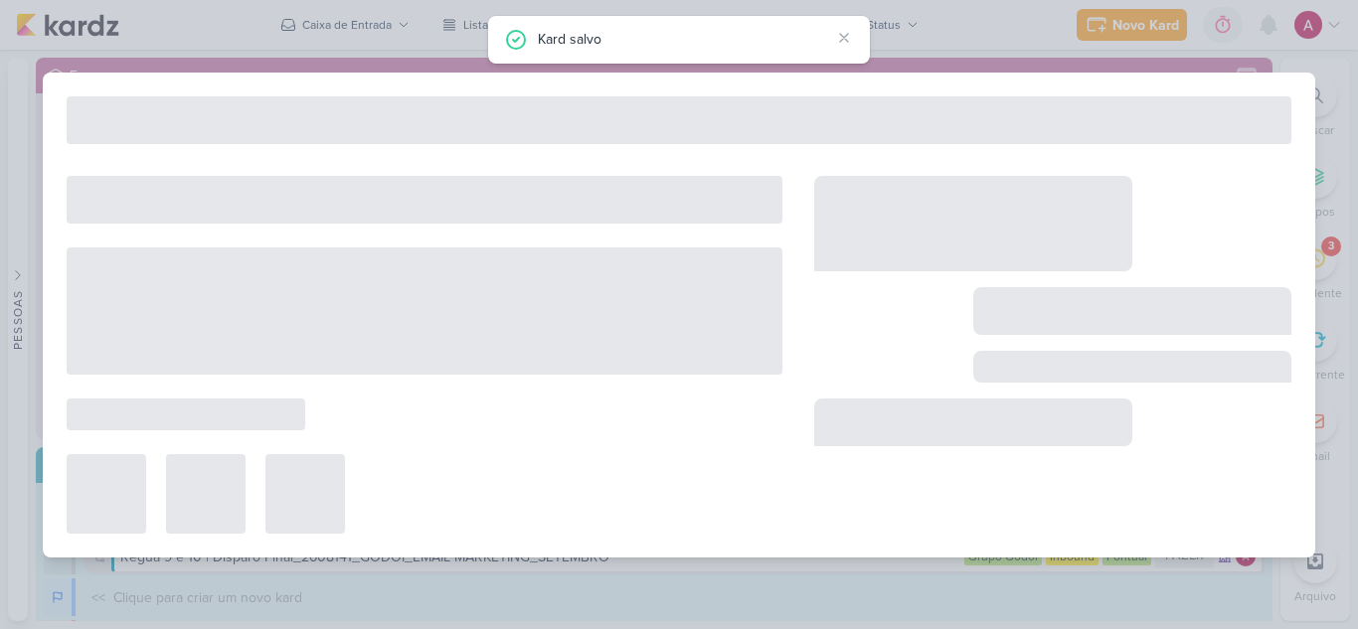
type input "2709011_Godoi_Pesquisa comportamento do consumidor"
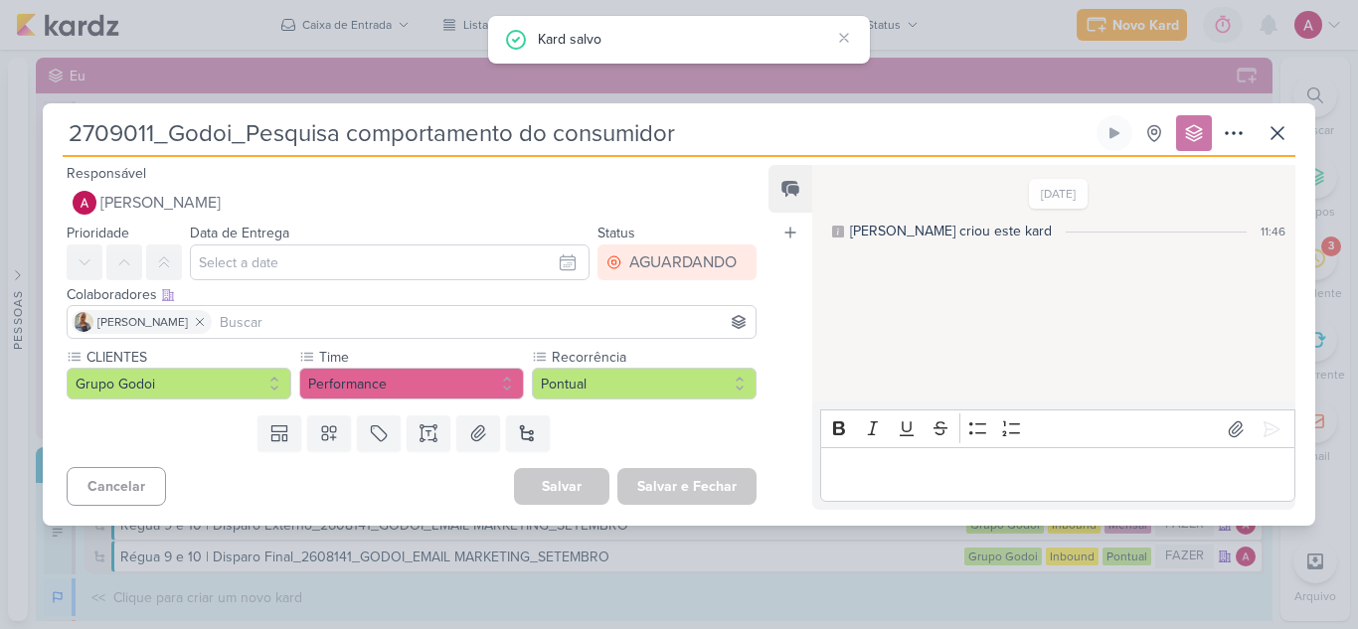
scroll to position [0, 0]
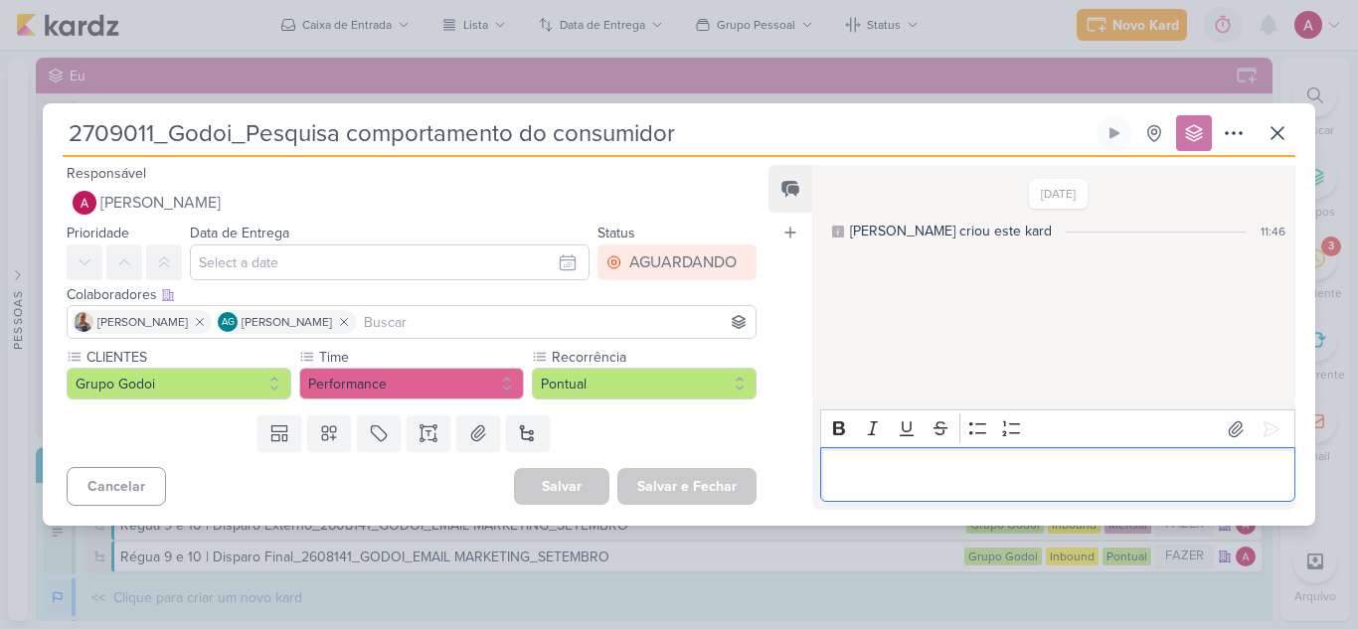
click at [898, 469] on p "Editor editing area: main" at bounding box center [1057, 475] width 454 height 24
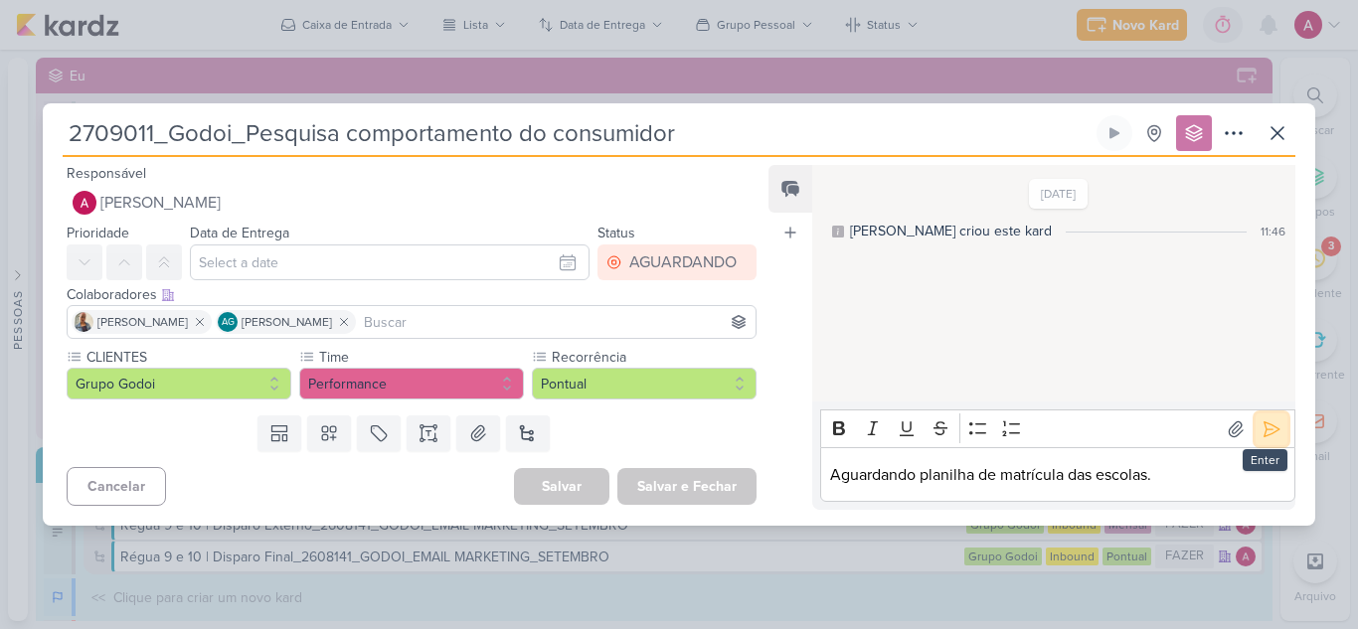
click at [1265, 425] on icon at bounding box center [1271, 428] width 15 height 15
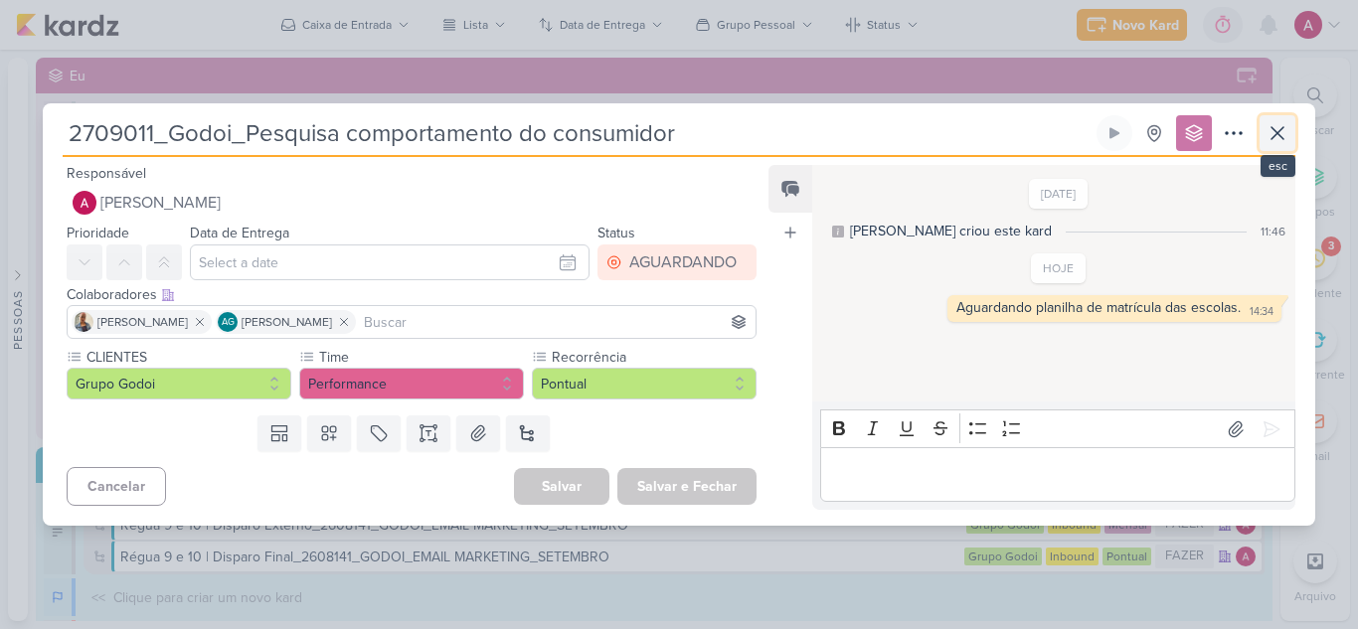
click at [1273, 138] on icon at bounding box center [1277, 133] width 12 height 12
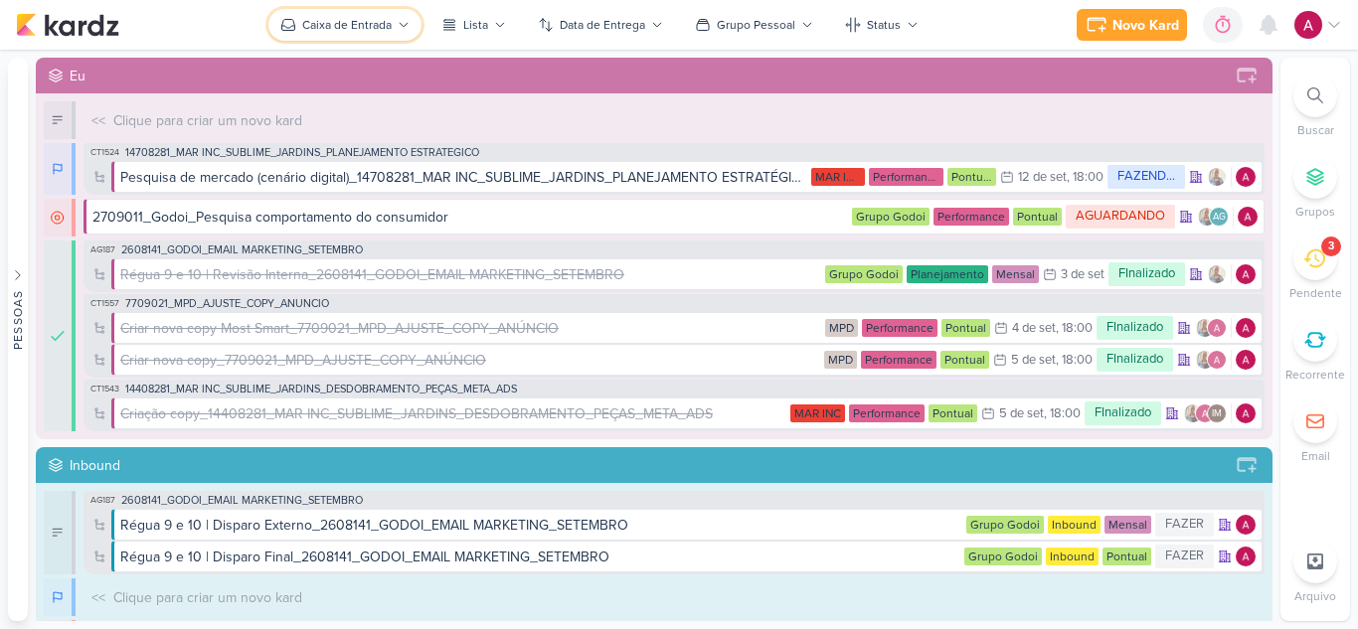
click at [384, 27] on div "Caixa de Entrada" at bounding box center [346, 25] width 89 height 18
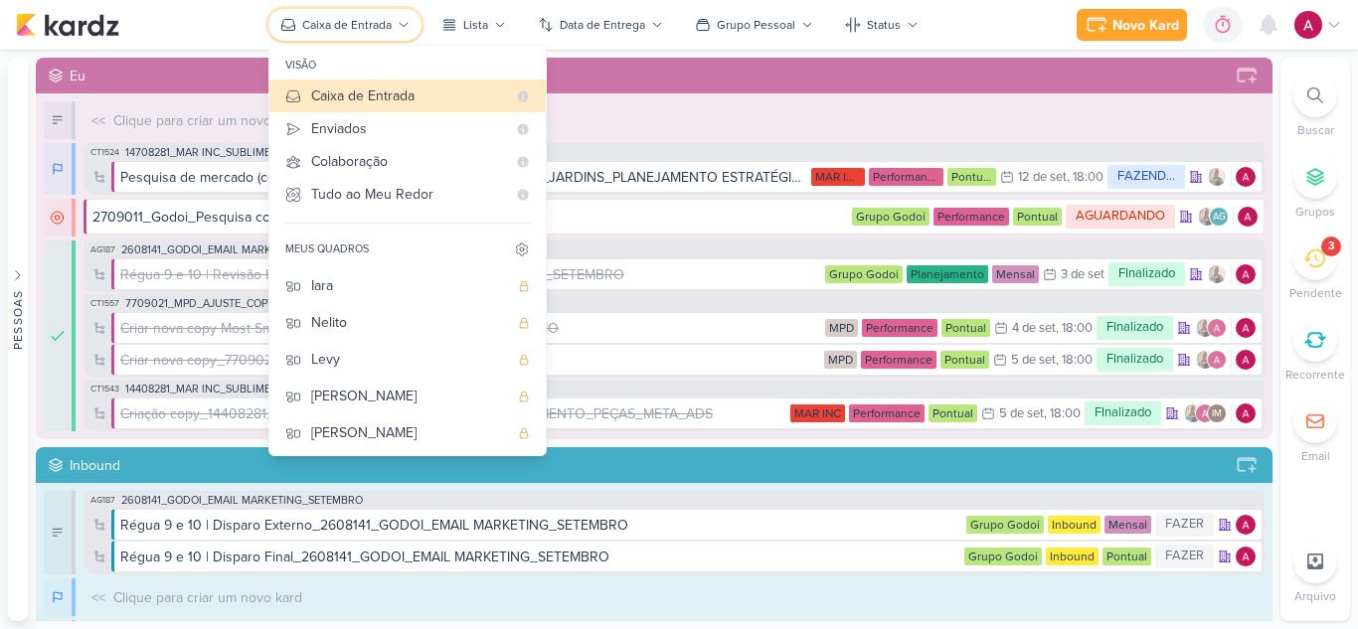
click at [375, 16] on div "Caixa de Entrada" at bounding box center [346, 25] width 89 height 18
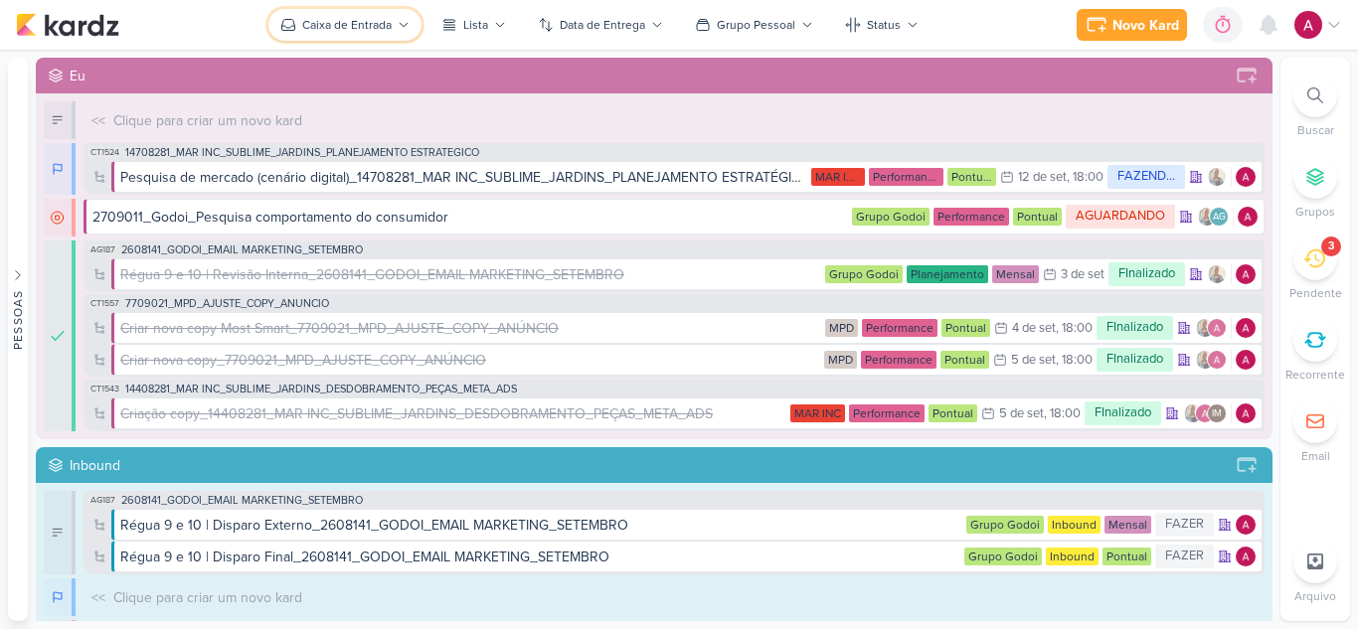
click at [353, 31] on div "Caixa de Entrada" at bounding box center [346, 25] width 89 height 18
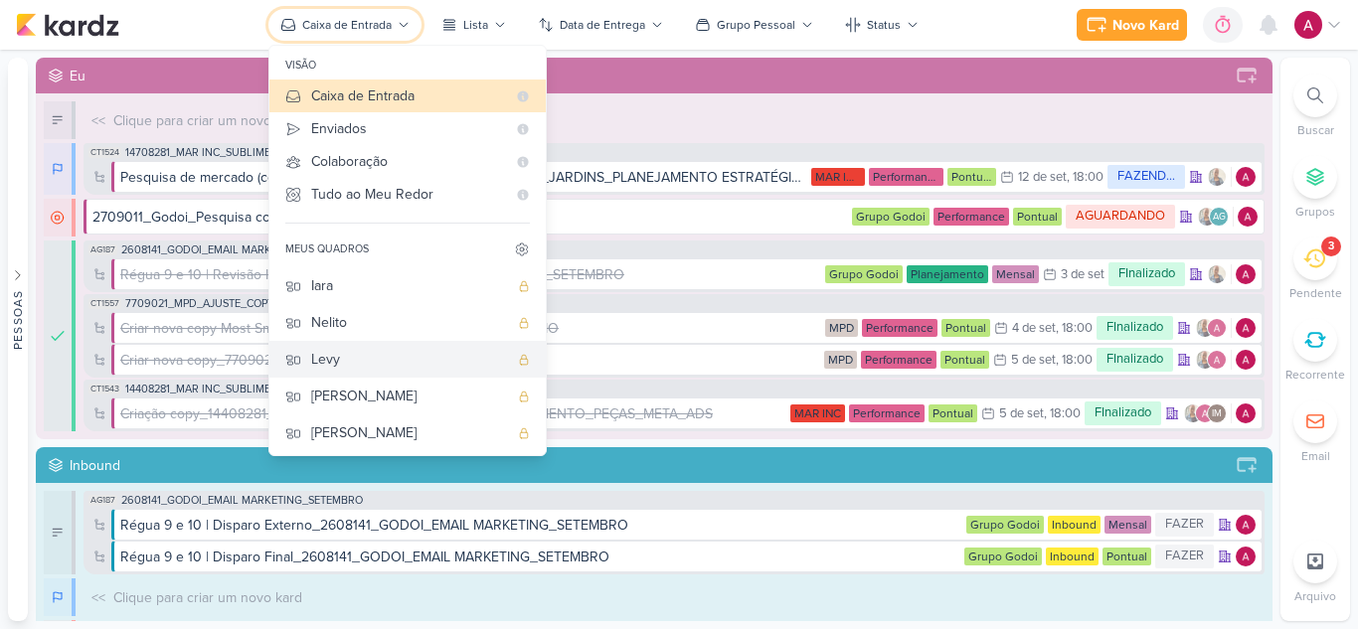
scroll to position [149, 0]
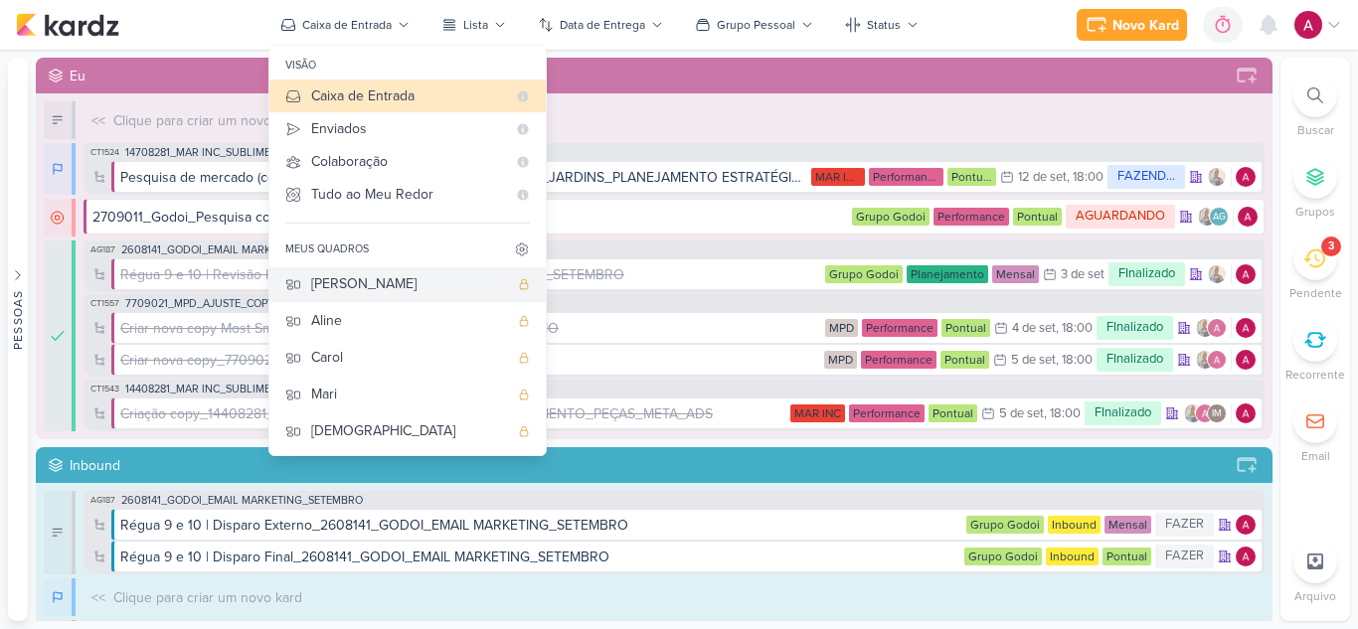
click at [364, 285] on div "[PERSON_NAME]" at bounding box center [409, 283] width 197 height 21
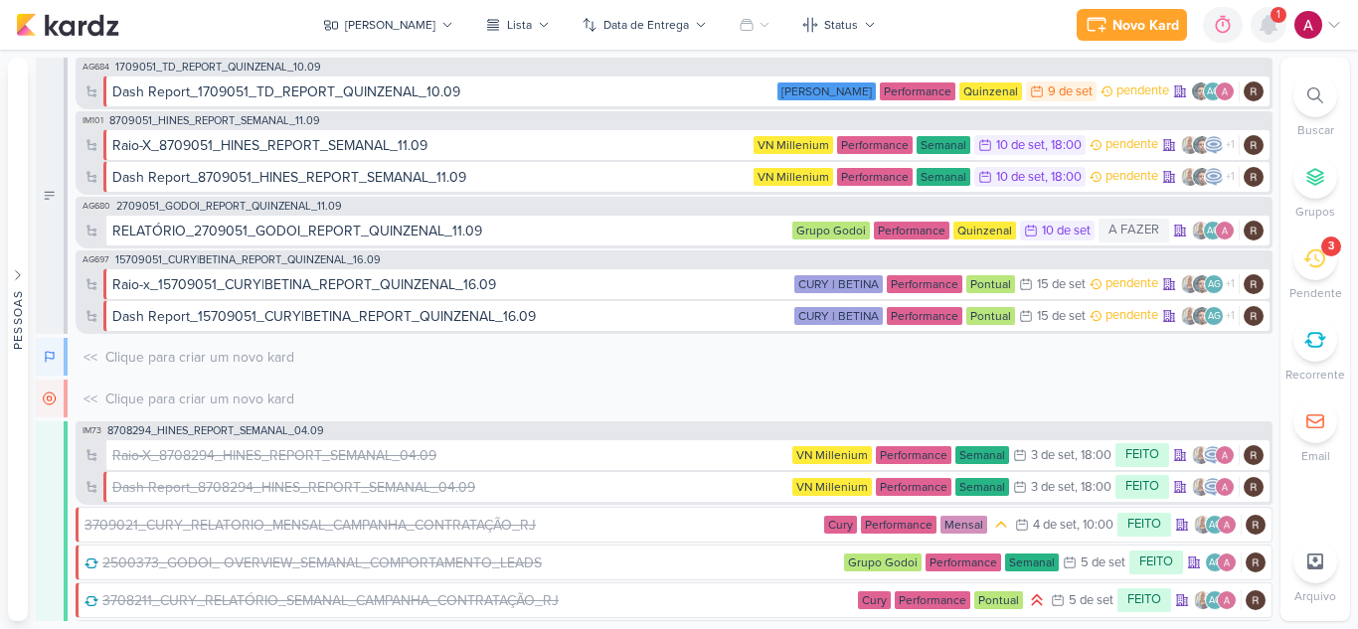
click at [1271, 33] on icon at bounding box center [1268, 25] width 16 height 18
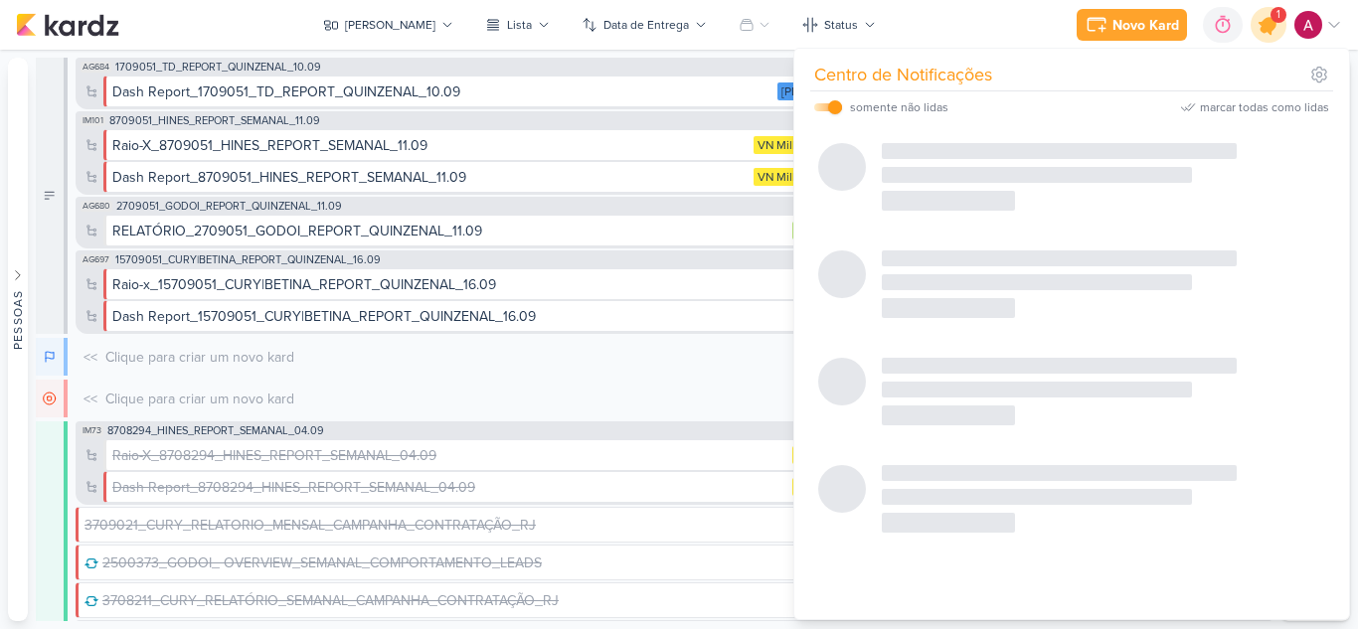
scroll to position [0, 0]
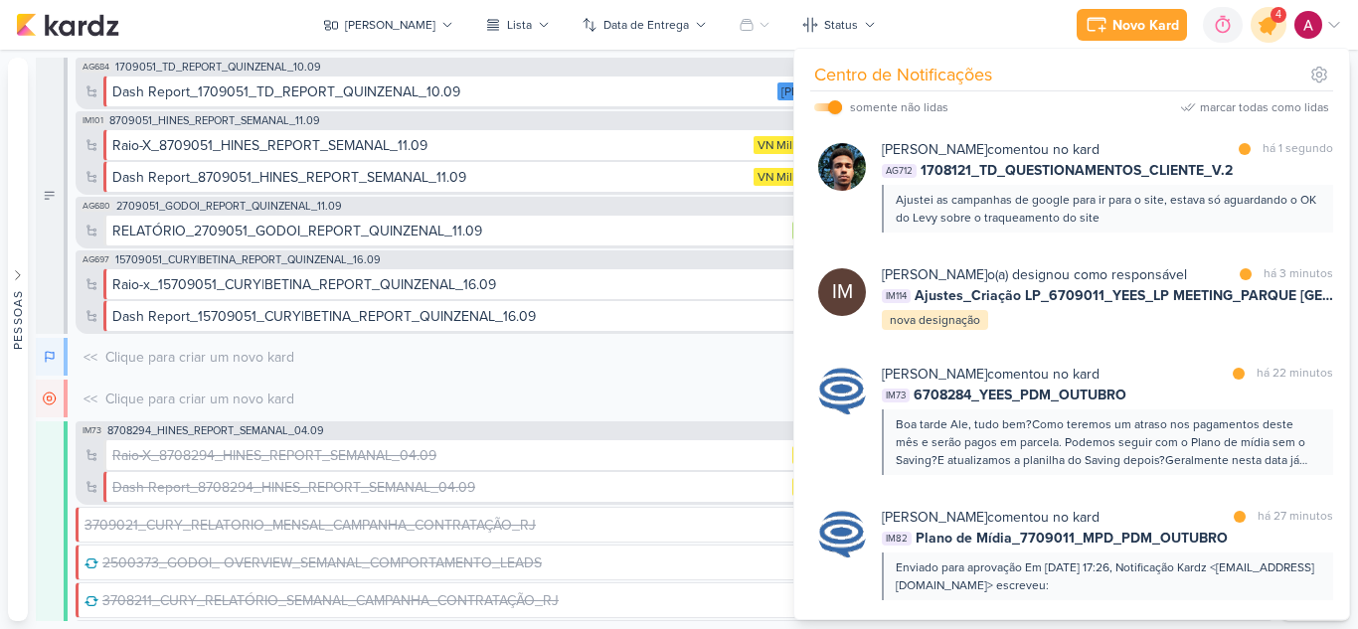
click at [1264, 27] on icon at bounding box center [1268, 25] width 24 height 24
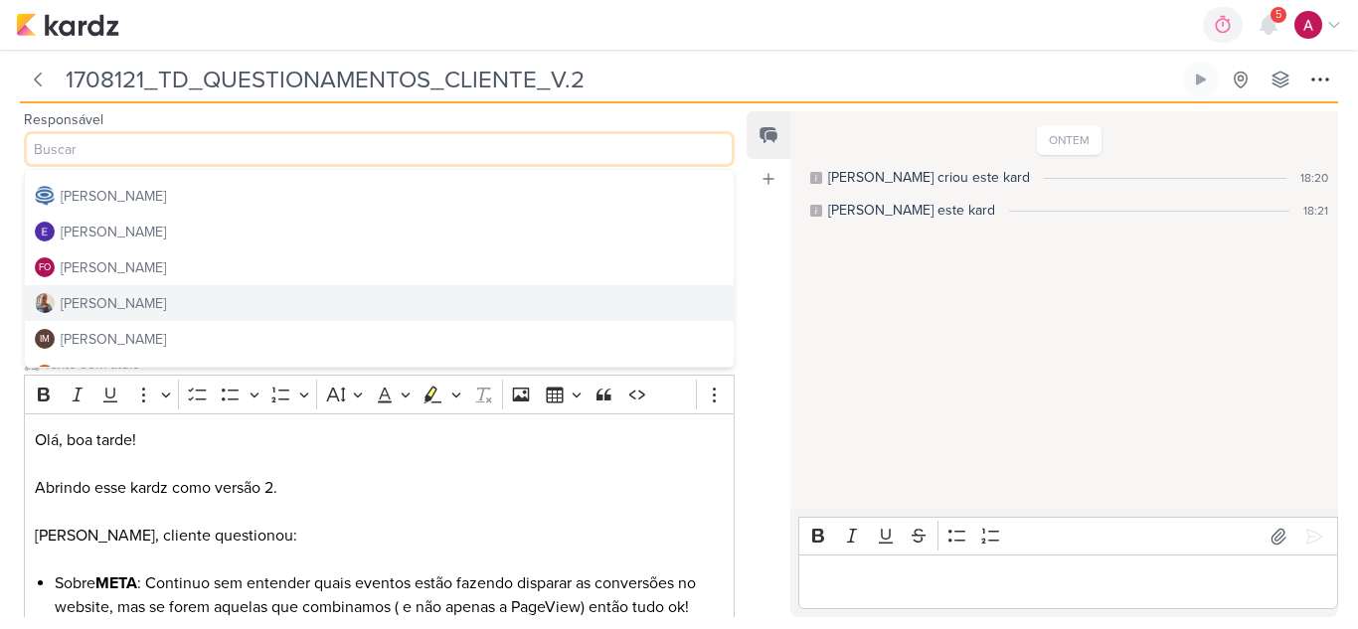
scroll to position [199, 0]
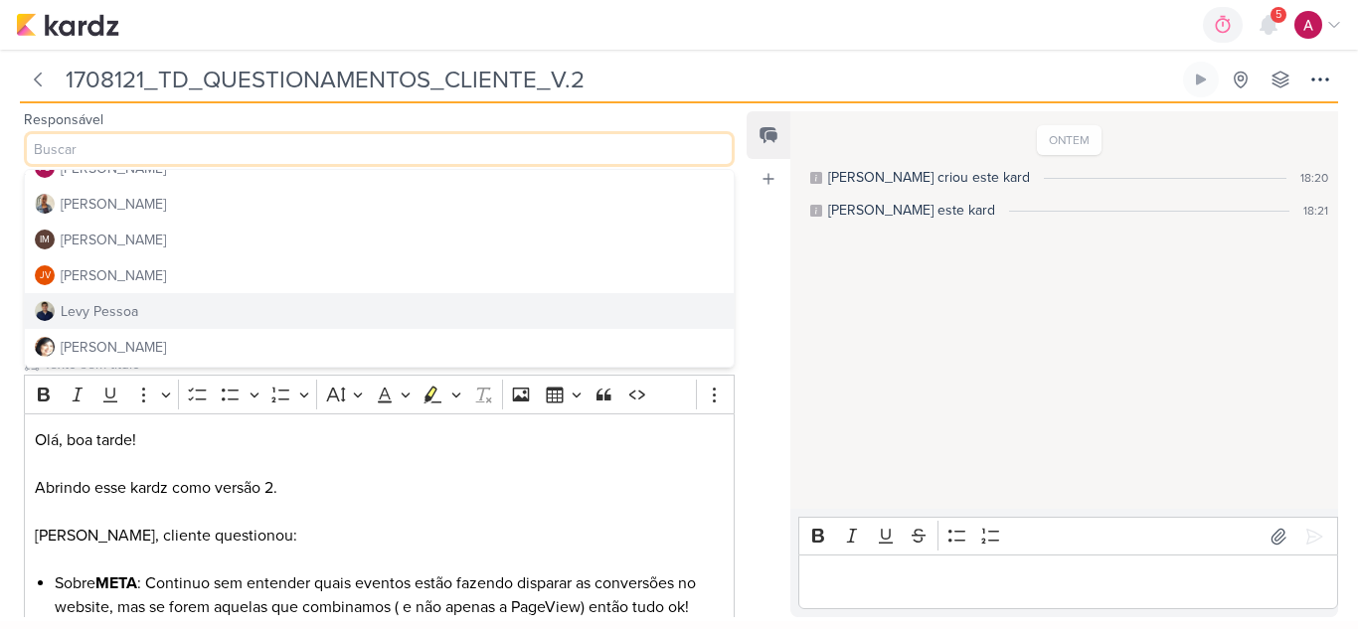
click at [80, 308] on div "Levy Pessoa" at bounding box center [100, 311] width 78 height 21
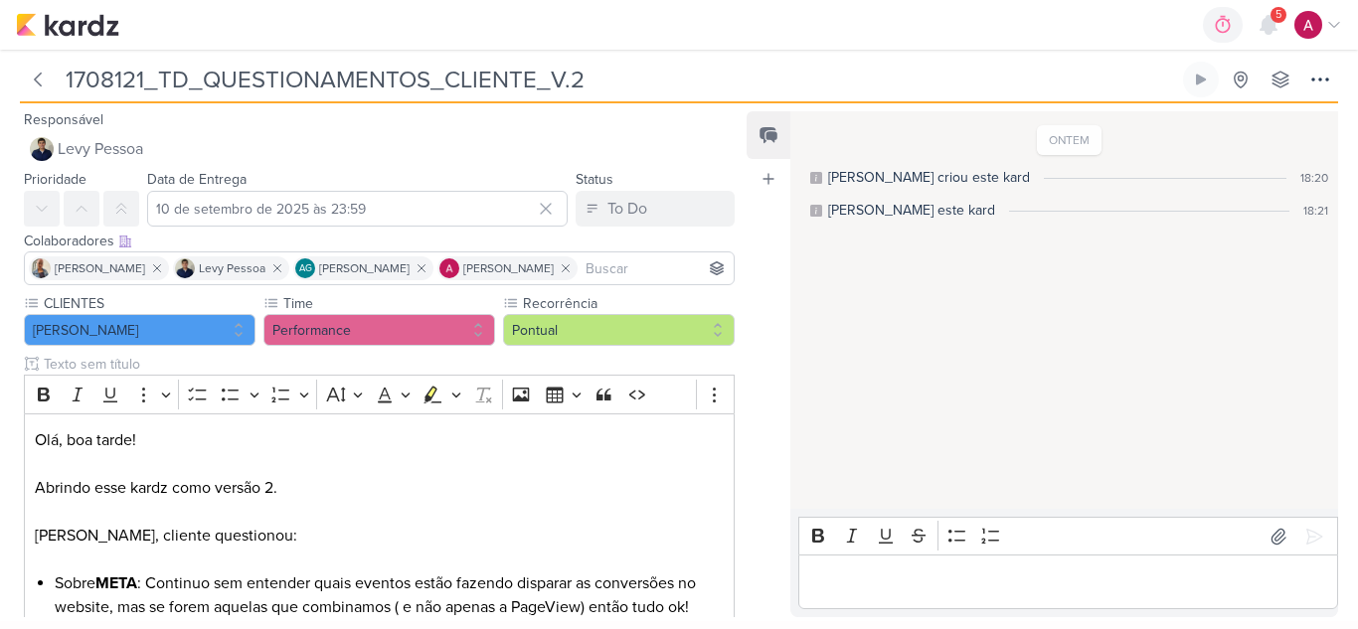
click at [606, 261] on input at bounding box center [656, 268] width 148 height 24
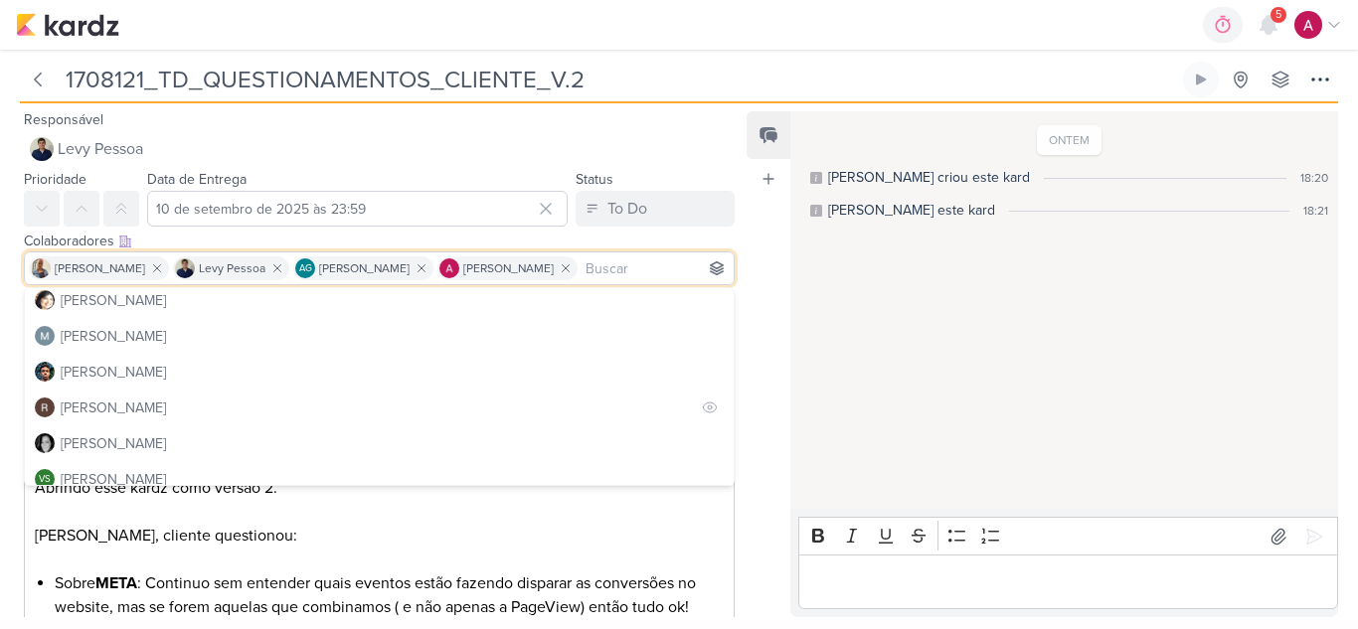
scroll to position [376, 0]
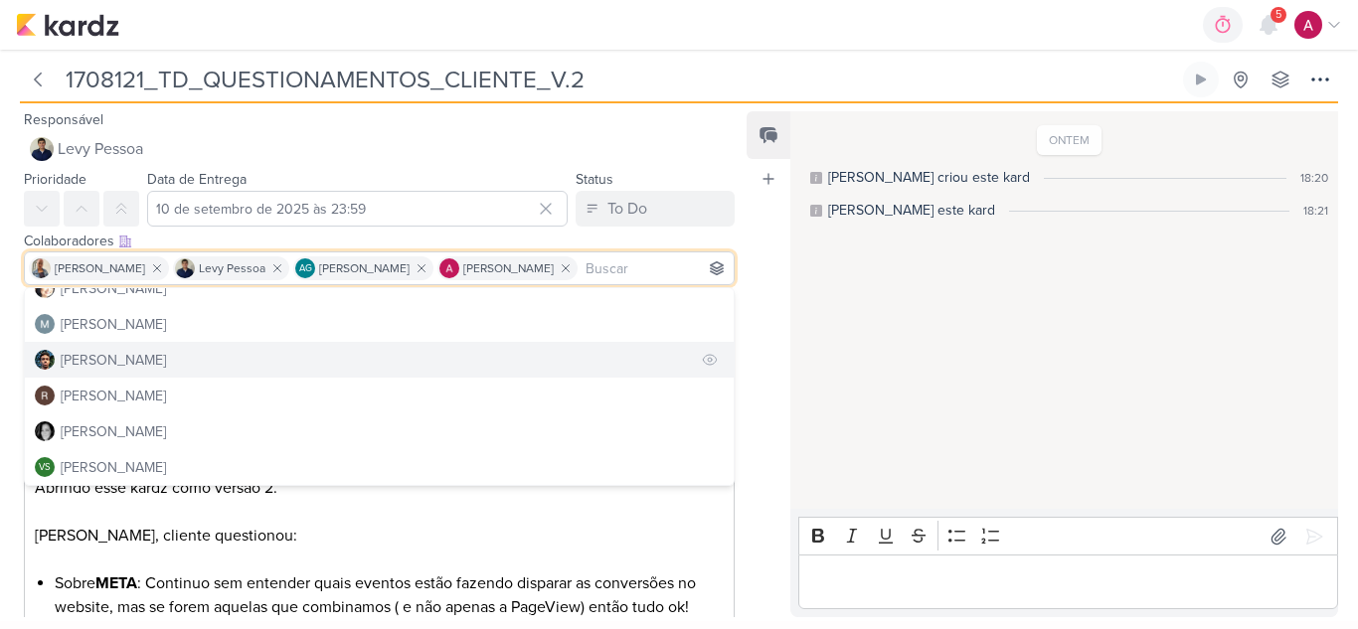
click at [73, 363] on div "[PERSON_NAME]" at bounding box center [113, 360] width 105 height 21
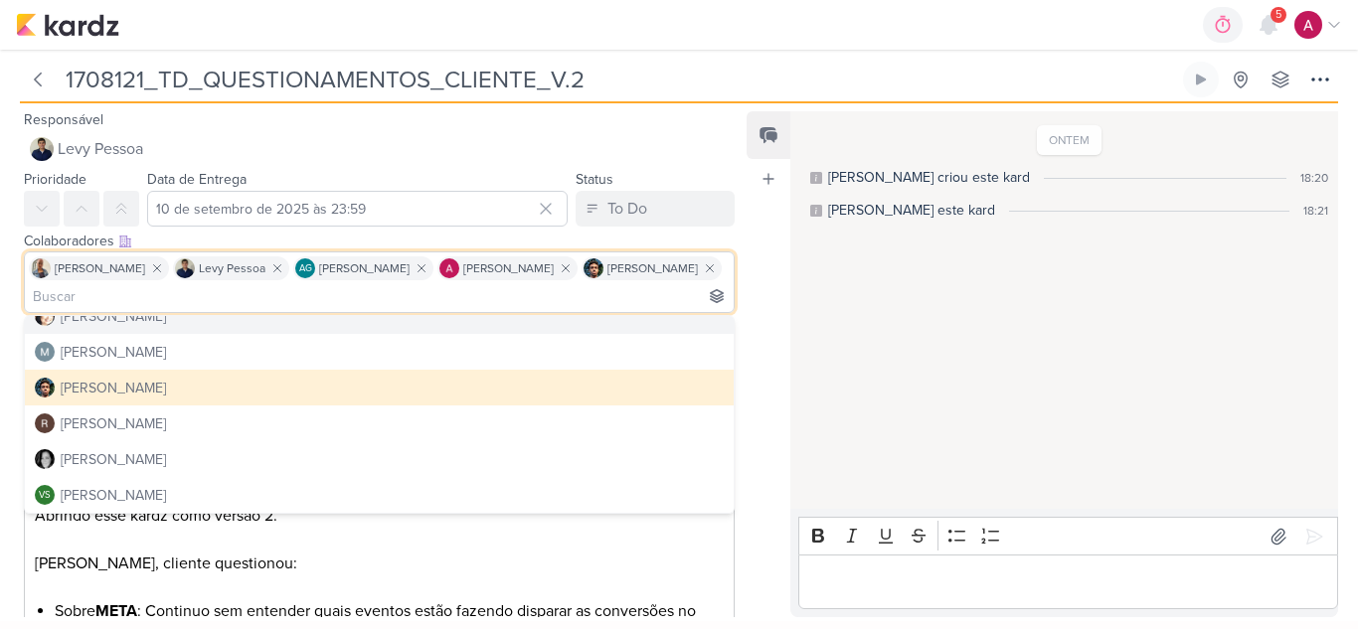
click at [755, 295] on div "Feed Atrelar email Solte o email para atrelar ao kard" at bounding box center [769, 364] width 44 height 506
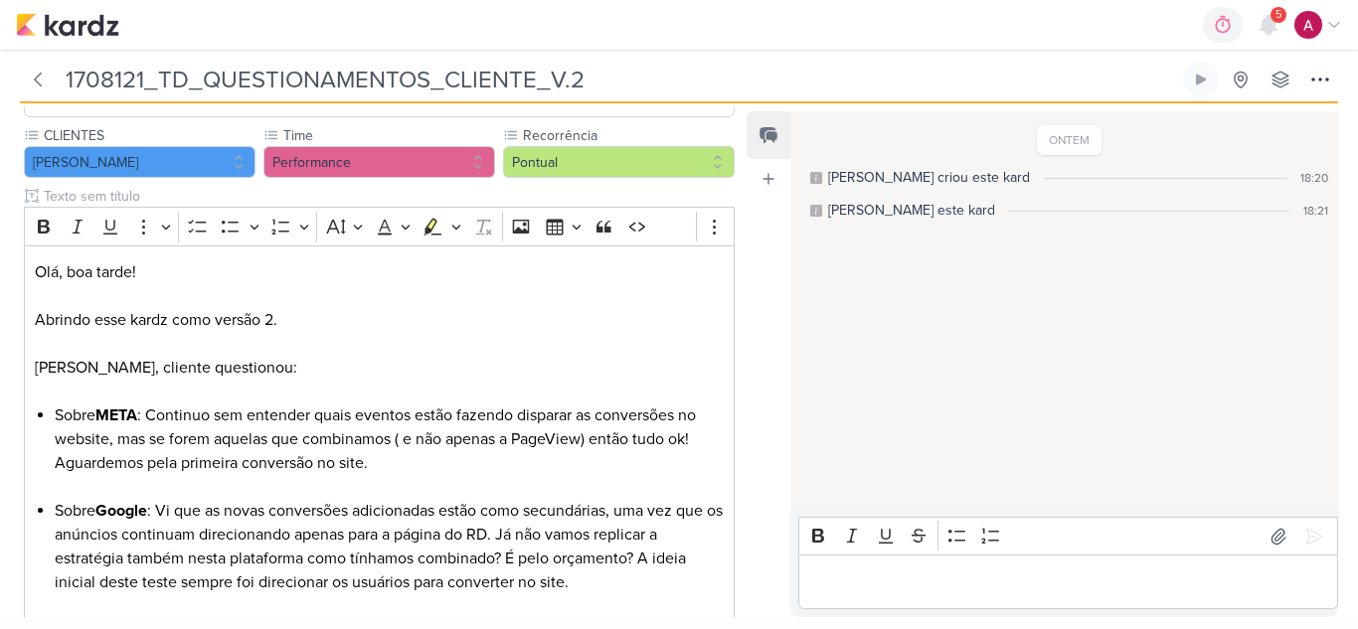
scroll to position [346, 0]
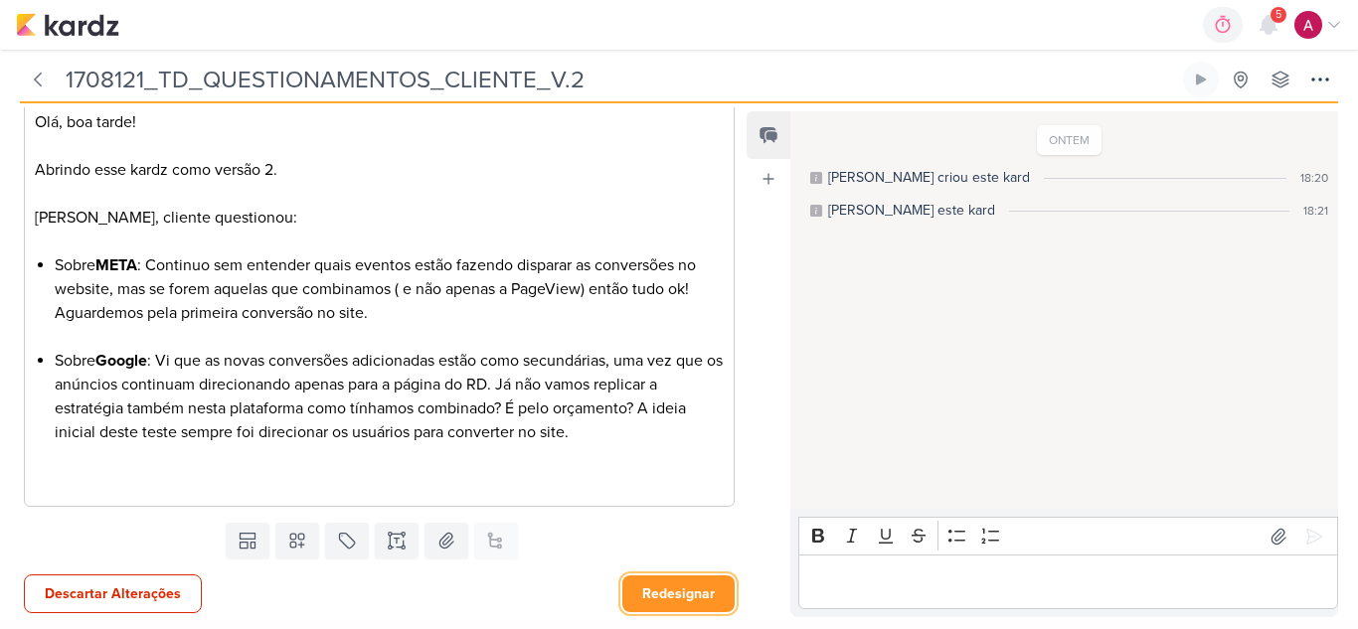
click at [672, 586] on button "Redesignar" at bounding box center [678, 594] width 112 height 37
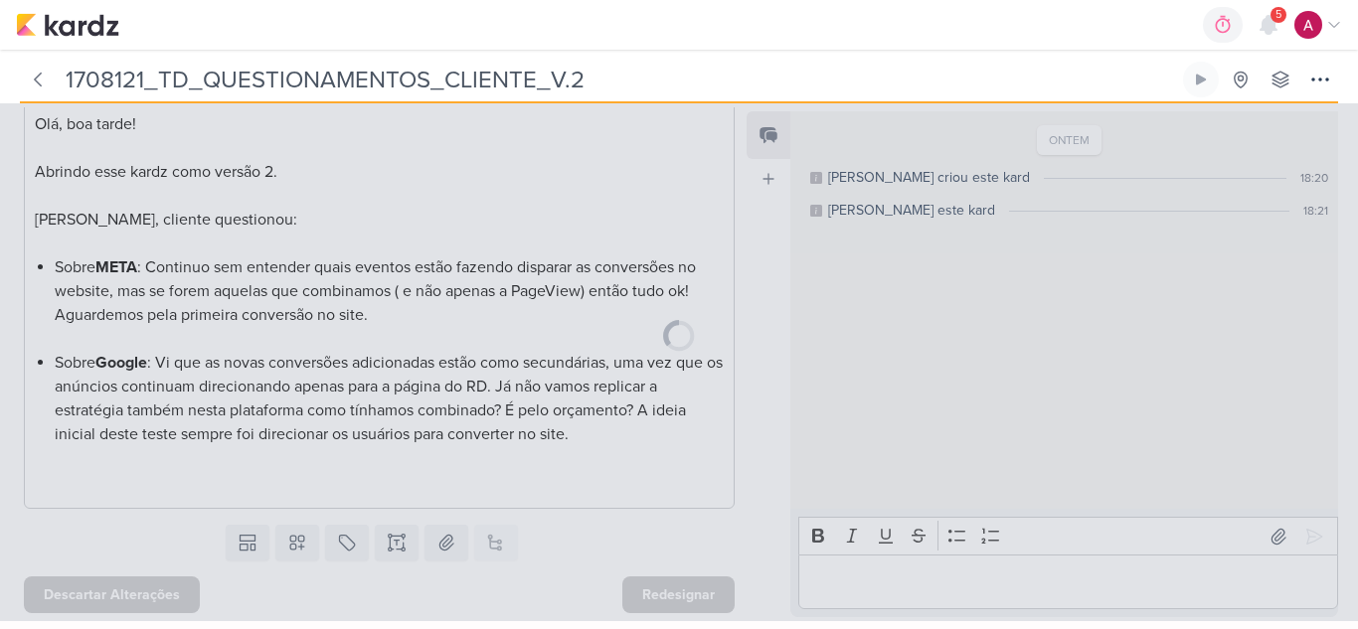
scroll to position [344, 0]
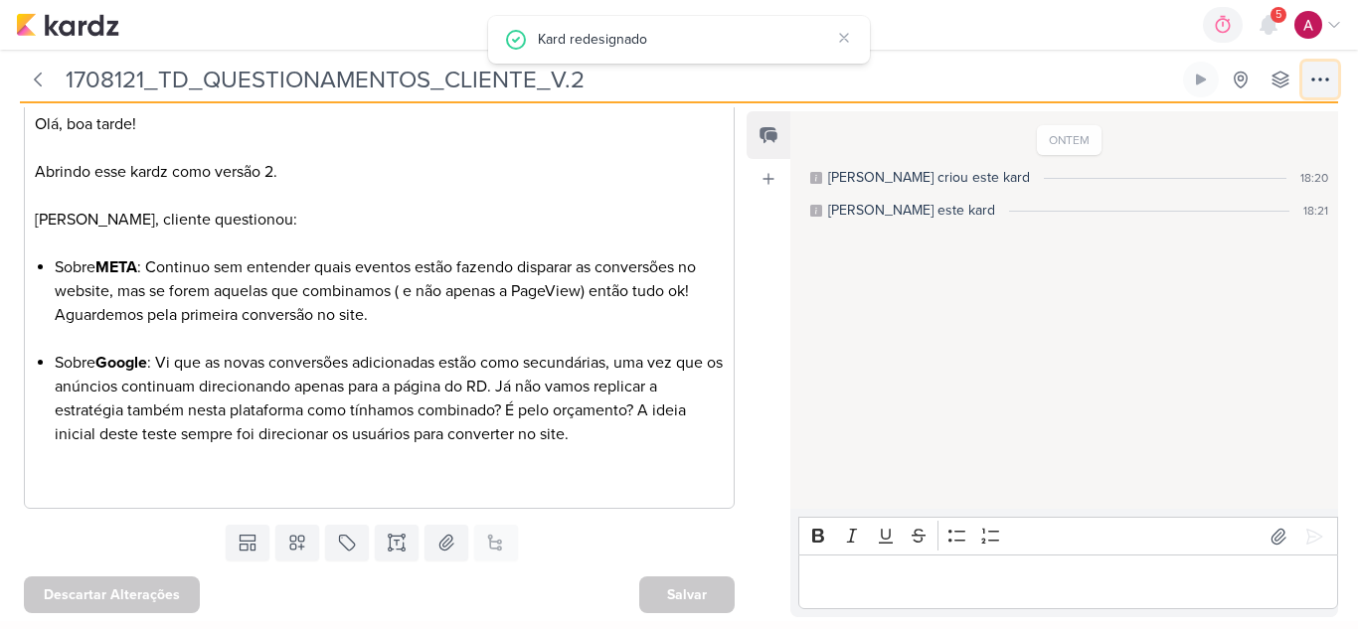
click at [1318, 82] on icon at bounding box center [1320, 80] width 24 height 24
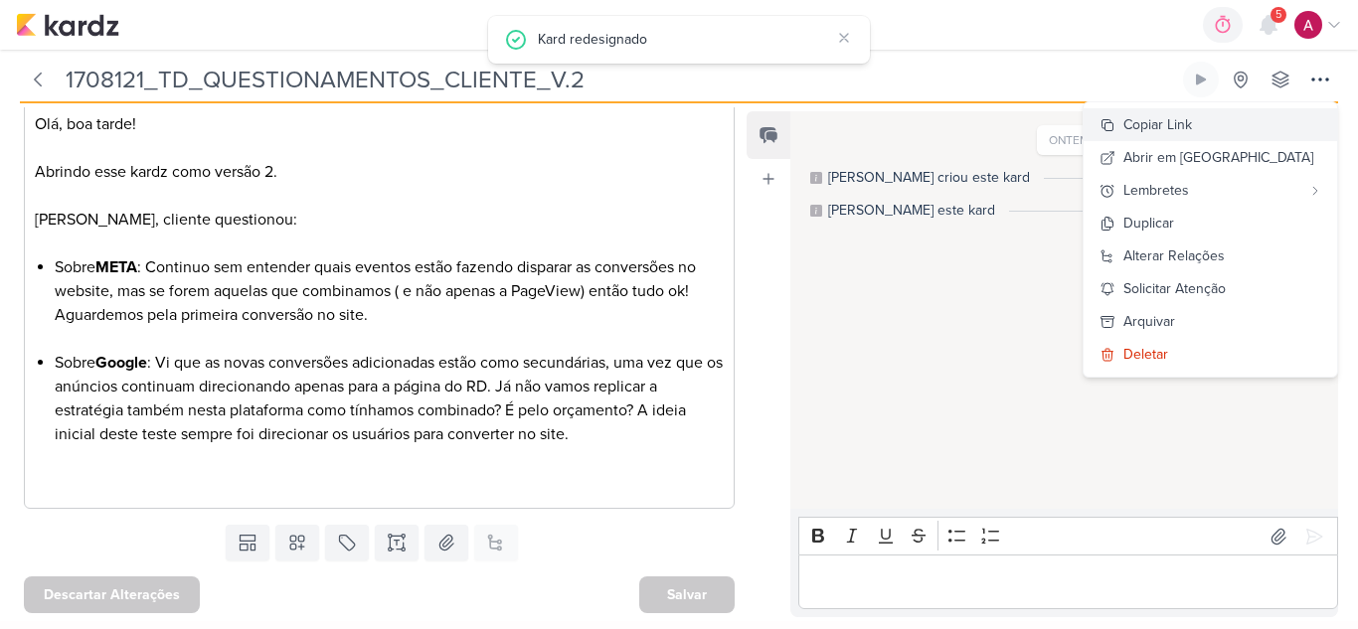
click at [1192, 126] on div "Copiar Link" at bounding box center [1157, 124] width 69 height 21
